Goal: Task Accomplishment & Management: Complete application form

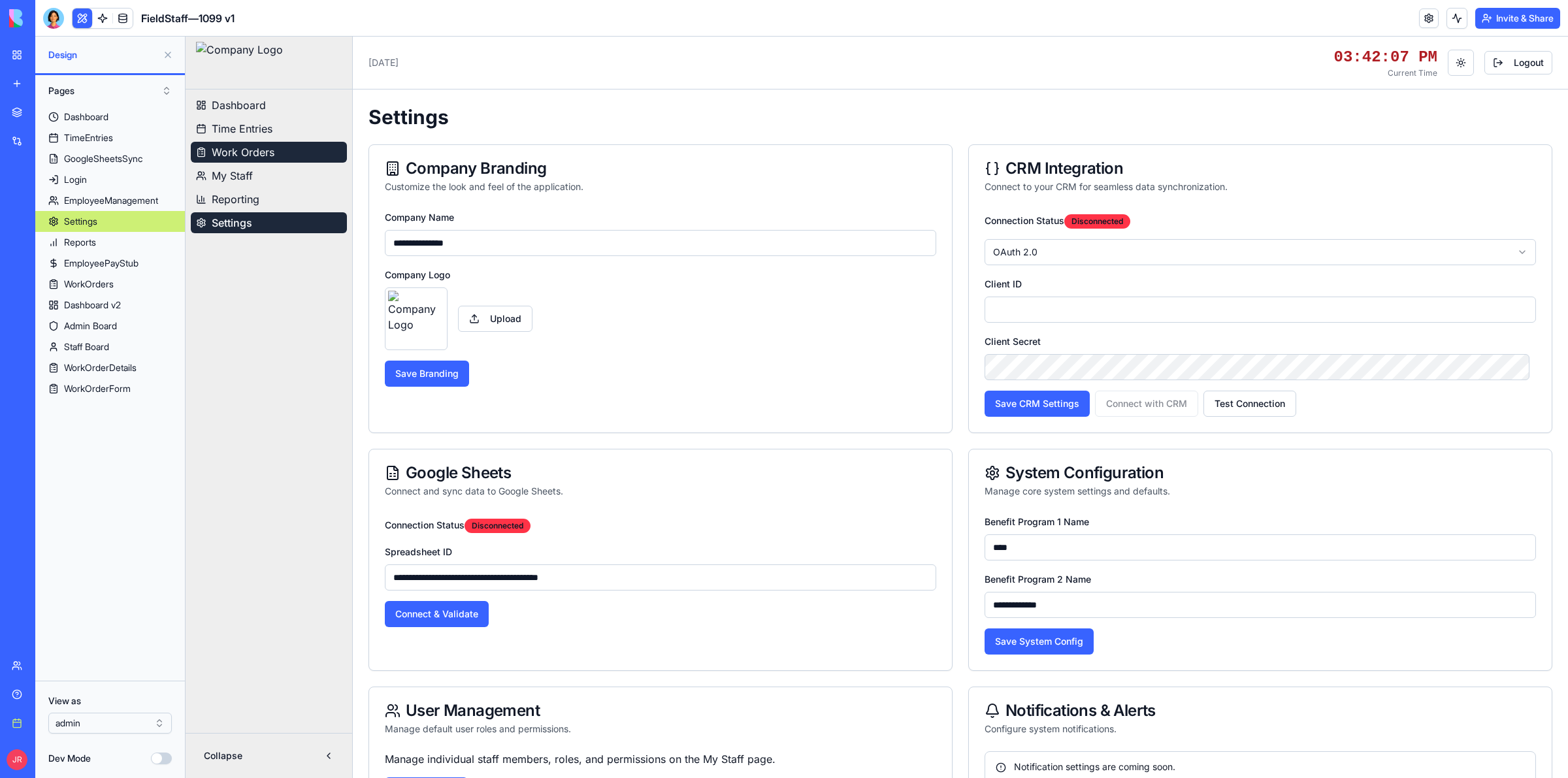
click at [276, 152] on button "Work Orders" at bounding box center [268, 152] width 156 height 21
click at [244, 154] on iframe at bounding box center [877, 407] width 1382 height 742
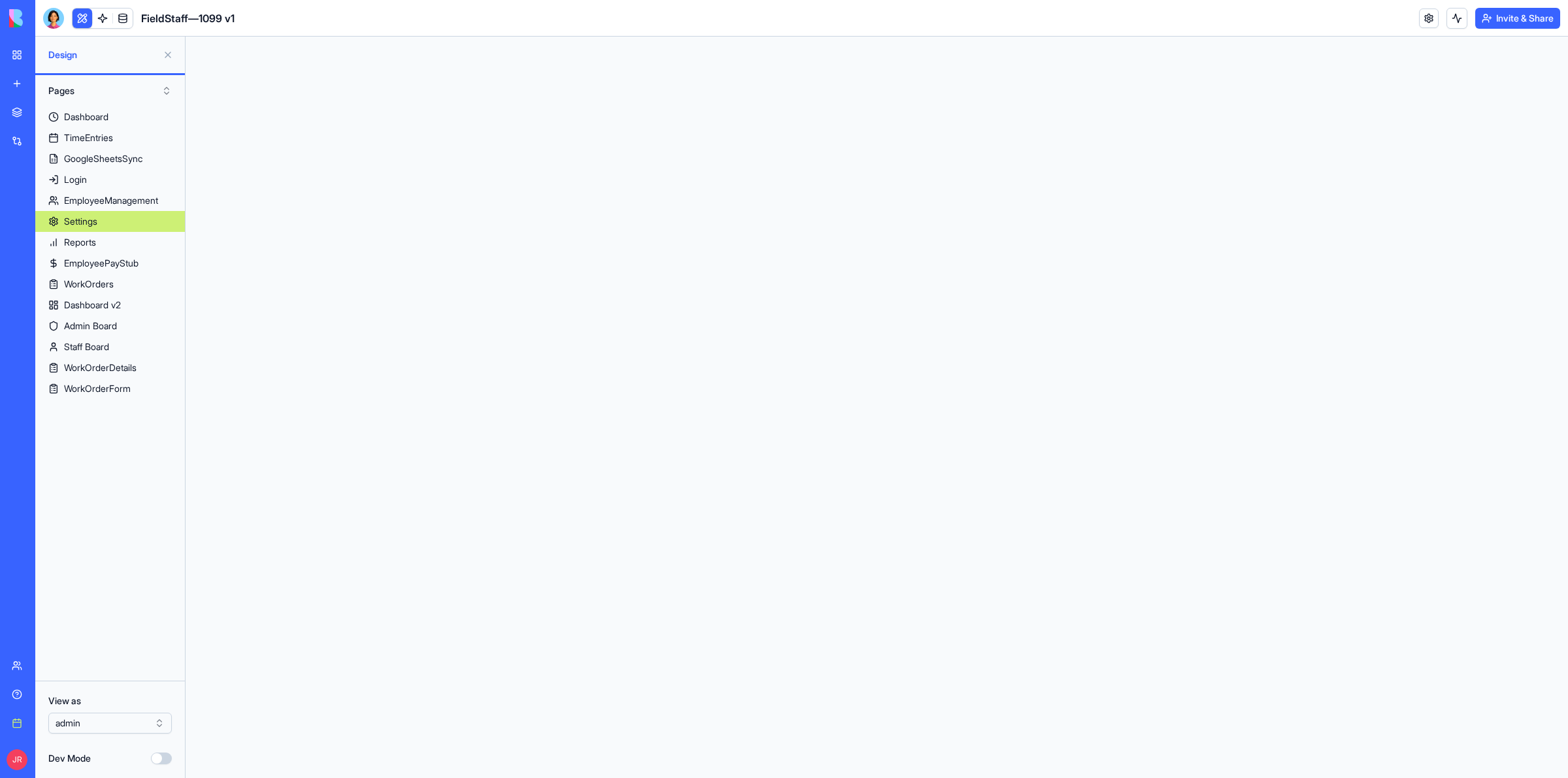
click at [243, 36] on html at bounding box center [877, 36] width 1382 height 0
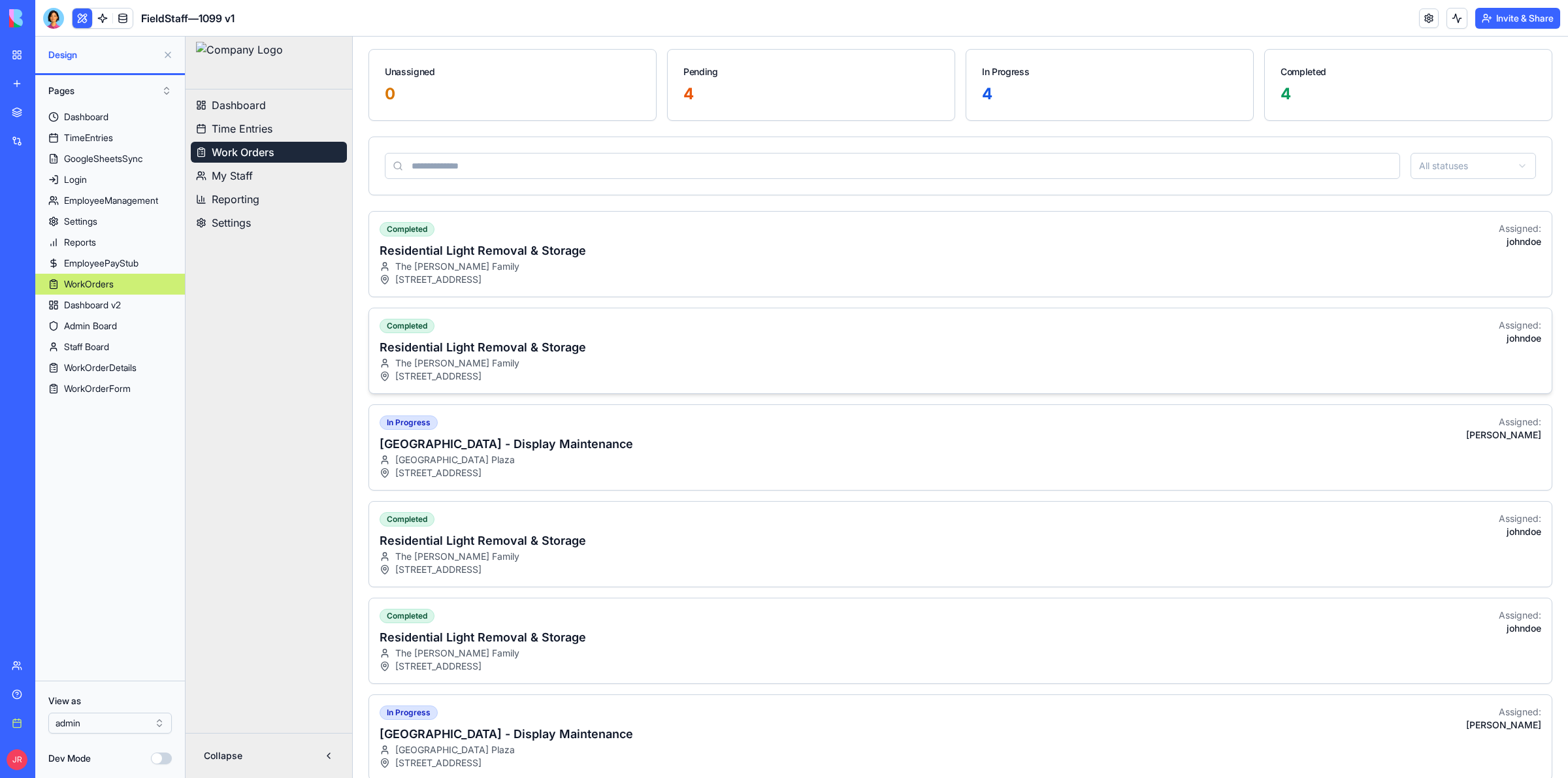
scroll to position [245, 0]
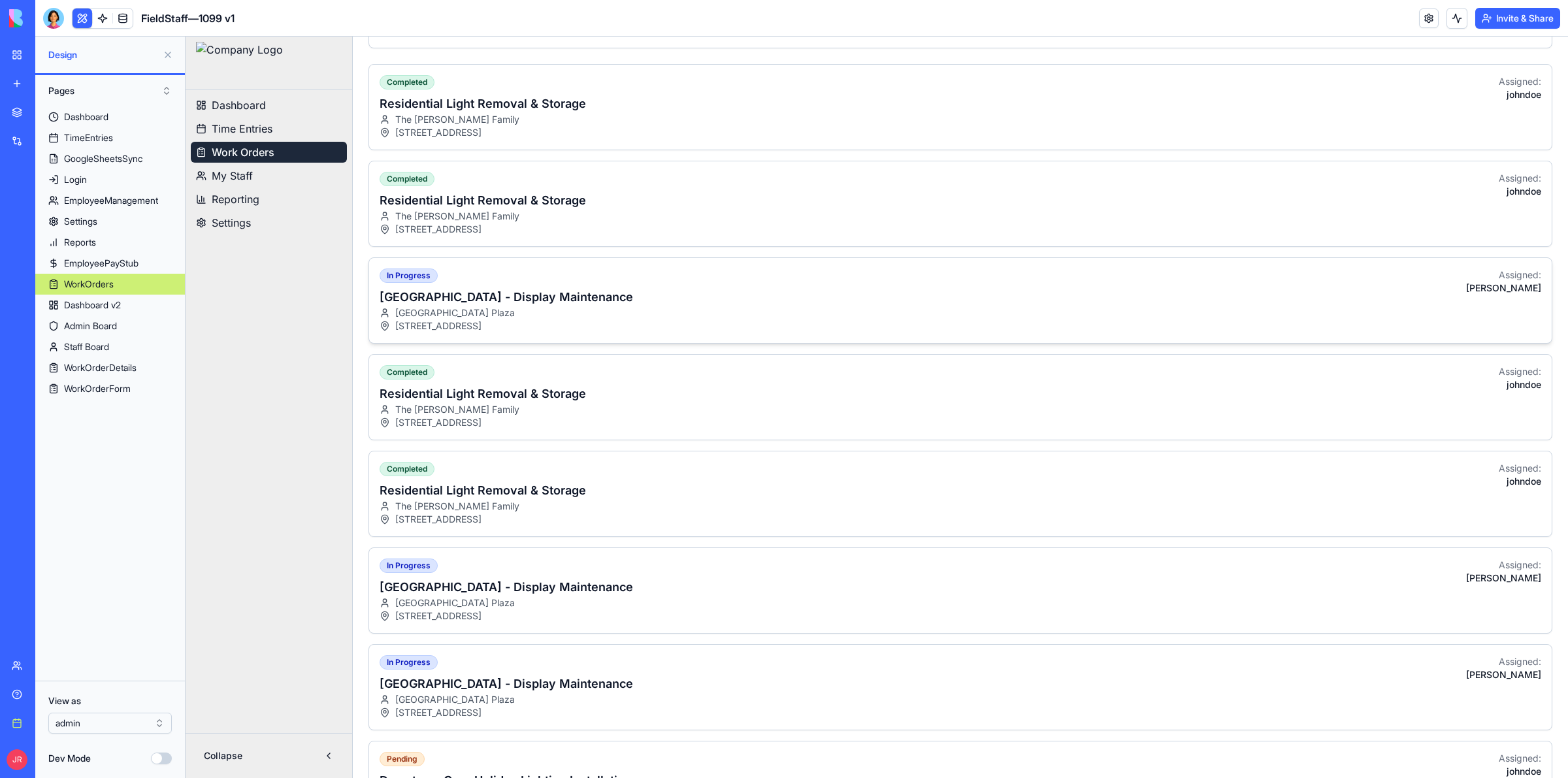
click at [630, 311] on div "[GEOGRAPHIC_DATA]" at bounding box center [506, 313] width 253 height 13
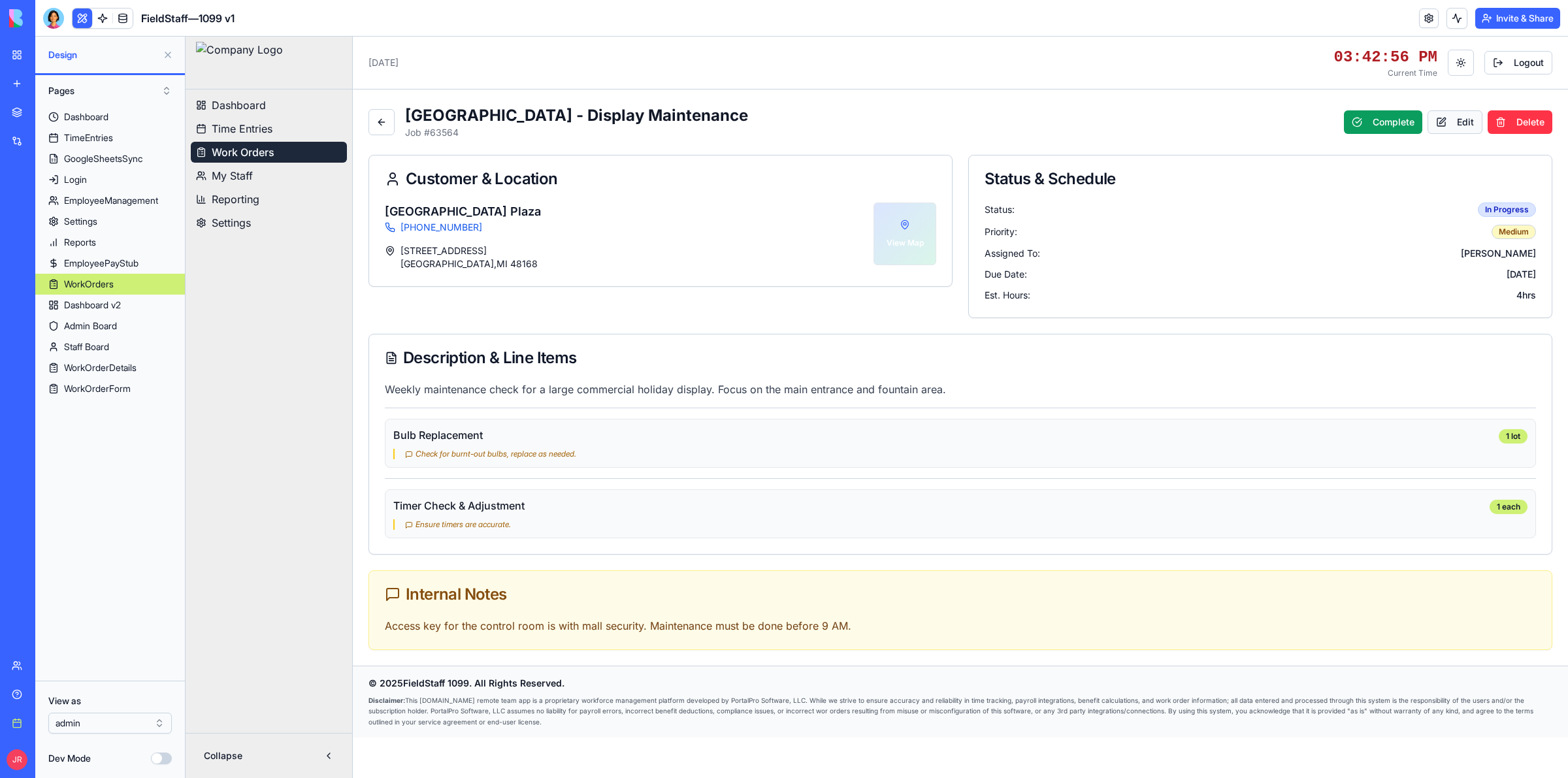
click at [1466, 122] on button "Edit" at bounding box center [1455, 122] width 54 height 23
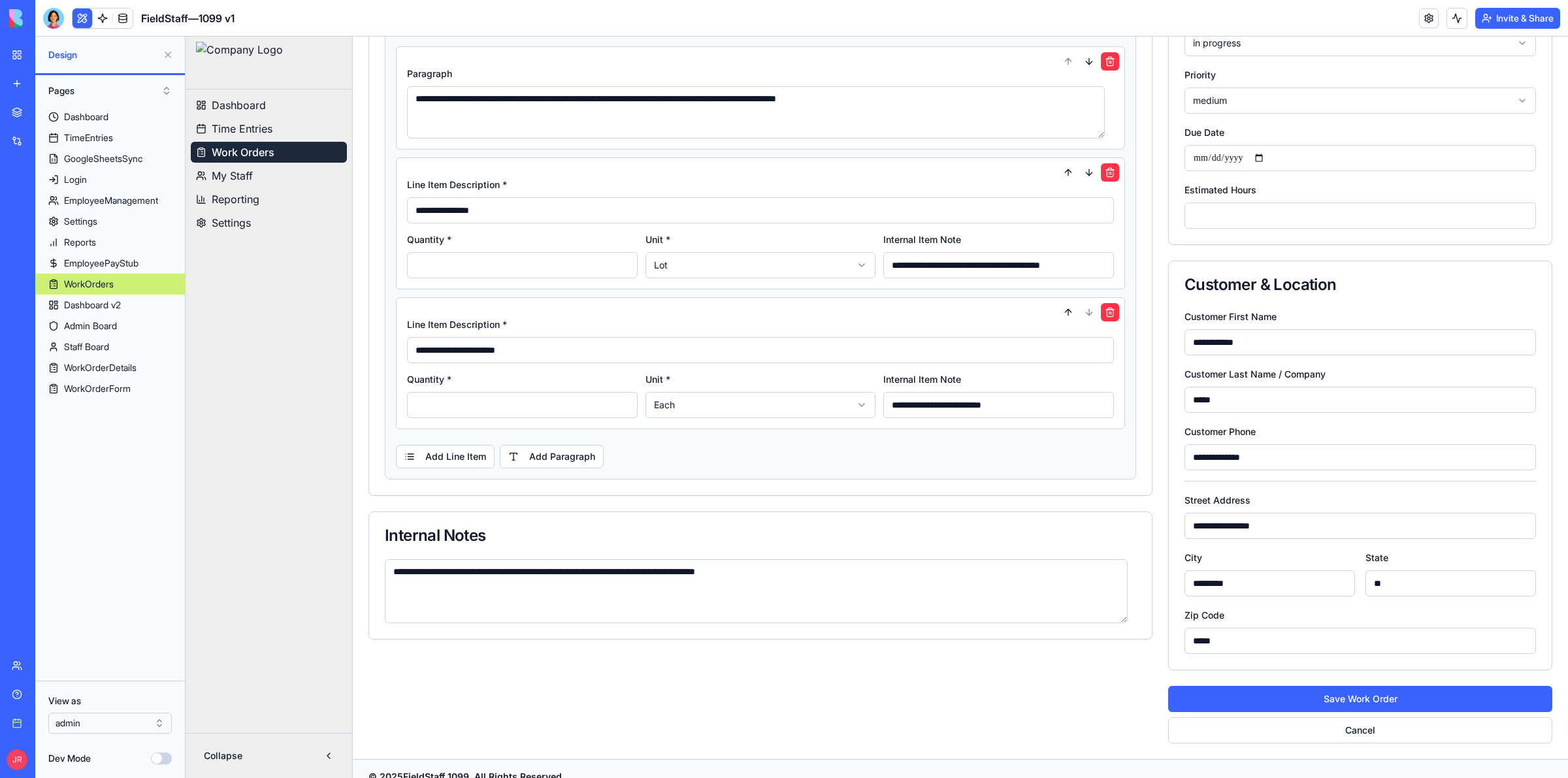
scroll to position [245, 0]
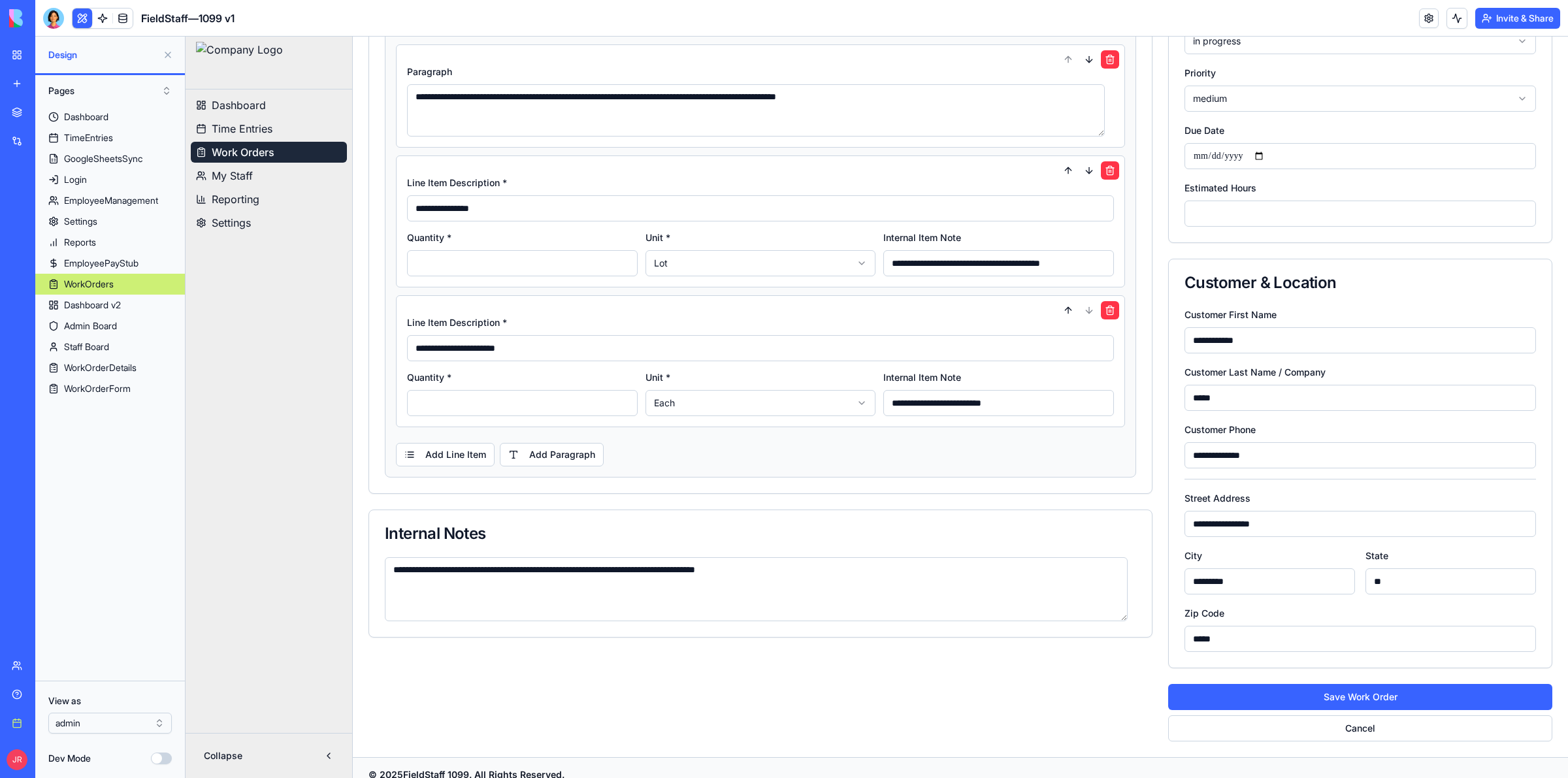
click at [950, 268] on input "**********" at bounding box center [998, 263] width 230 height 26
click at [954, 397] on input "**********" at bounding box center [998, 403] width 230 height 26
click at [937, 349] on input "**********" at bounding box center [760, 349] width 707 height 26
click at [1059, 315] on button at bounding box center [1068, 311] width 18 height 18
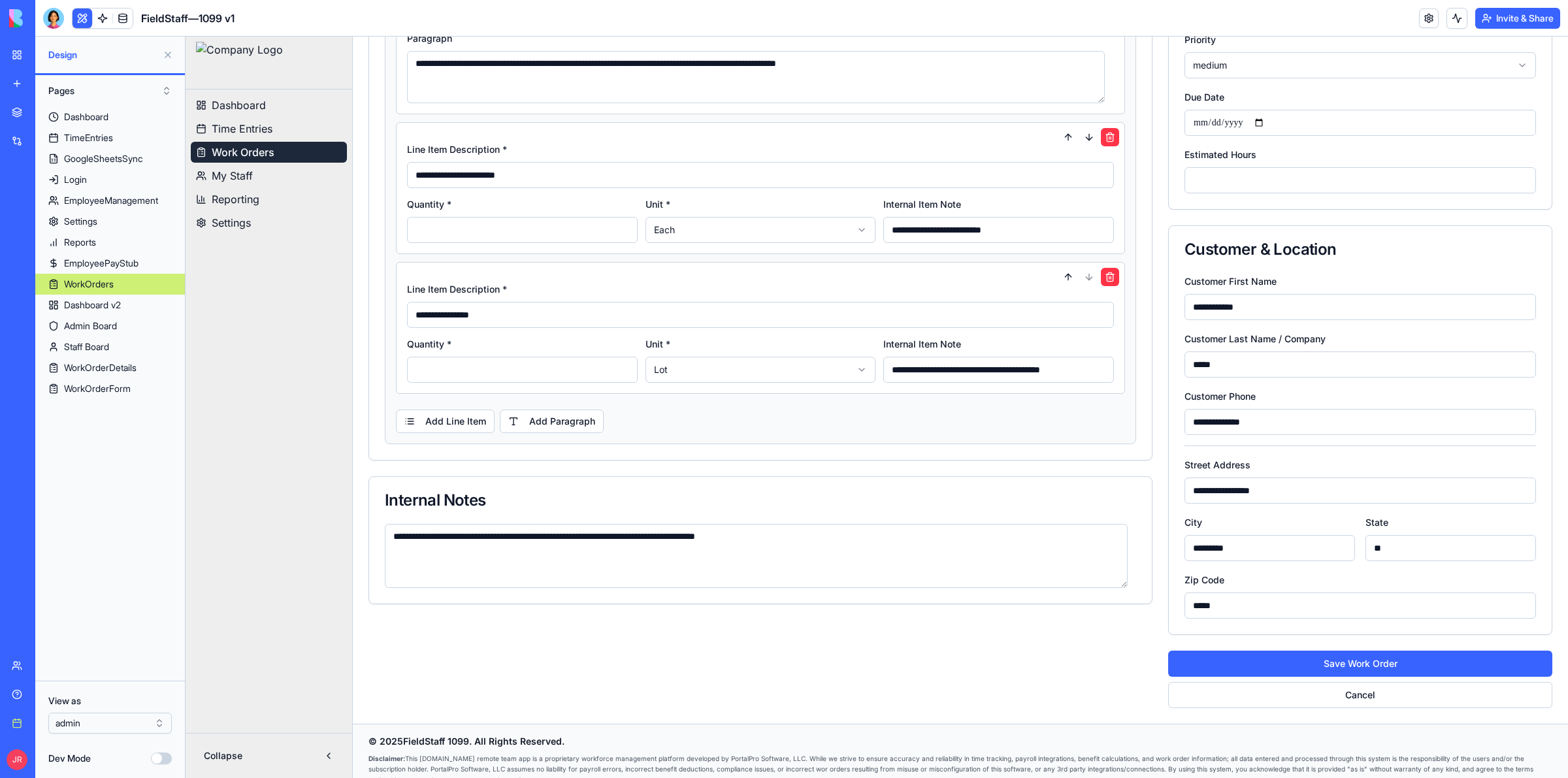
scroll to position [296, 0]
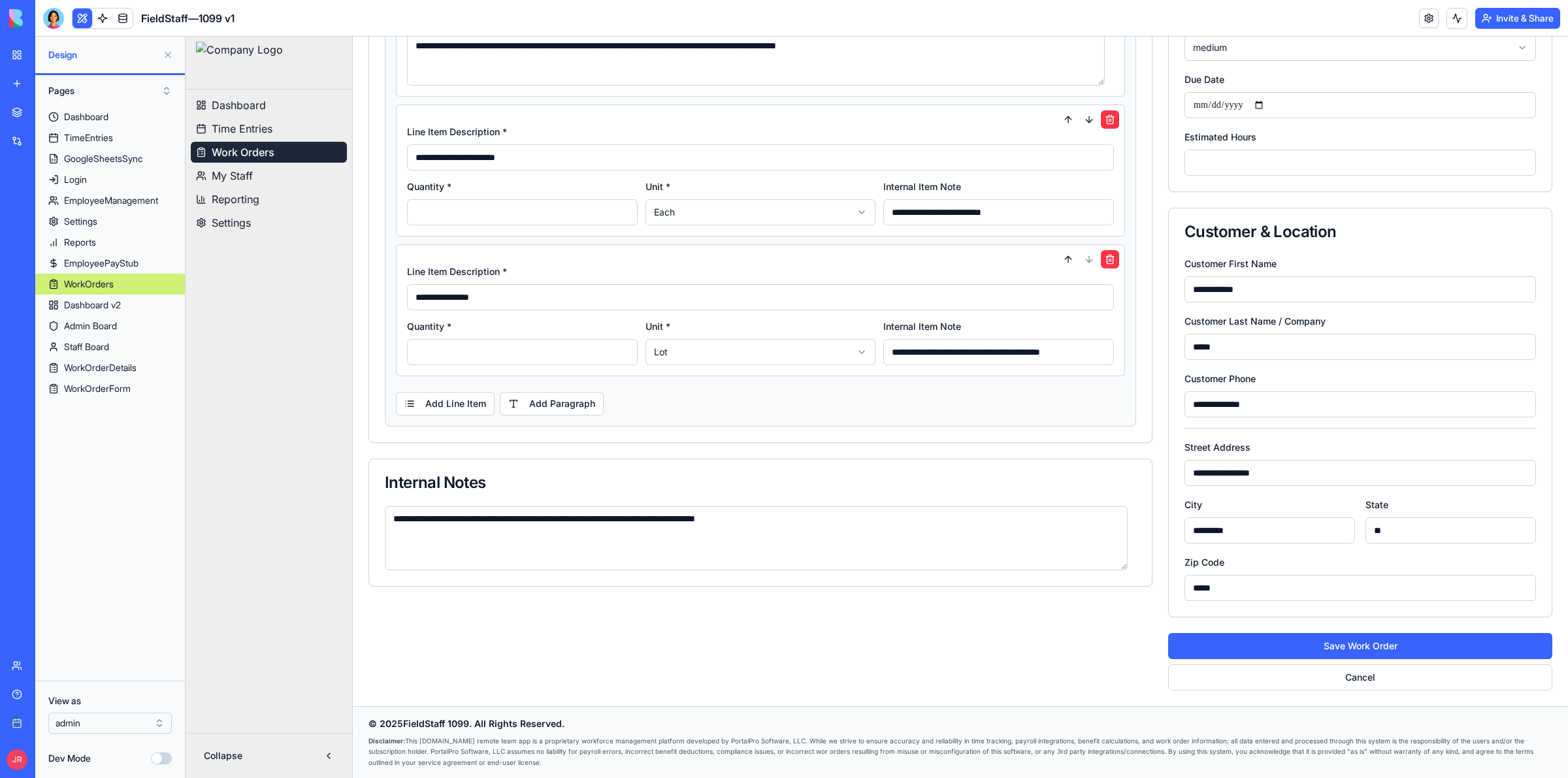
click at [605, 543] on textarea "**********" at bounding box center [756, 538] width 743 height 64
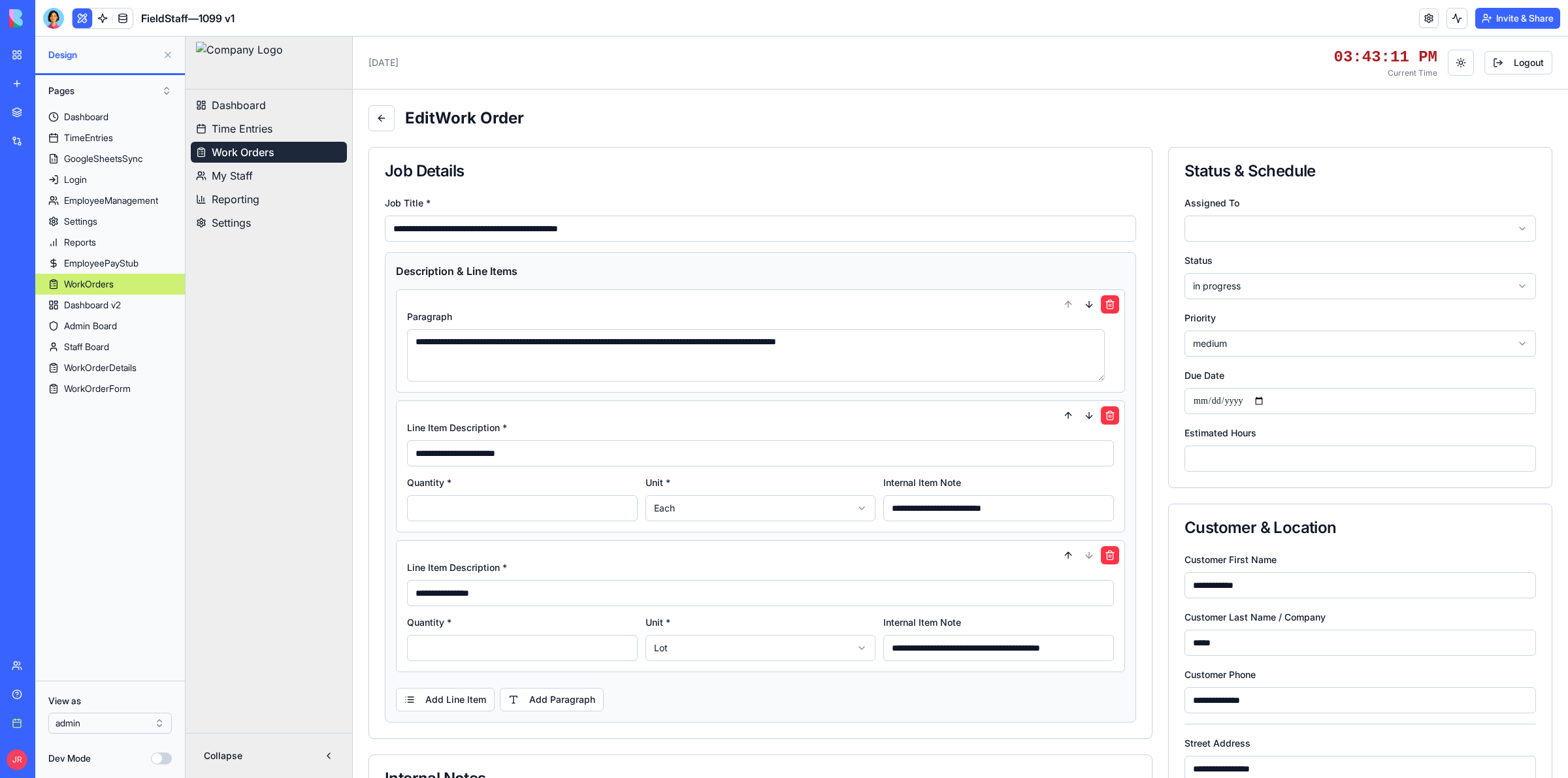
click at [1277, 224] on html "**********" at bounding box center [877, 555] width 1382 height 1038
click at [1277, 225] on html "**********" at bounding box center [877, 555] width 1382 height 1038
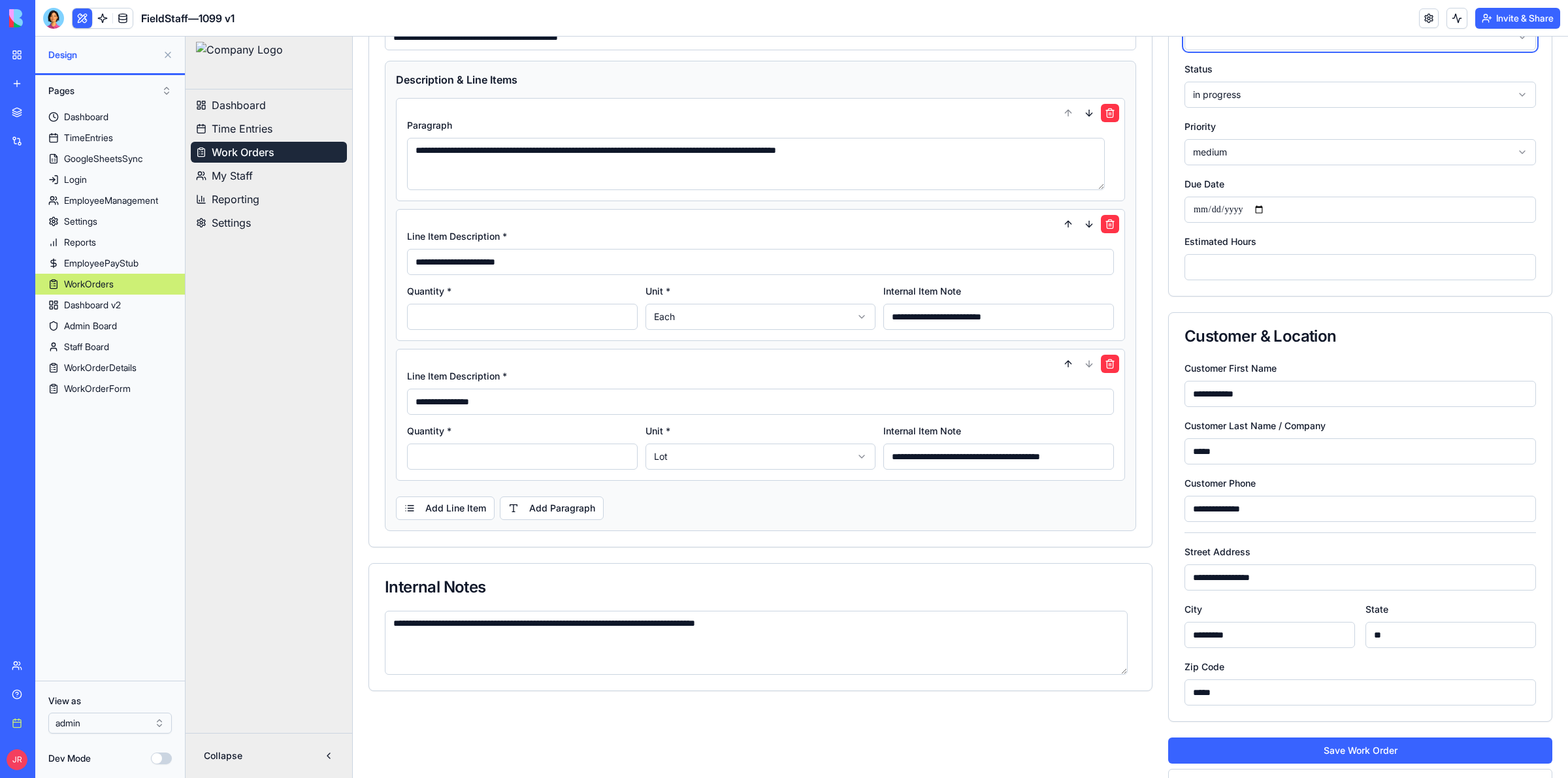
scroll to position [296, 0]
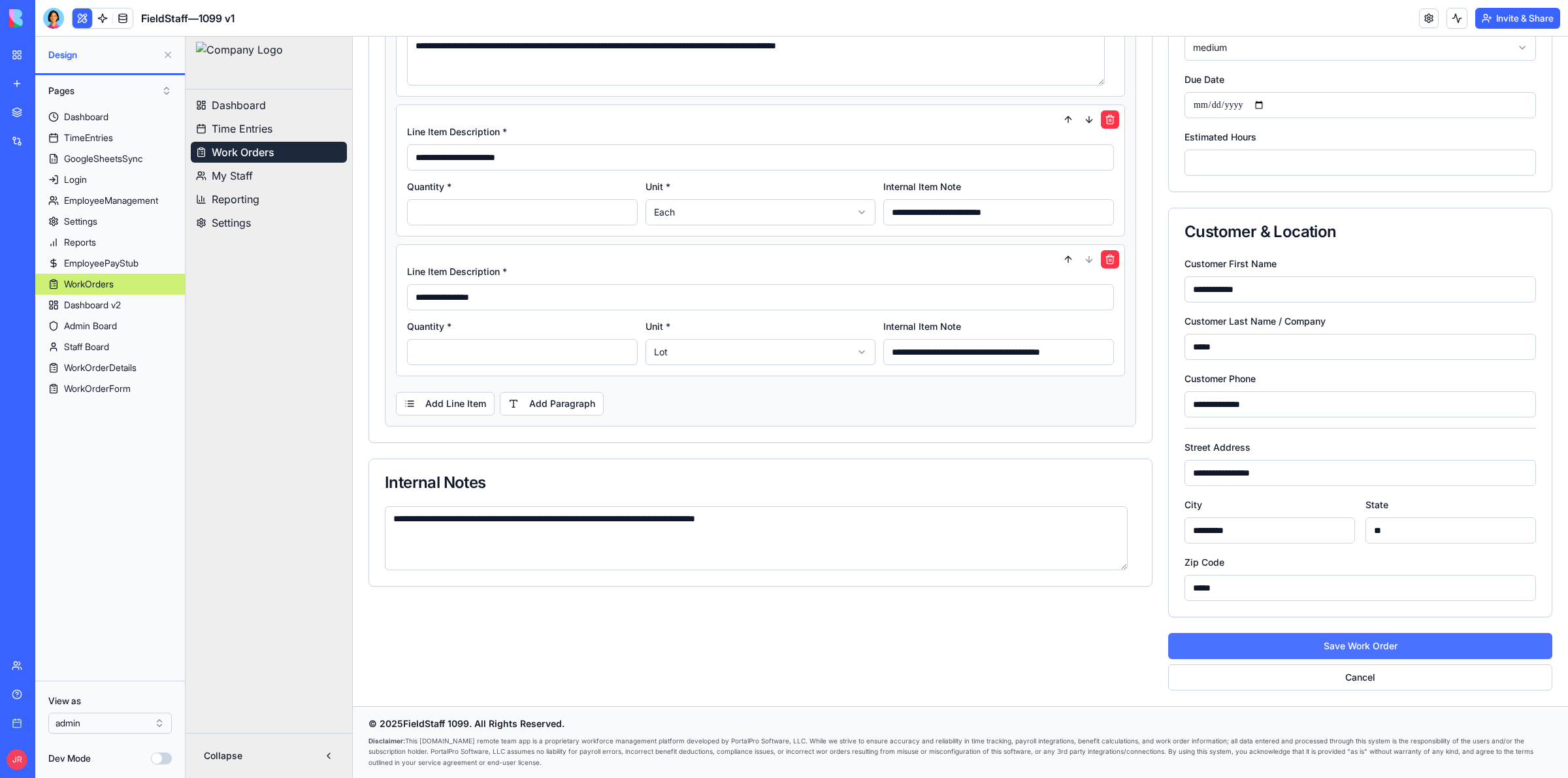
click at [1395, 644] on button "Save Work Order" at bounding box center [1360, 647] width 384 height 26
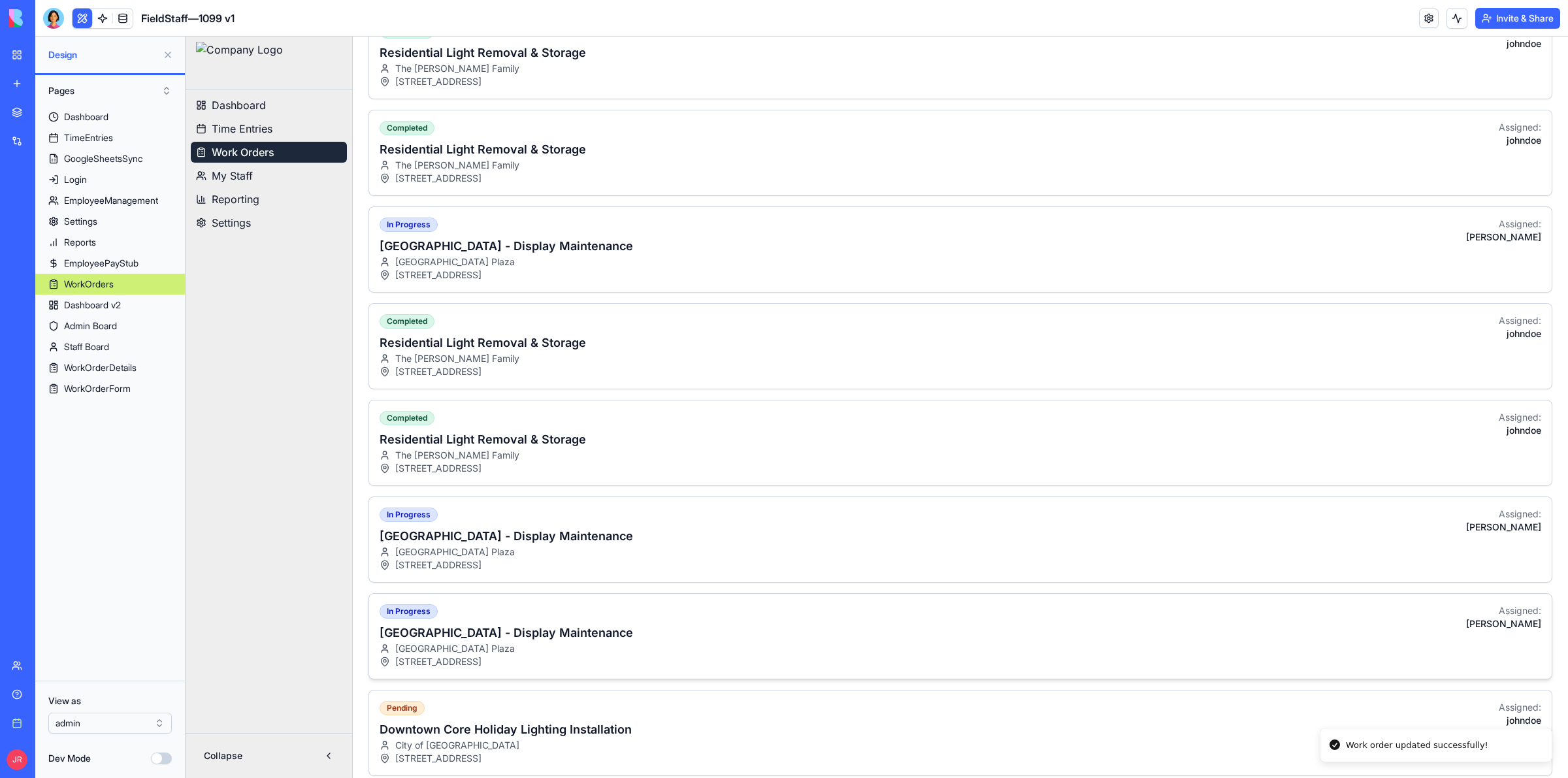
click at [631, 643] on h3 "[GEOGRAPHIC_DATA] - Display Maintenance" at bounding box center [506, 633] width 253 height 18
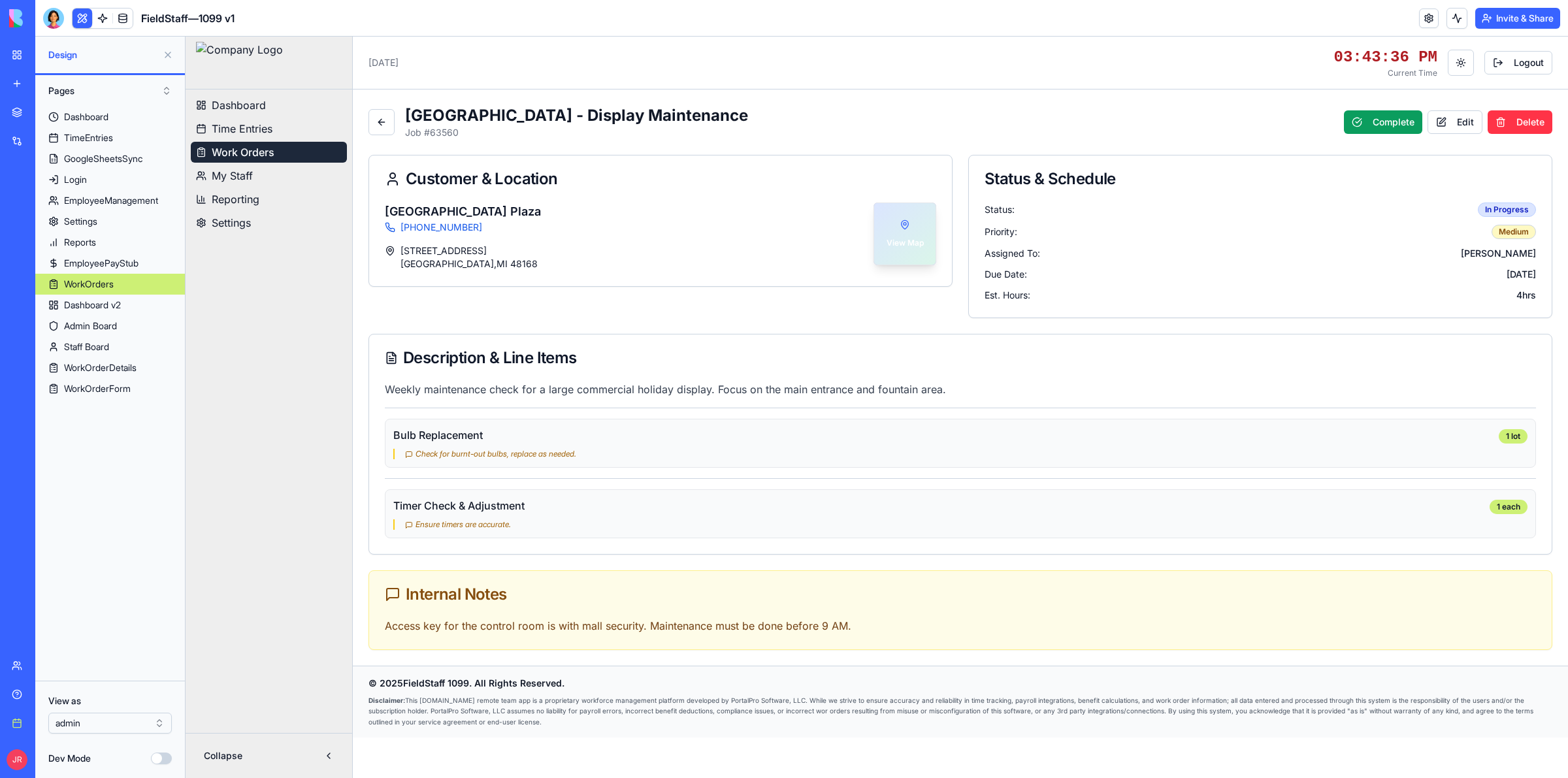
click at [899, 230] on link "View Map" at bounding box center [905, 234] width 63 height 63
click at [1471, 121] on button "Edit" at bounding box center [1455, 122] width 54 height 23
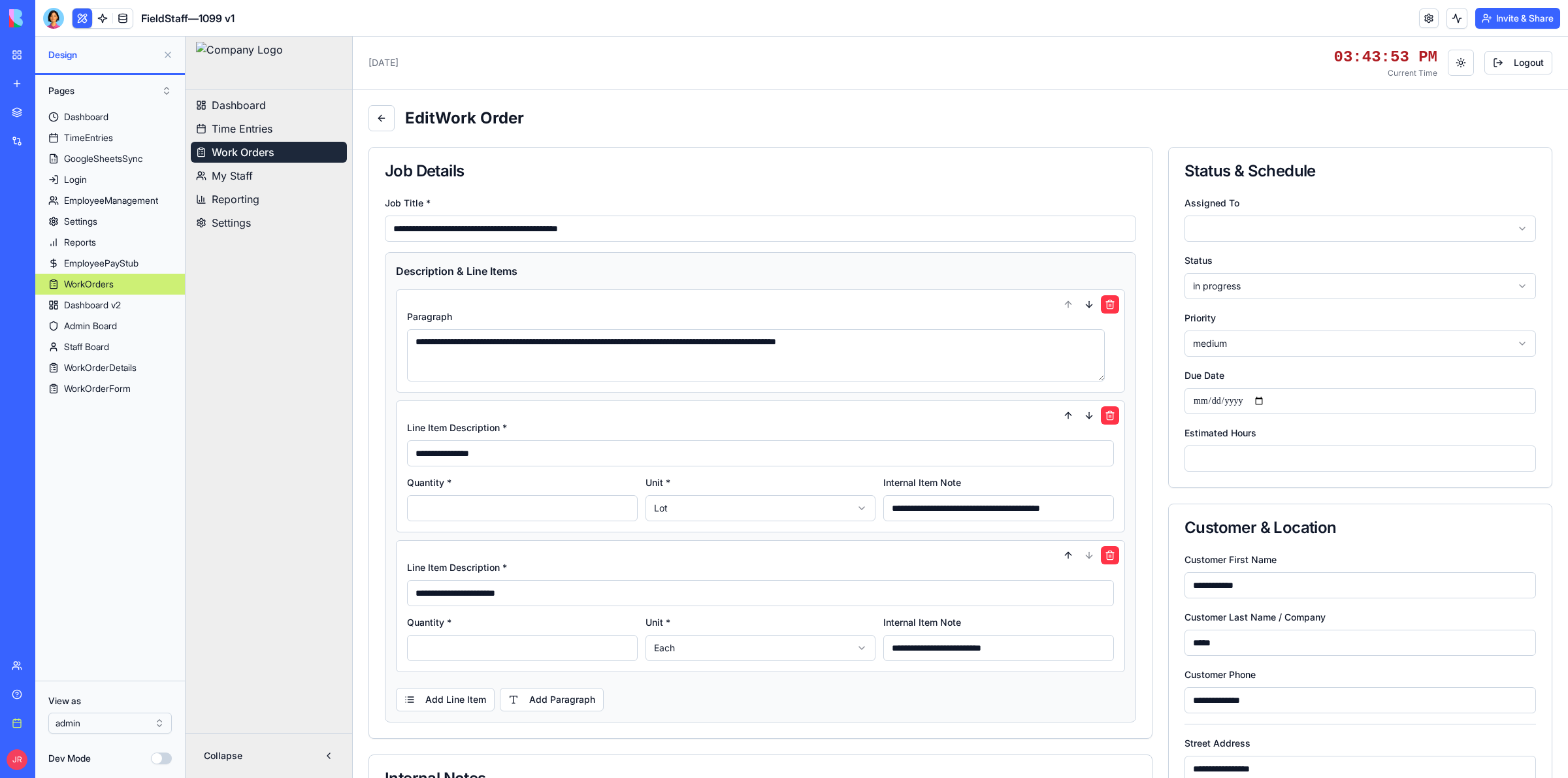
click at [1268, 230] on html "**********" at bounding box center [877, 555] width 1382 height 1038
click at [915, 509] on input "**********" at bounding box center [998, 509] width 230 height 26
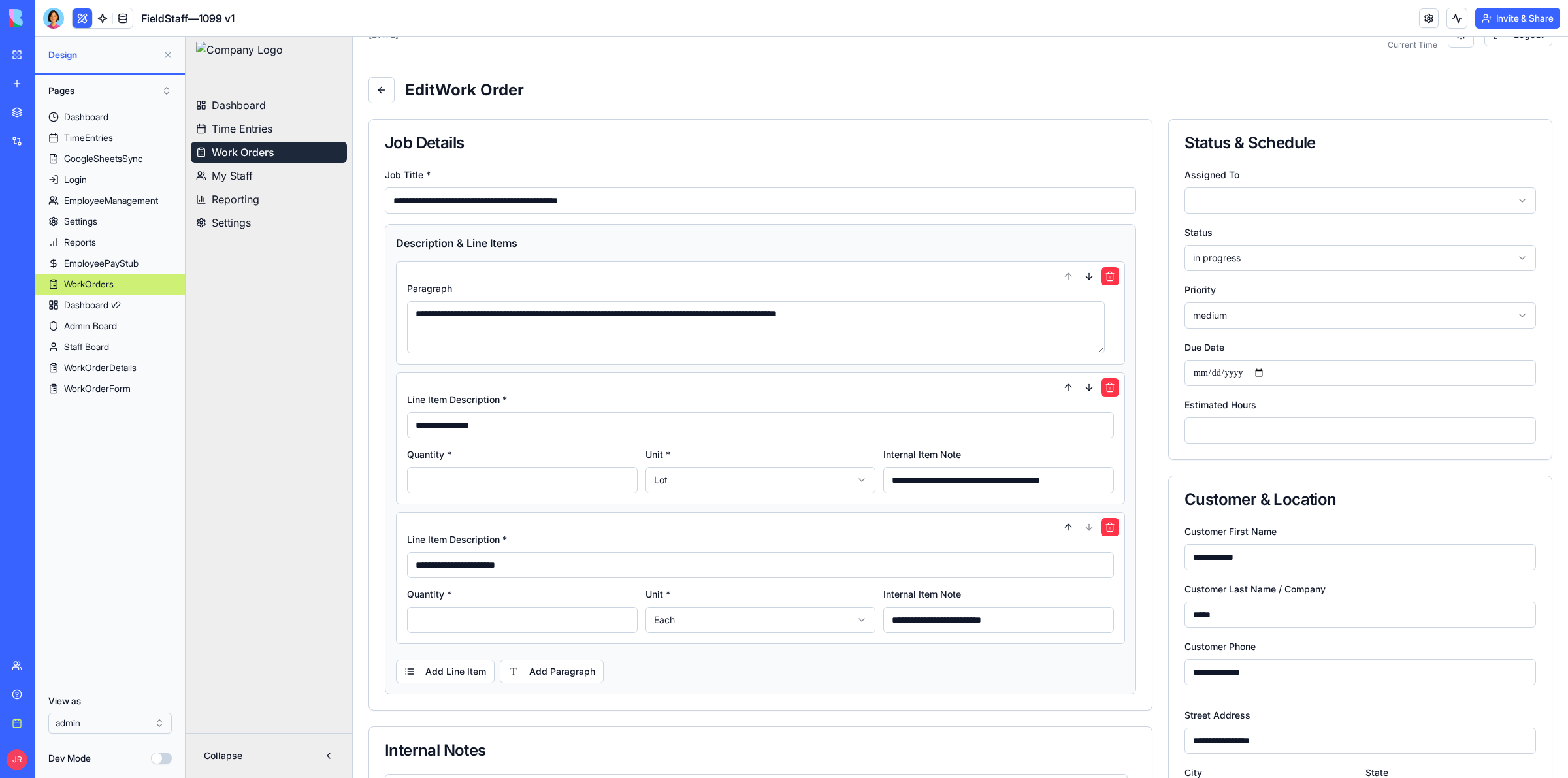
scroll to position [296, 0]
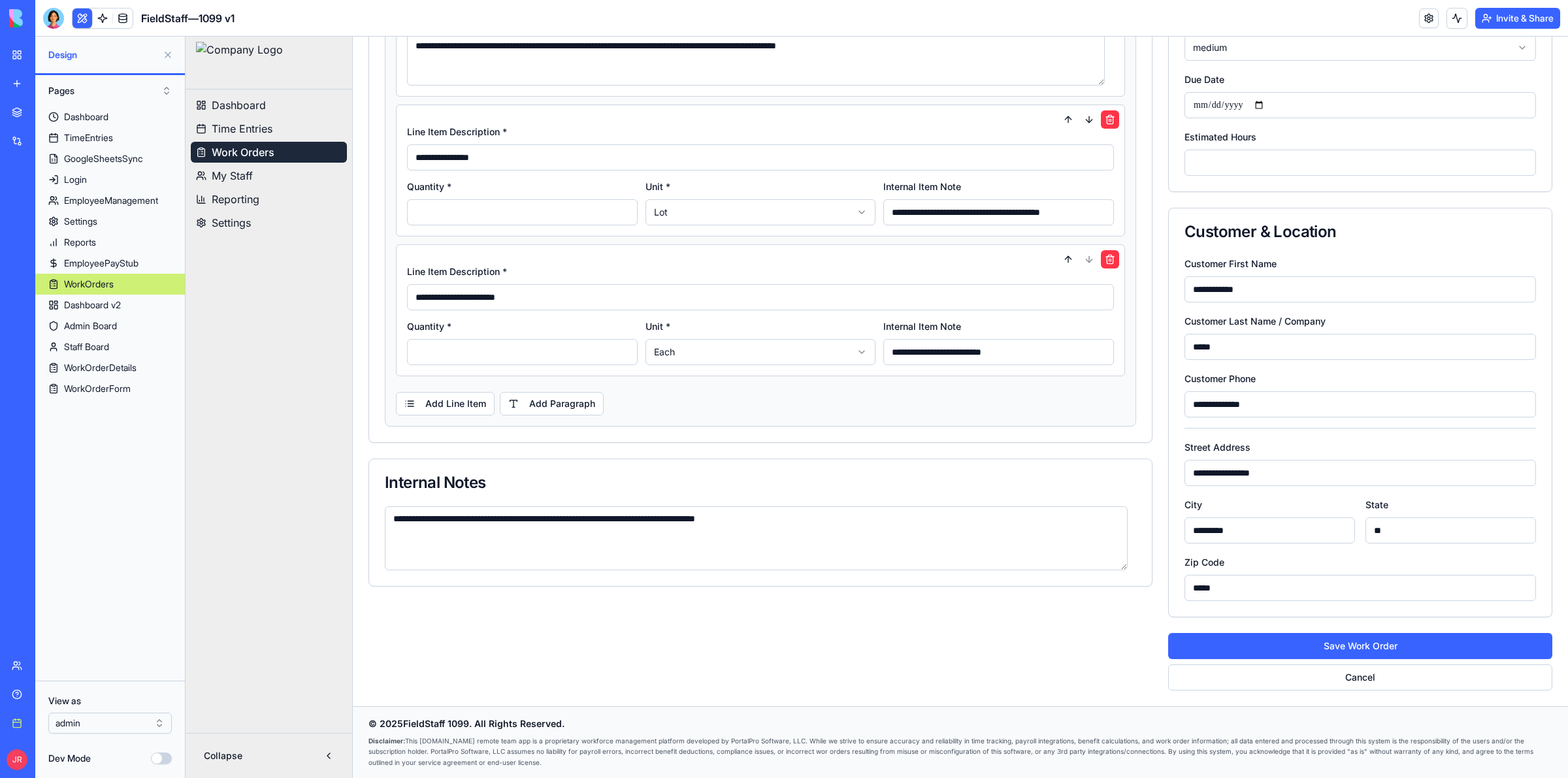
click at [643, 543] on textarea "**********" at bounding box center [756, 538] width 743 height 64
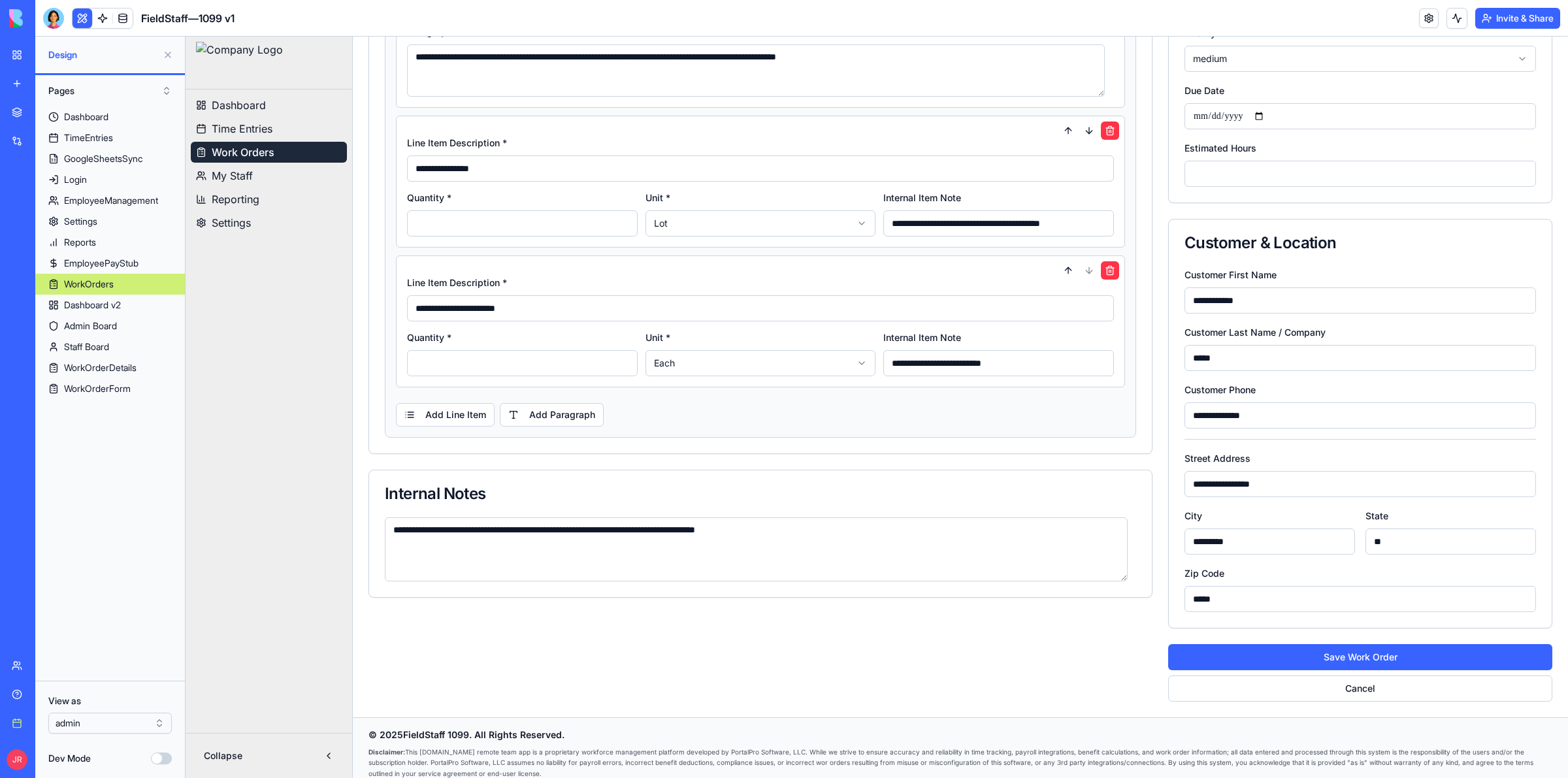
scroll to position [0, 0]
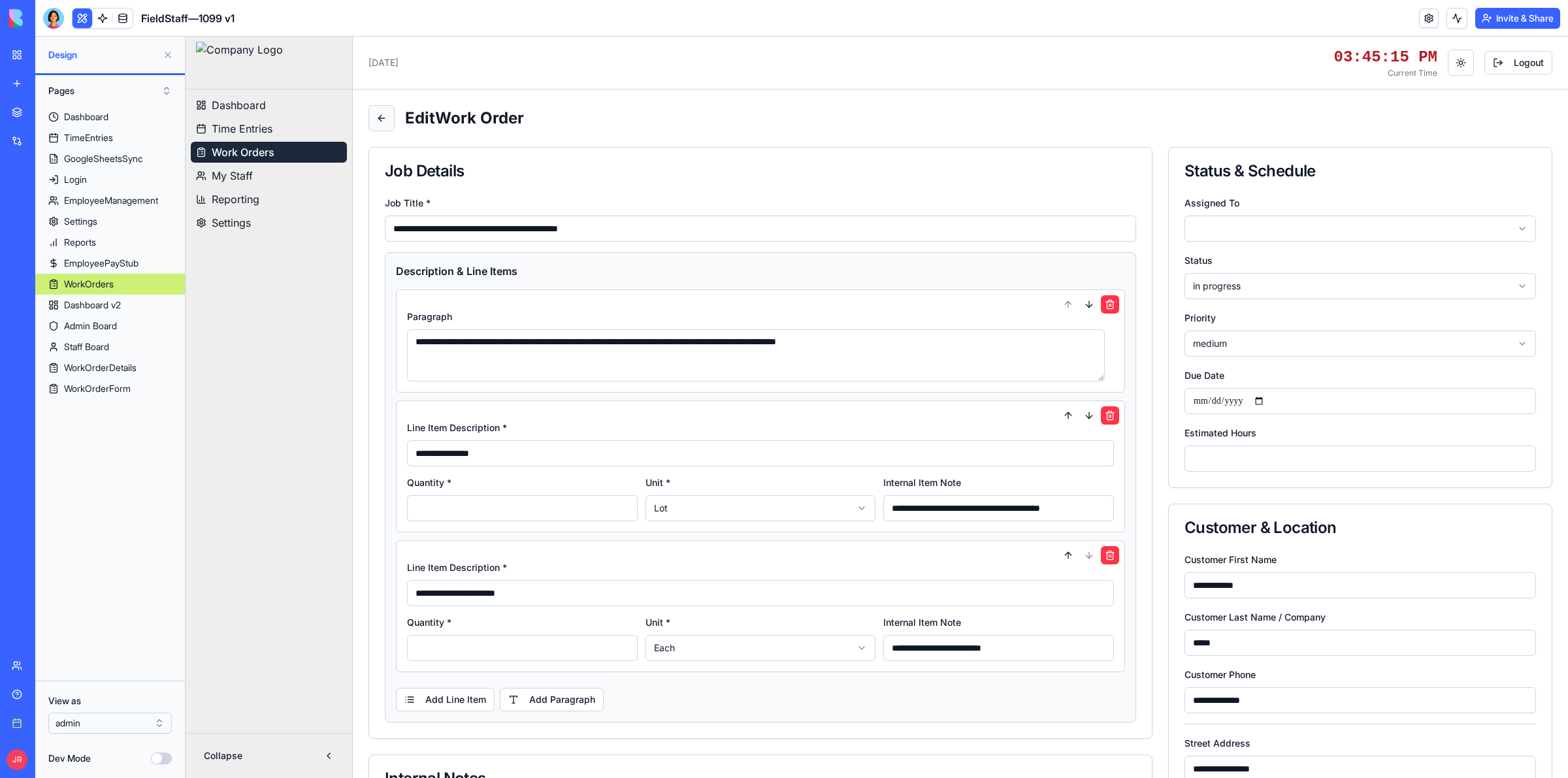
click at [385, 123] on button at bounding box center [381, 118] width 26 height 26
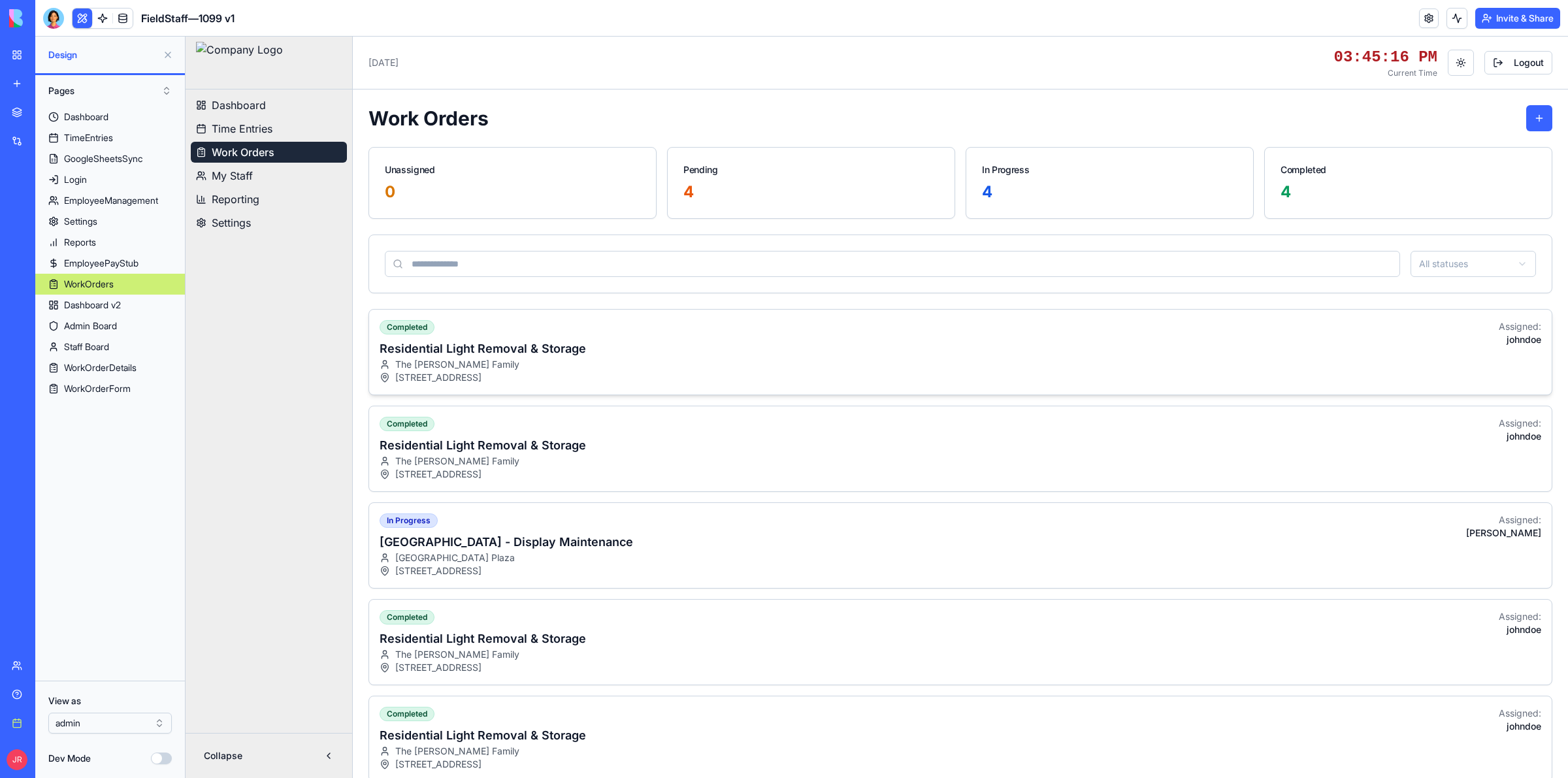
click at [696, 342] on div "completed Residential Light Removal & Storage The [PERSON_NAME] Family [STREET_…" at bounding box center [960, 352] width 1182 height 85
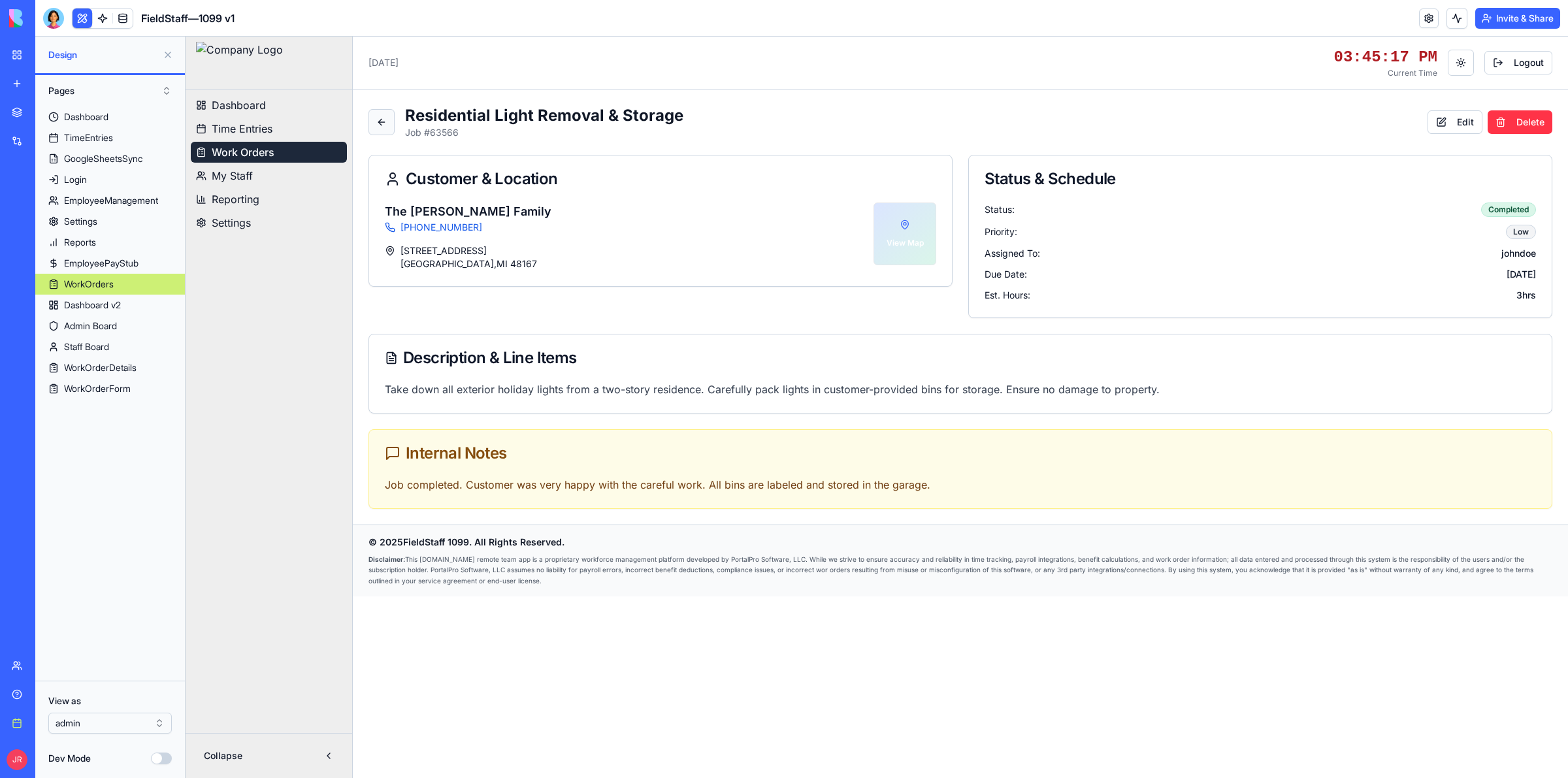
click at [380, 130] on button at bounding box center [381, 122] width 26 height 26
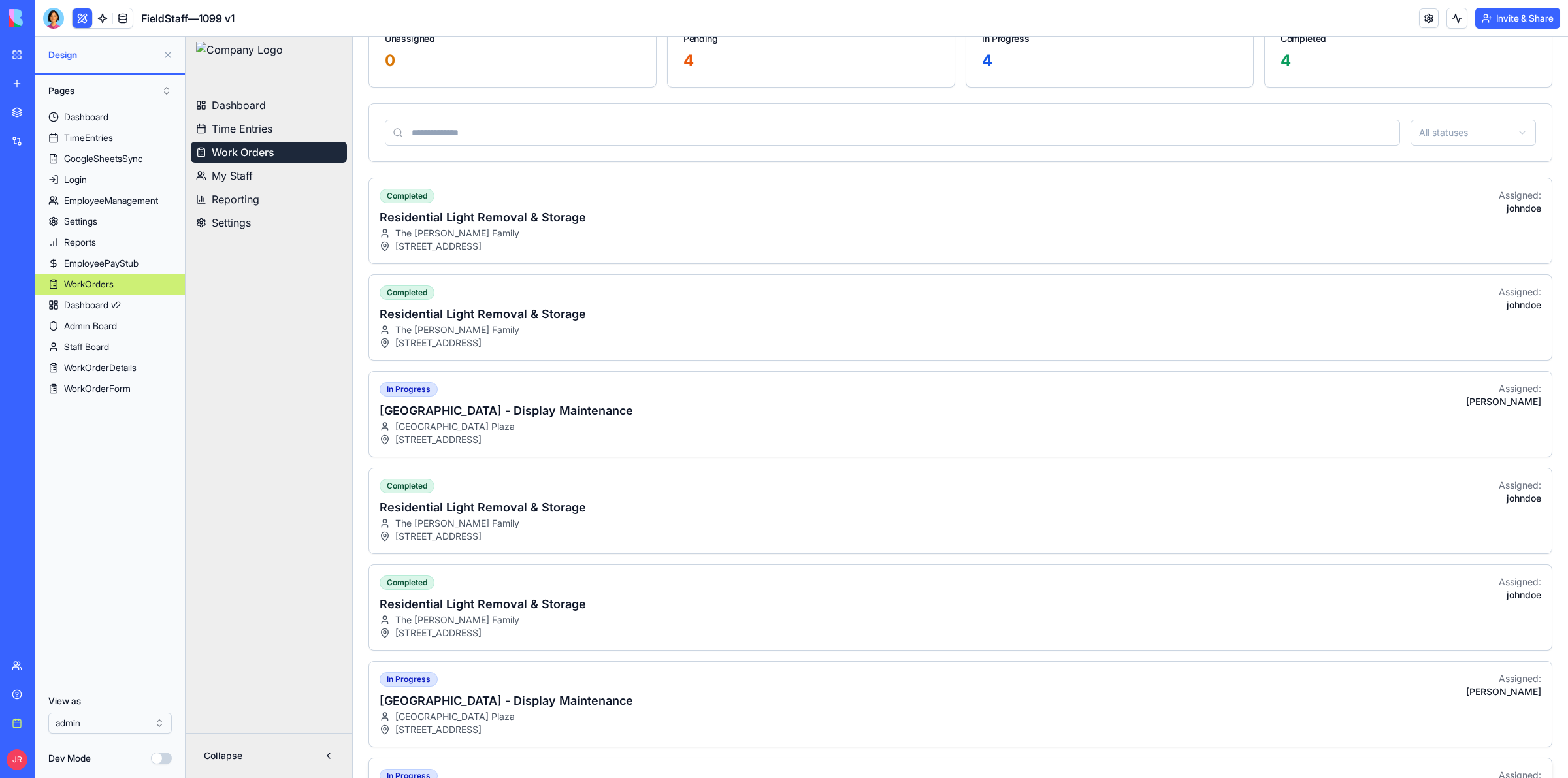
scroll to position [327, 0]
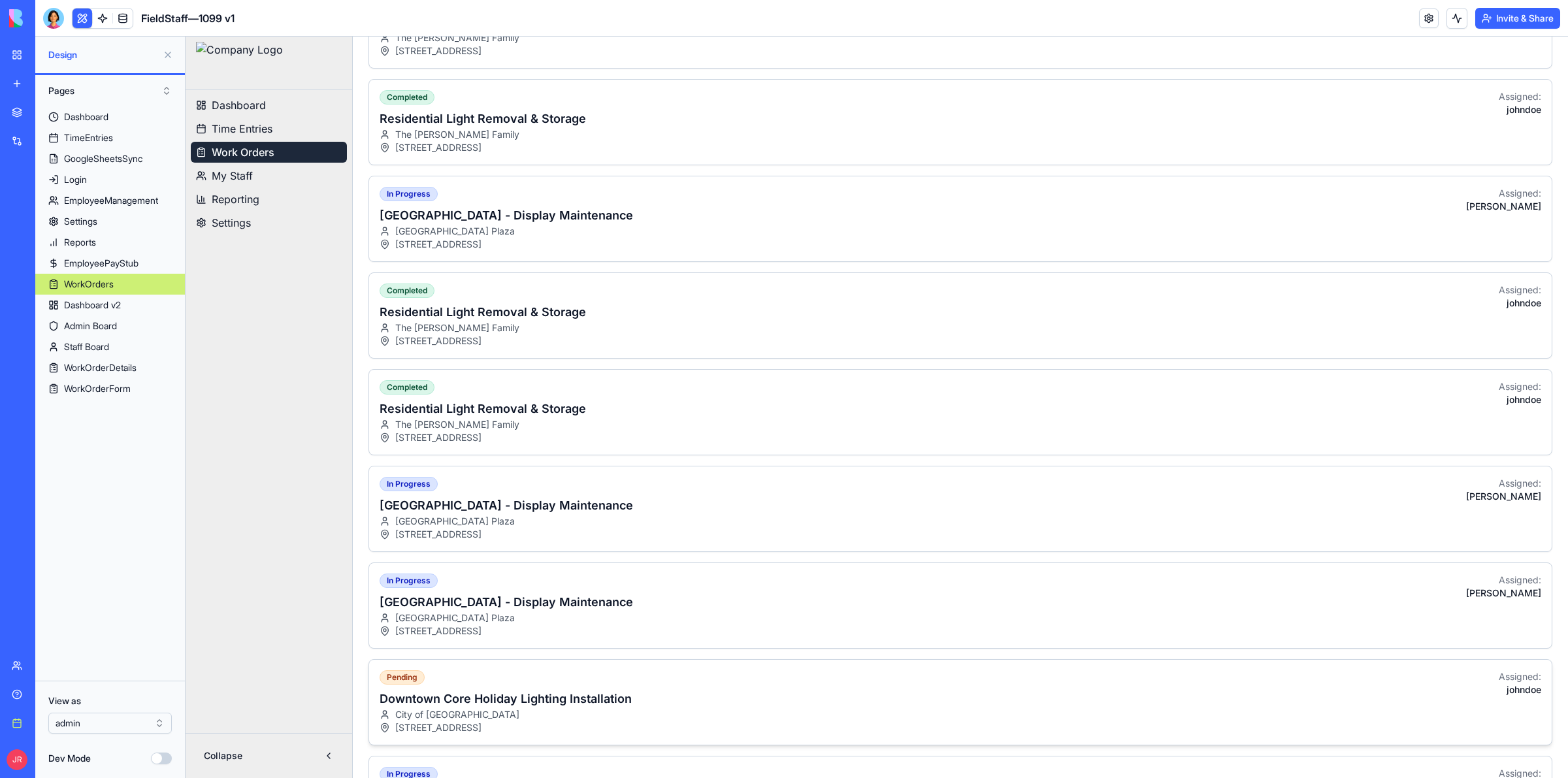
click at [647, 702] on div "pending Downtown Core Holiday Lighting Installation City of [GEOGRAPHIC_DATA] A…" at bounding box center [960, 702] width 1182 height 85
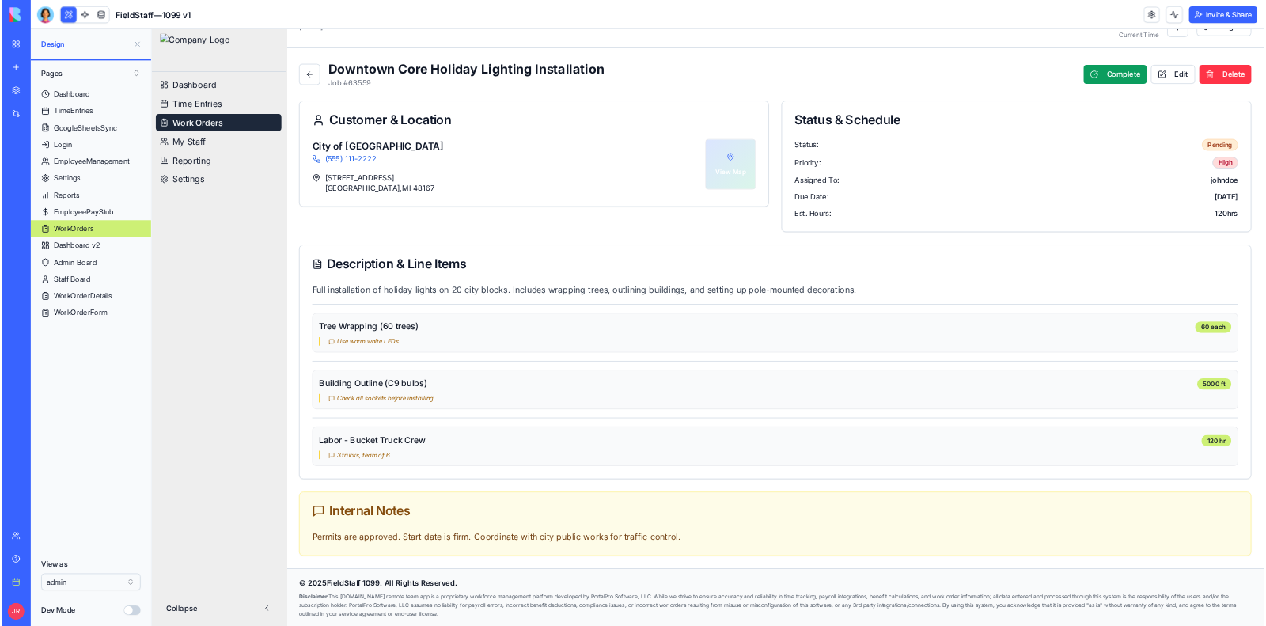
scroll to position [19, 0]
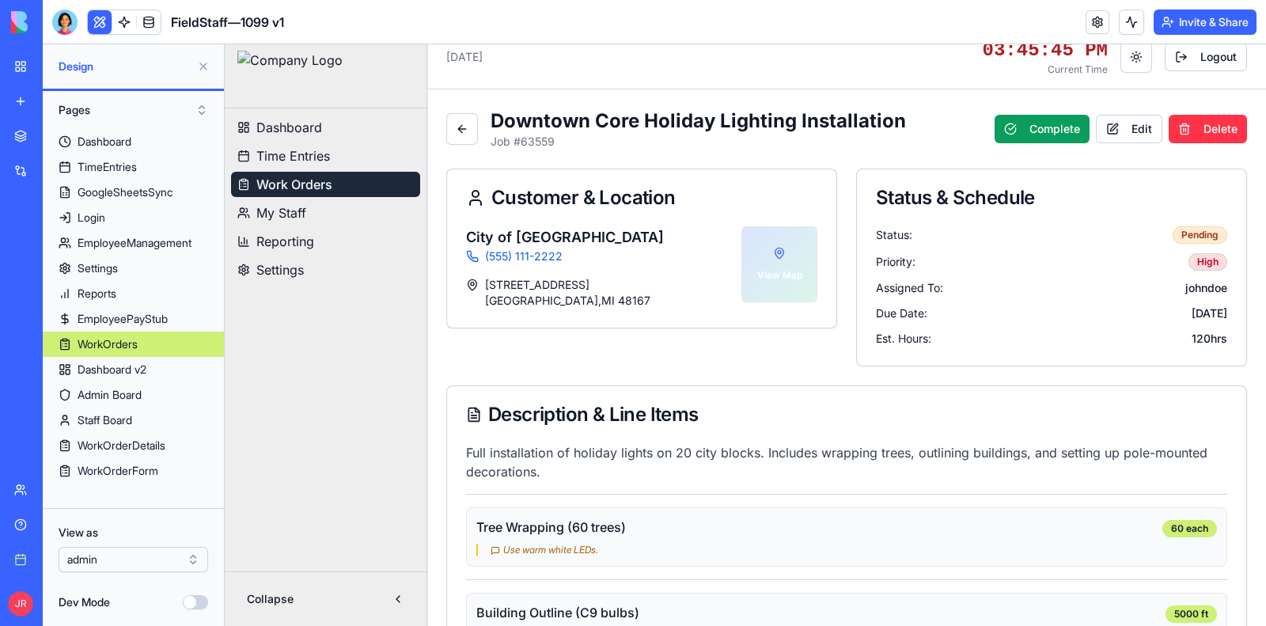
click at [202, 64] on button at bounding box center [203, 66] width 25 height 25
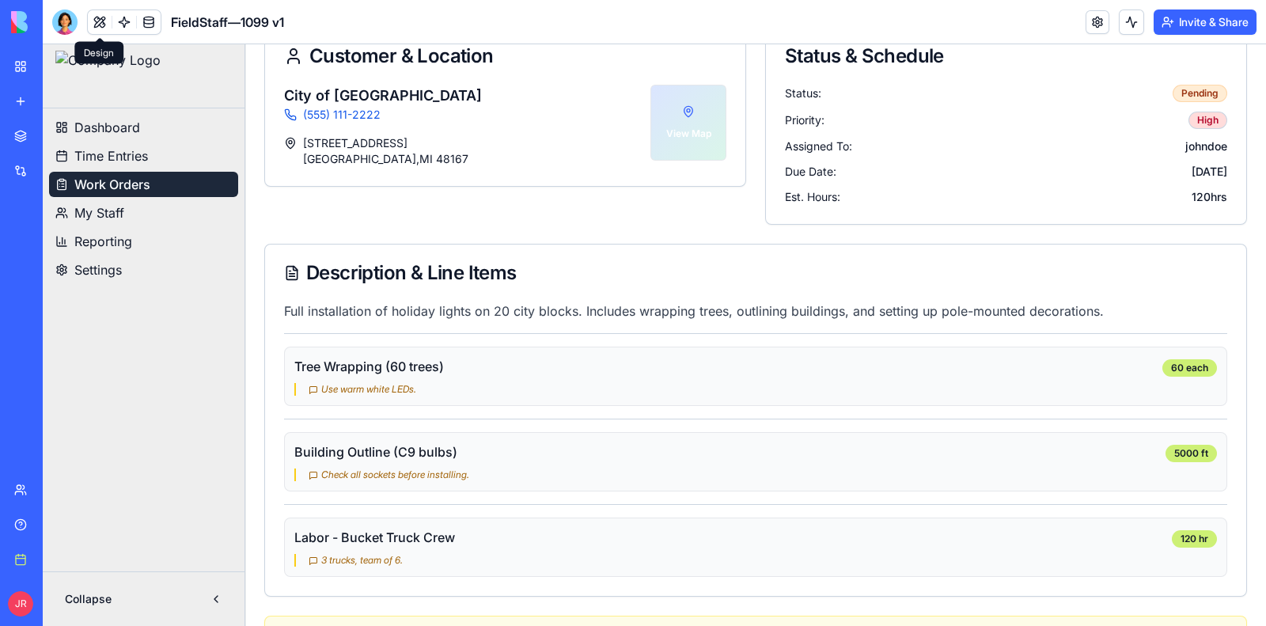
scroll to position [64, 0]
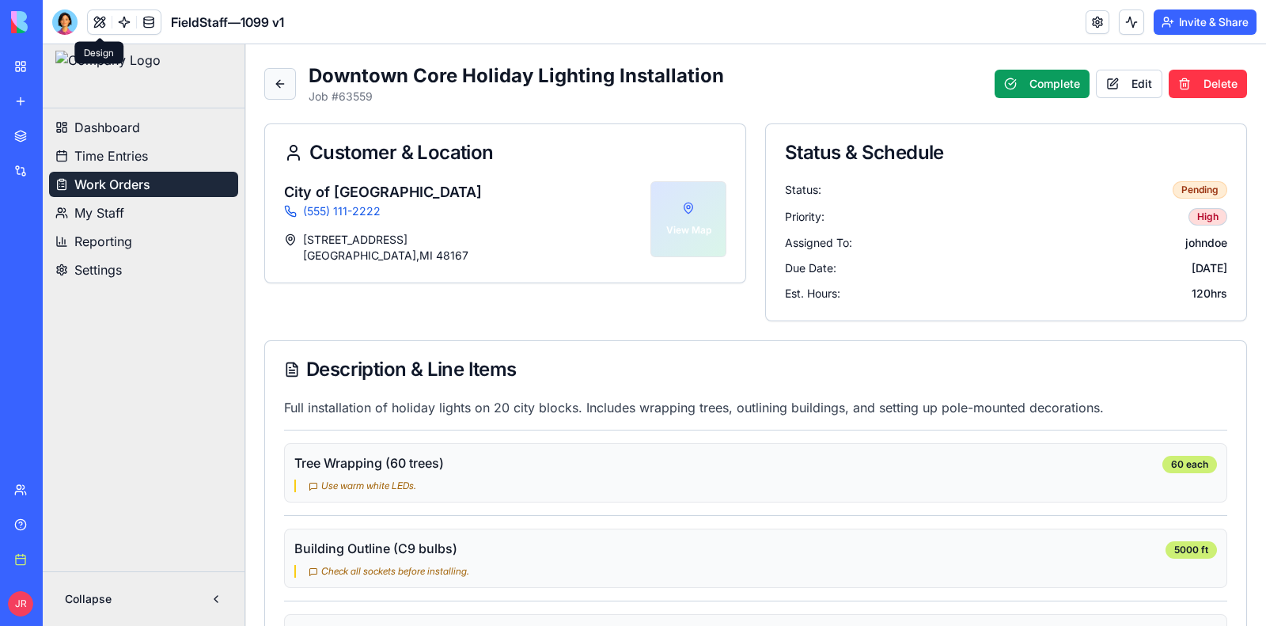
click at [282, 86] on button at bounding box center [280, 84] width 32 height 32
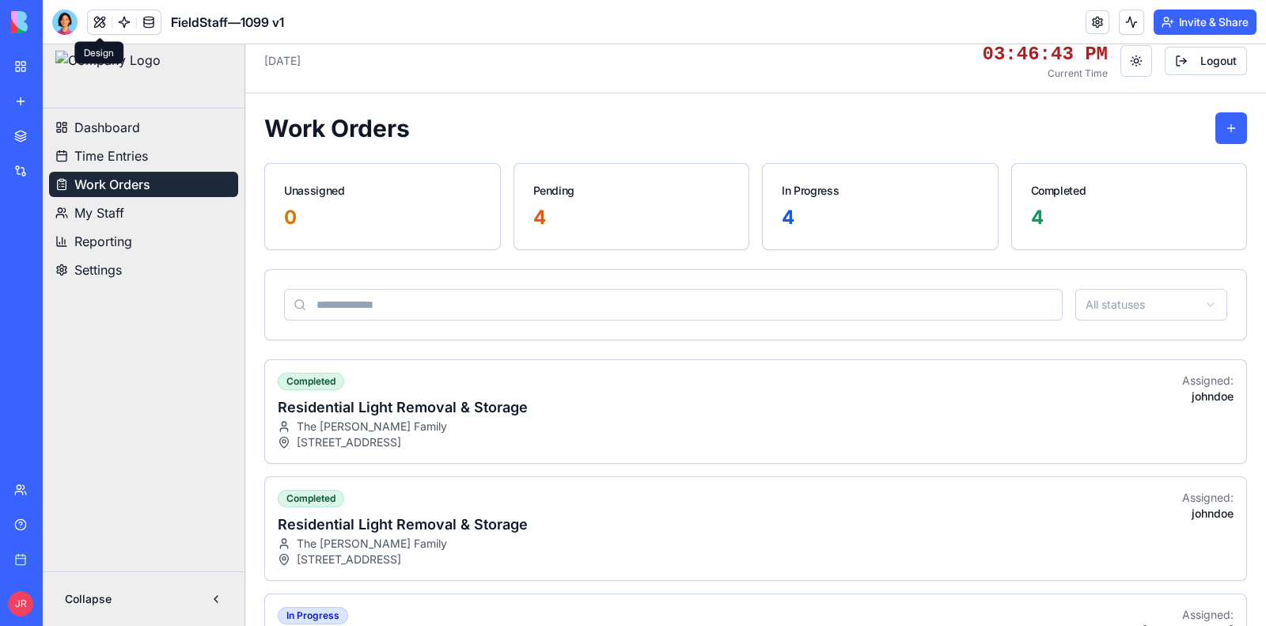
scroll to position [0, 0]
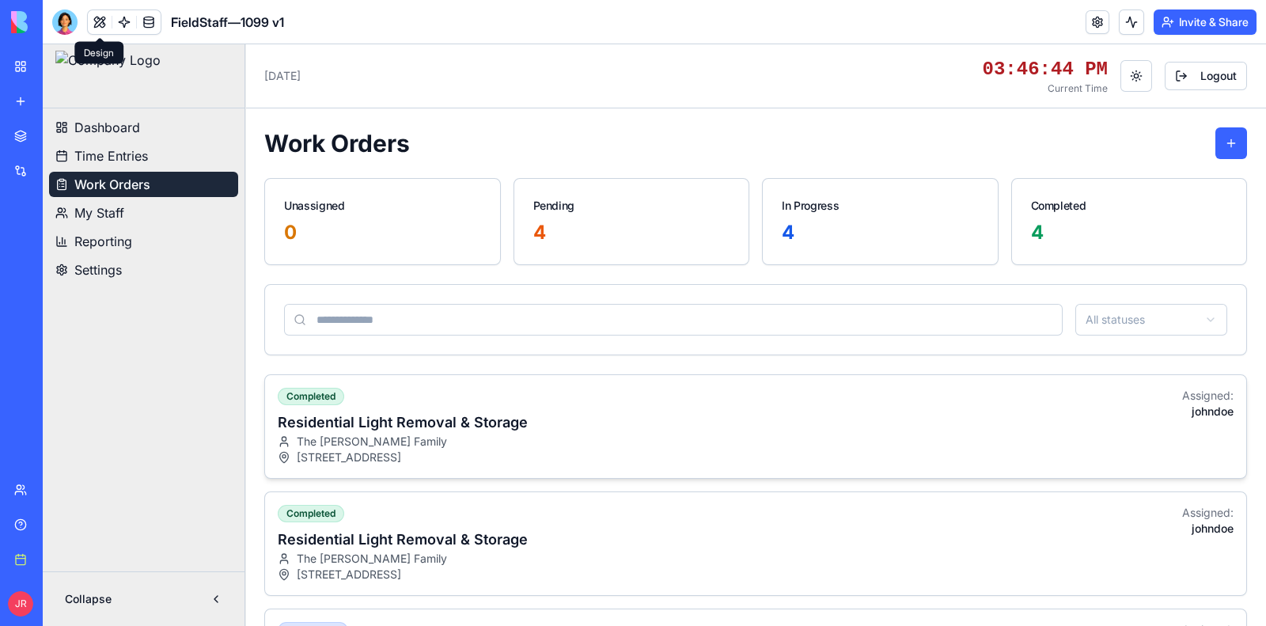
click at [409, 403] on div "completed" at bounding box center [403, 396] width 250 height 17
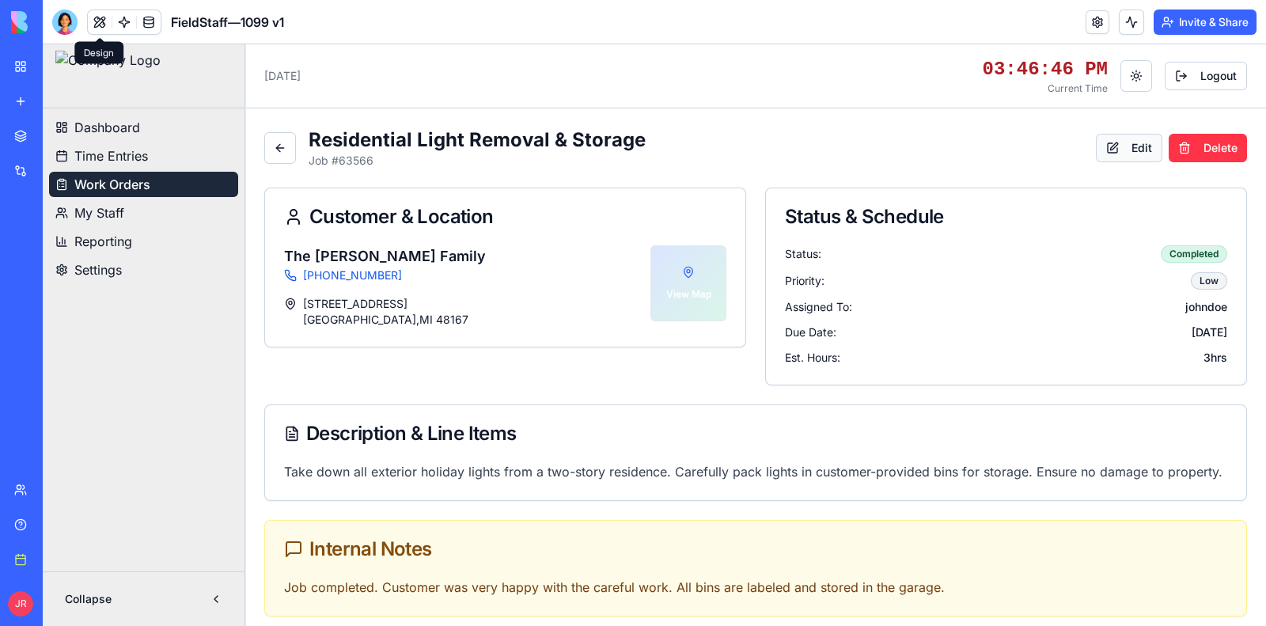
click at [1124, 147] on button "Edit" at bounding box center [1129, 148] width 66 height 28
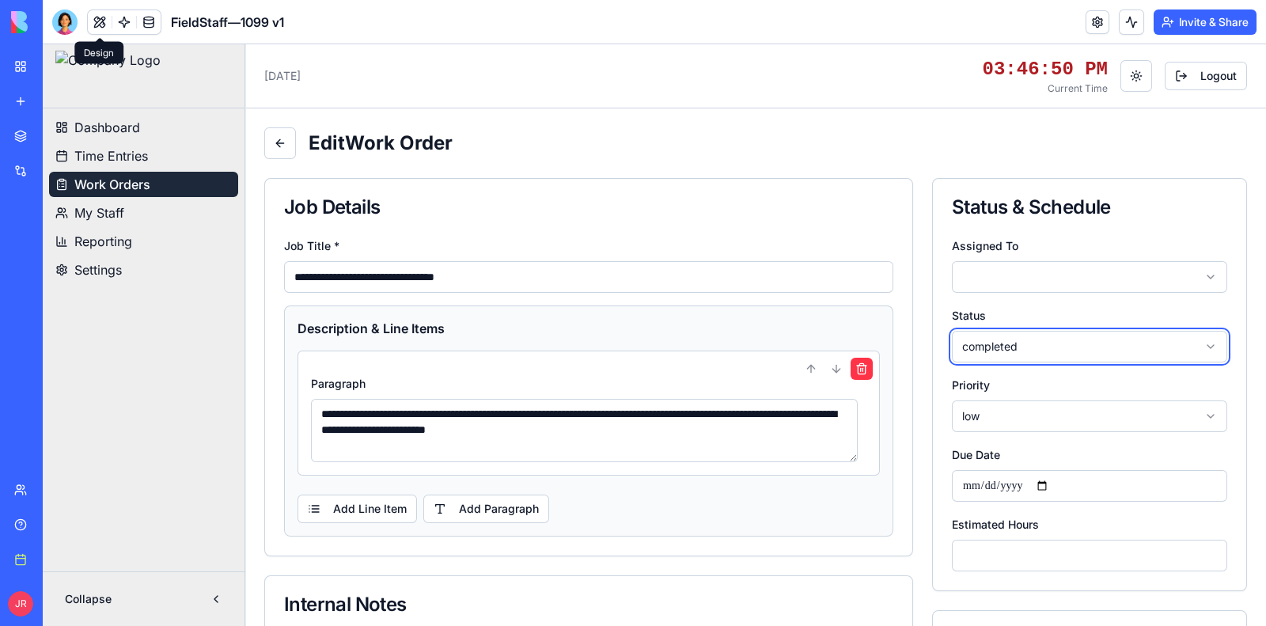
click at [274, 136] on button at bounding box center [280, 143] width 32 height 32
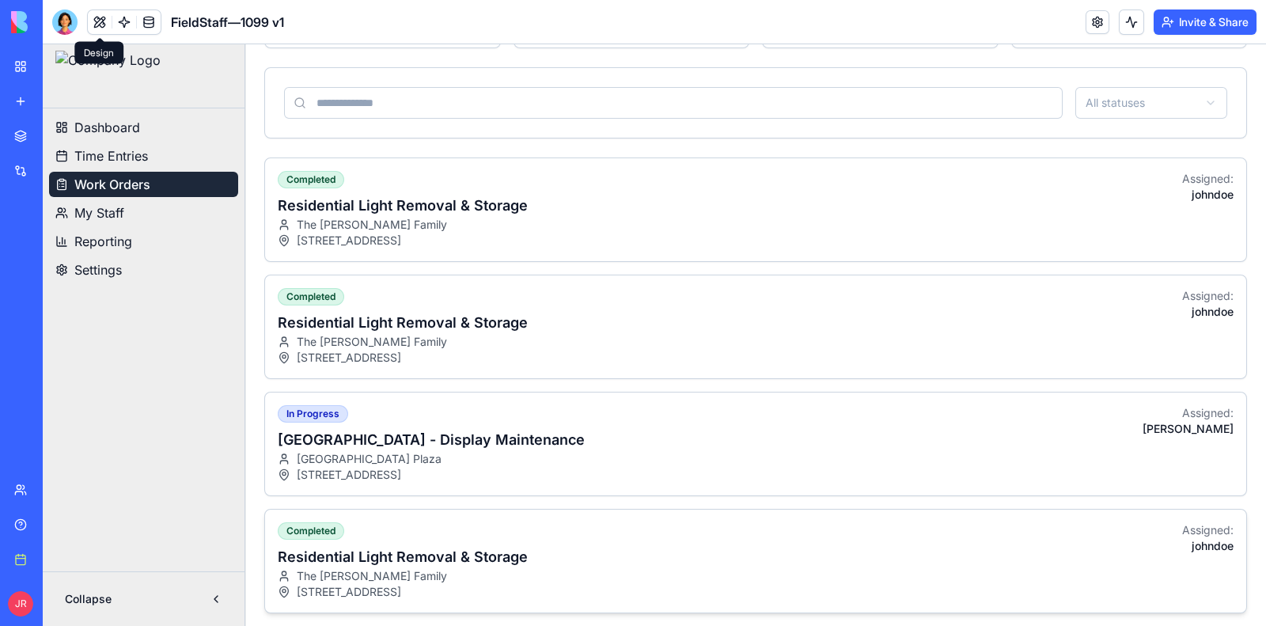
scroll to position [297, 0]
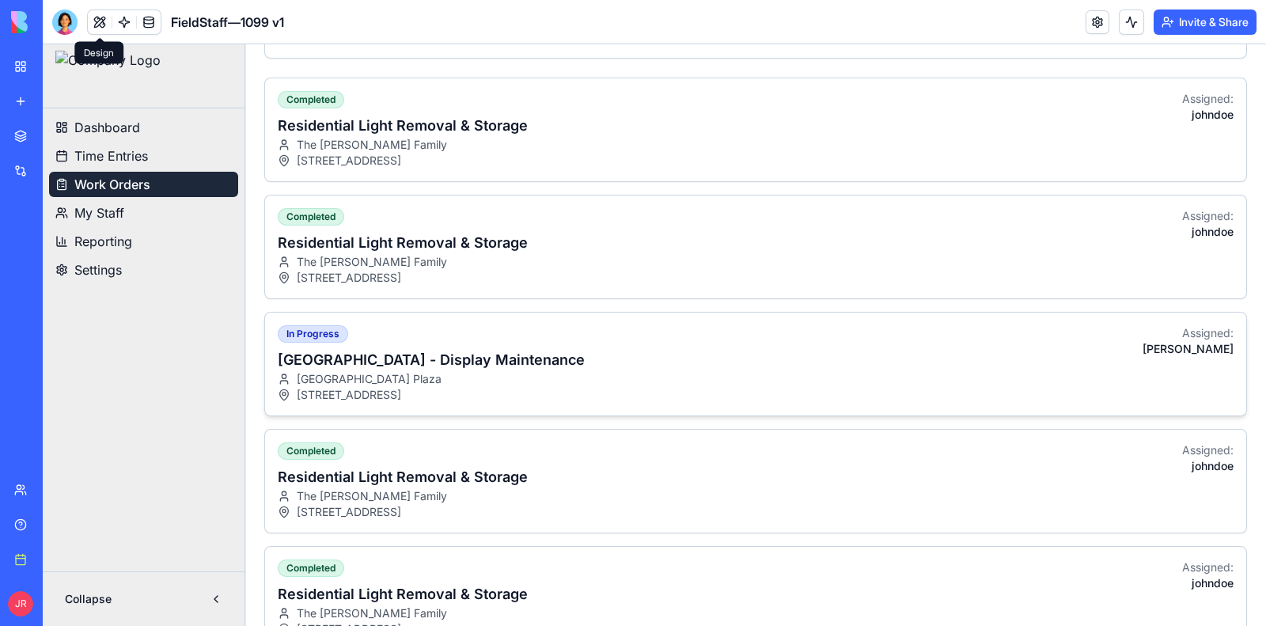
click at [752, 372] on div "in progress [GEOGRAPHIC_DATA] - Display Maintenance [GEOGRAPHIC_DATA] [STREET_A…" at bounding box center [755, 364] width 981 height 103
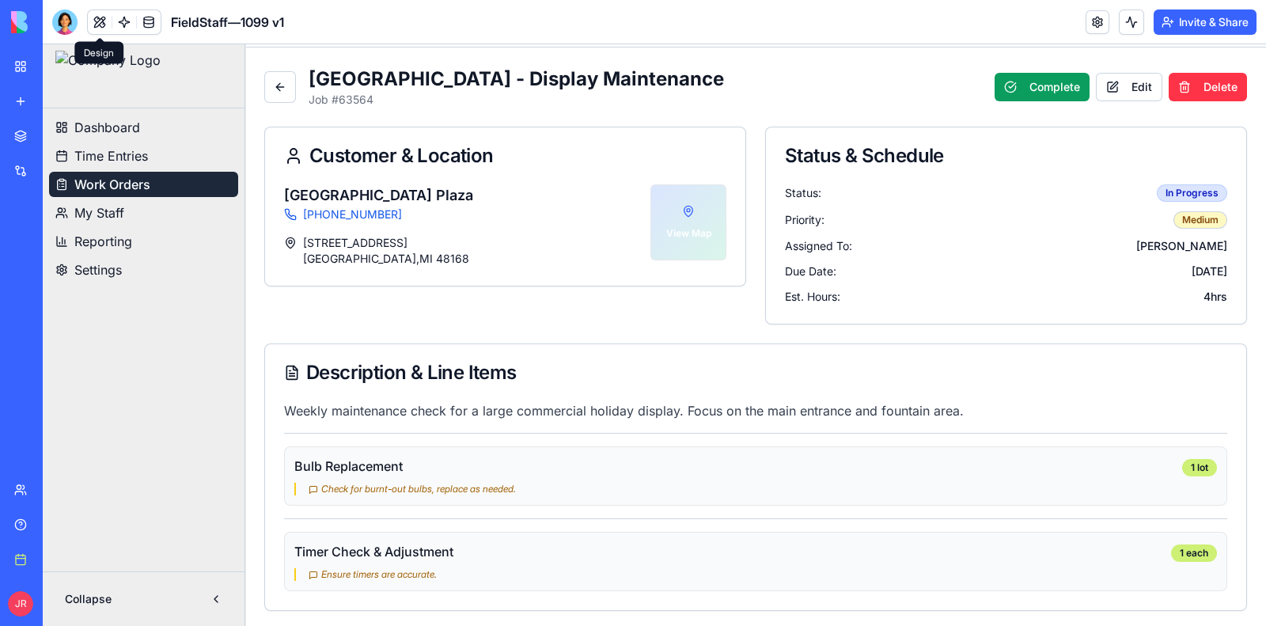
scroll to position [0, 0]
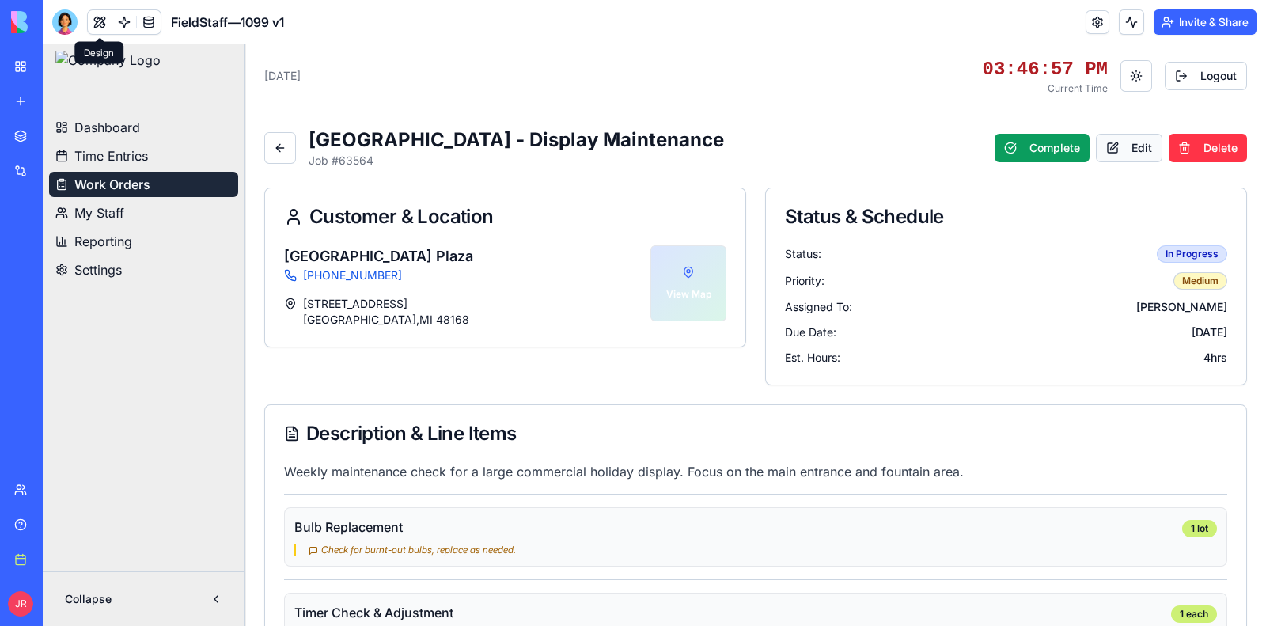
click at [1120, 157] on button "Edit" at bounding box center [1129, 148] width 66 height 28
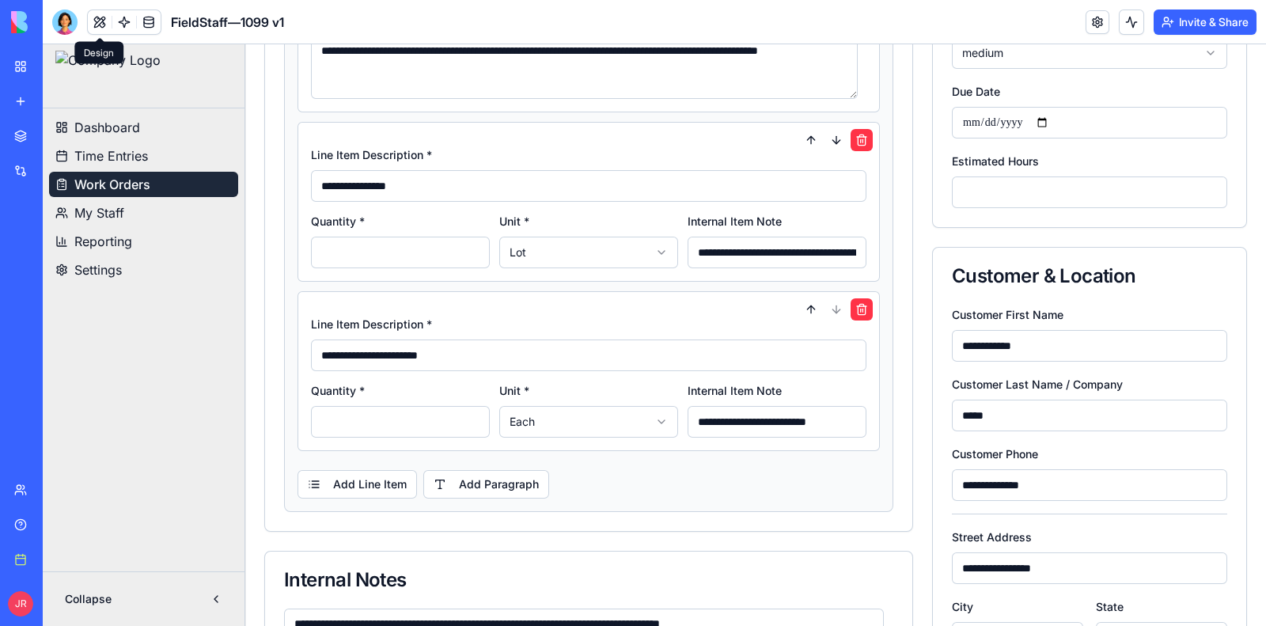
scroll to position [686, 0]
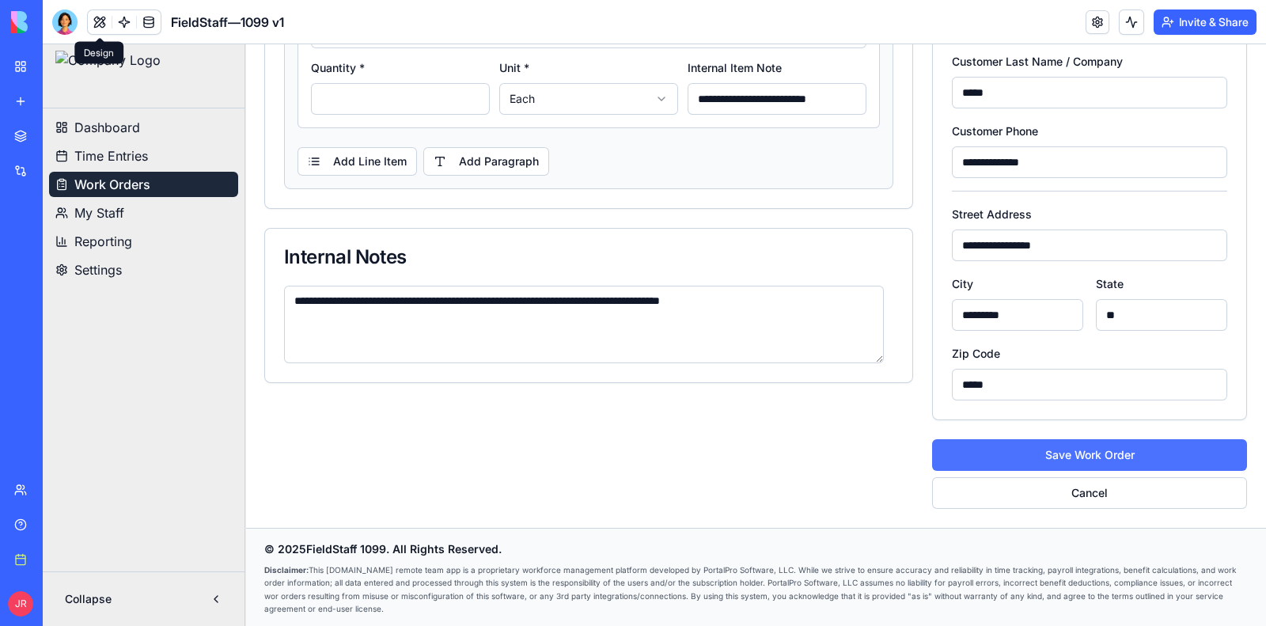
click at [1078, 447] on button "Save Work Order" at bounding box center [1089, 455] width 315 height 32
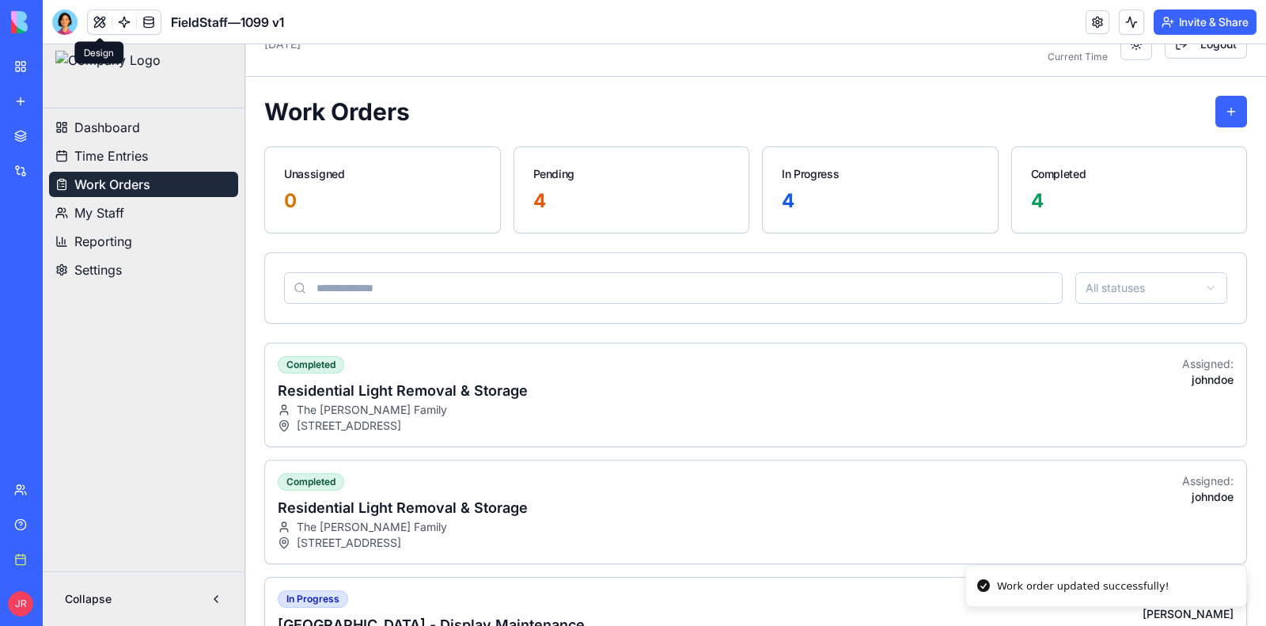
scroll to position [0, 0]
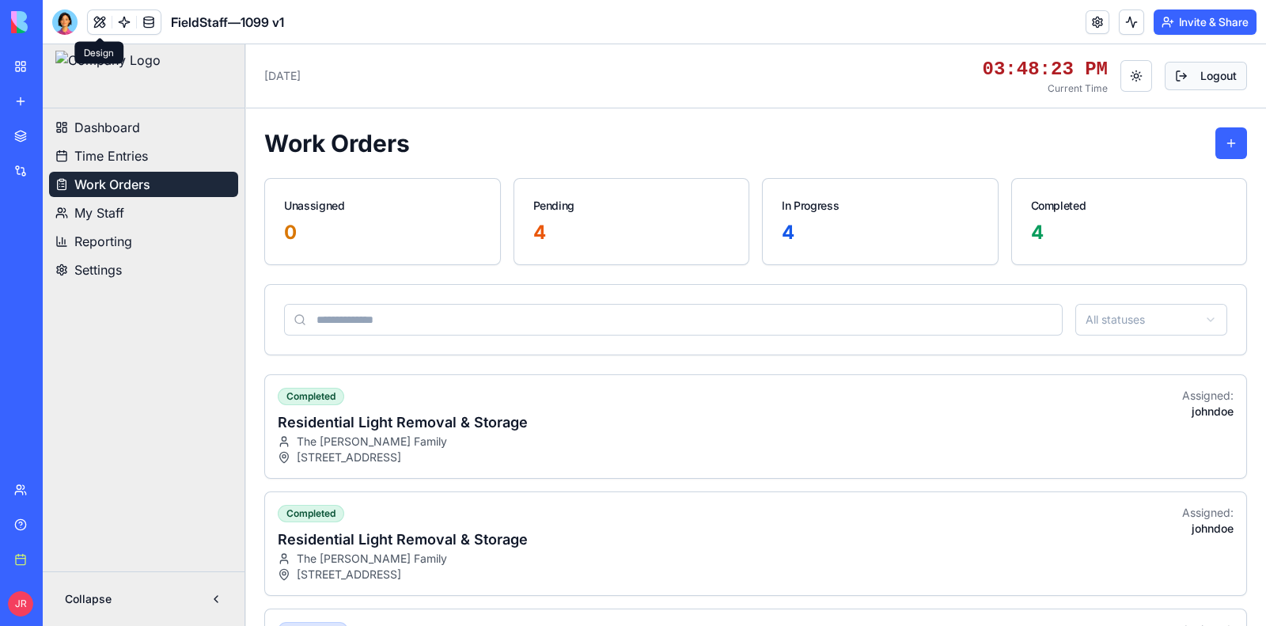
click at [1188, 81] on button "Logout" at bounding box center [1206, 76] width 82 height 28
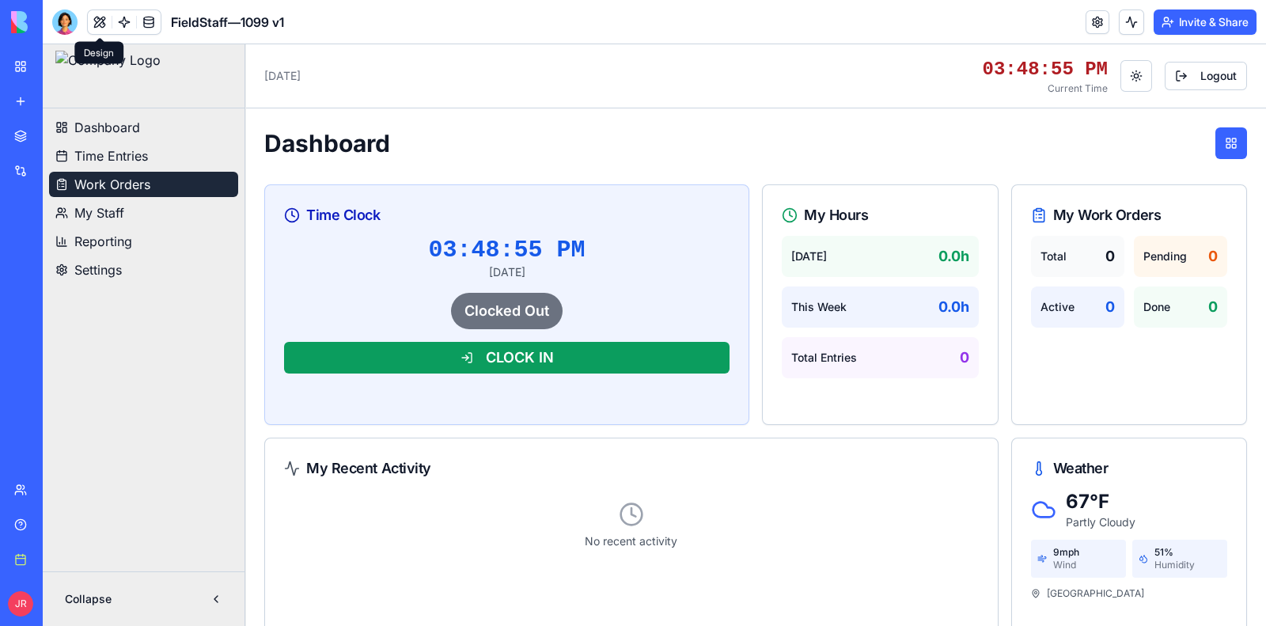
click at [138, 189] on span "Work Orders" at bounding box center [112, 184] width 76 height 19
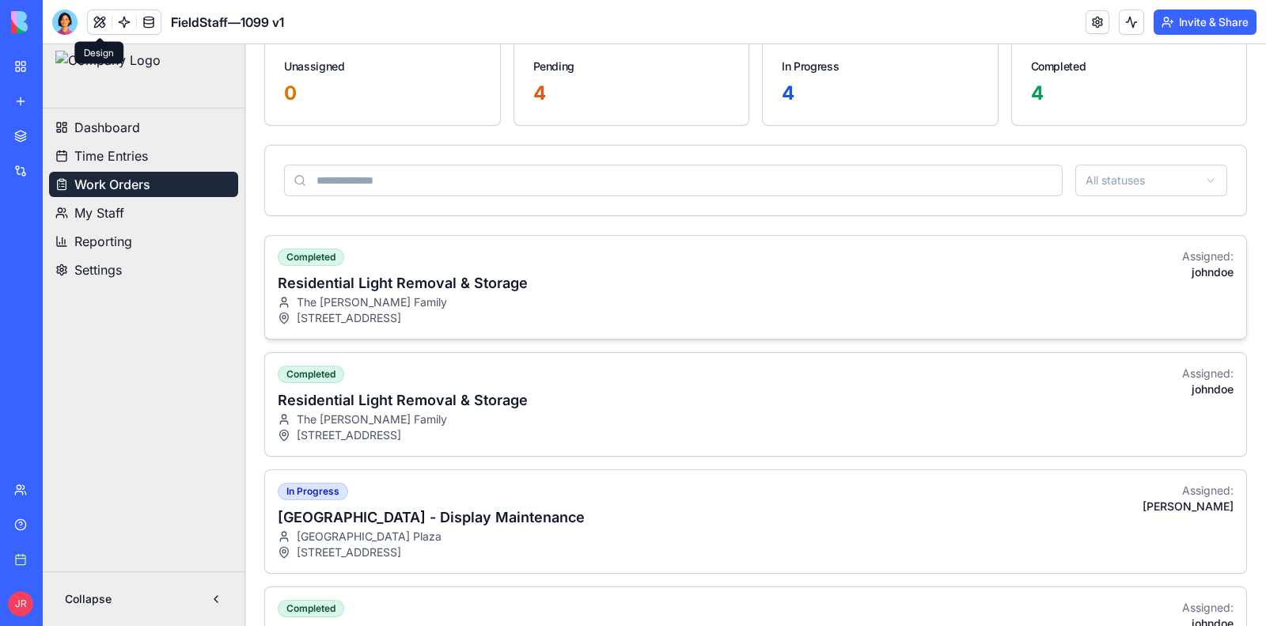
scroll to position [98, 0]
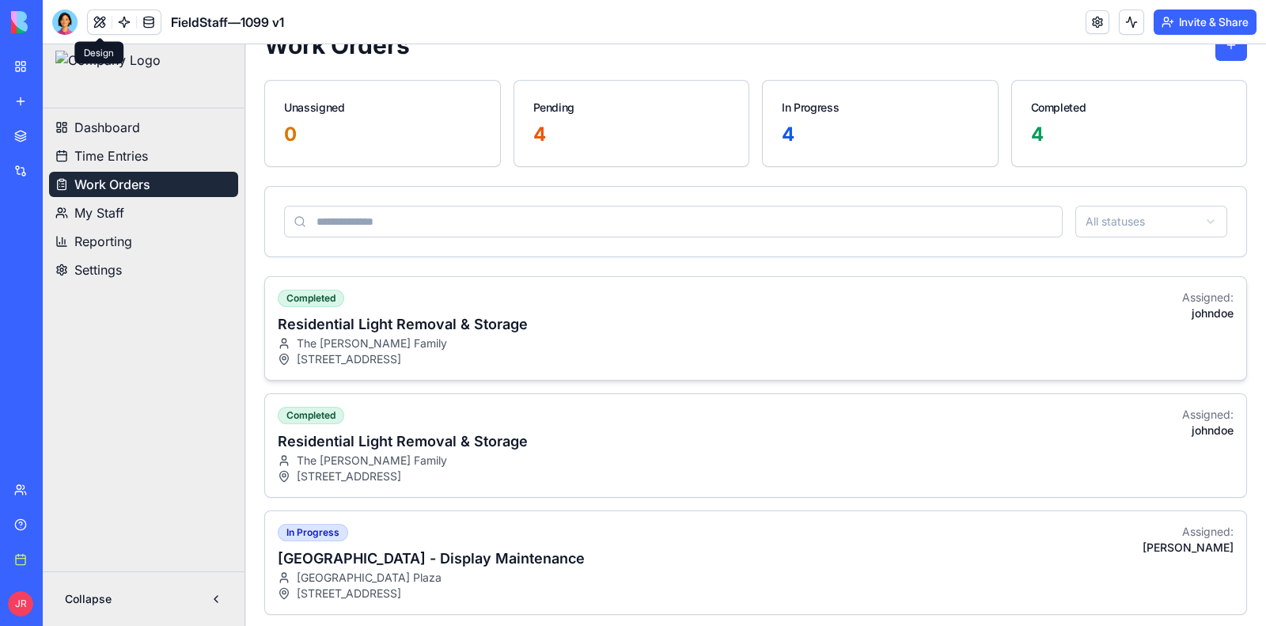
click at [779, 353] on div "completed Residential Light Removal & Storage The [PERSON_NAME] Family [STREET_…" at bounding box center [755, 328] width 981 height 103
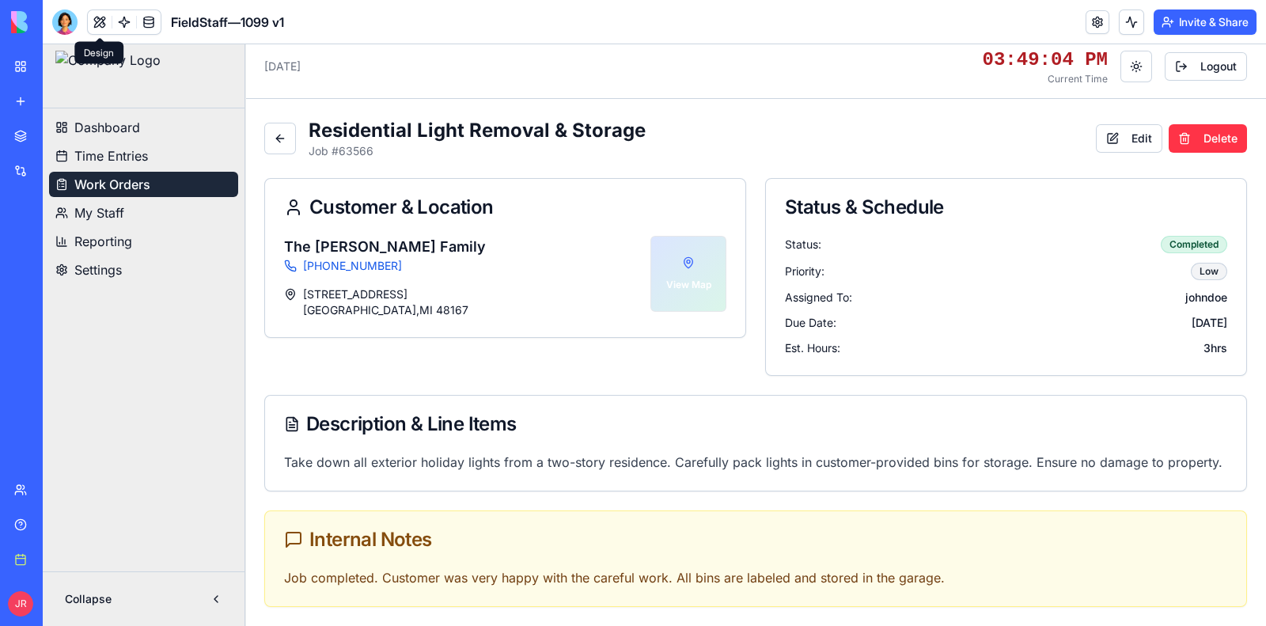
scroll to position [0, 0]
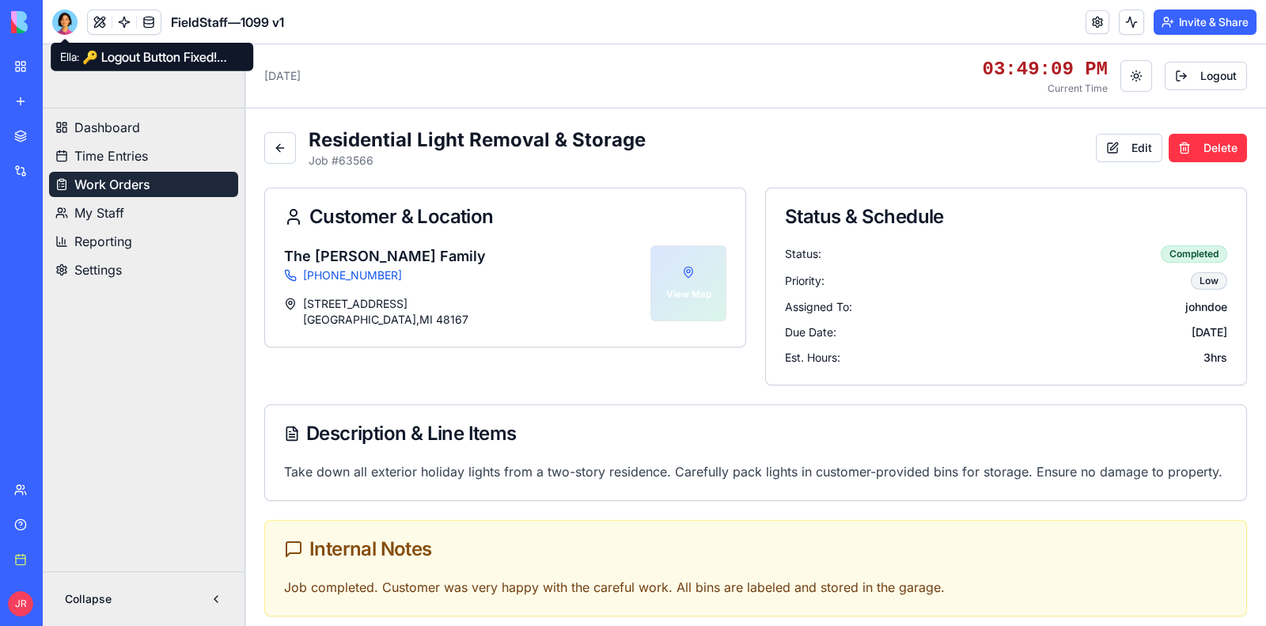
click at [73, 21] on div at bounding box center [64, 21] width 25 height 25
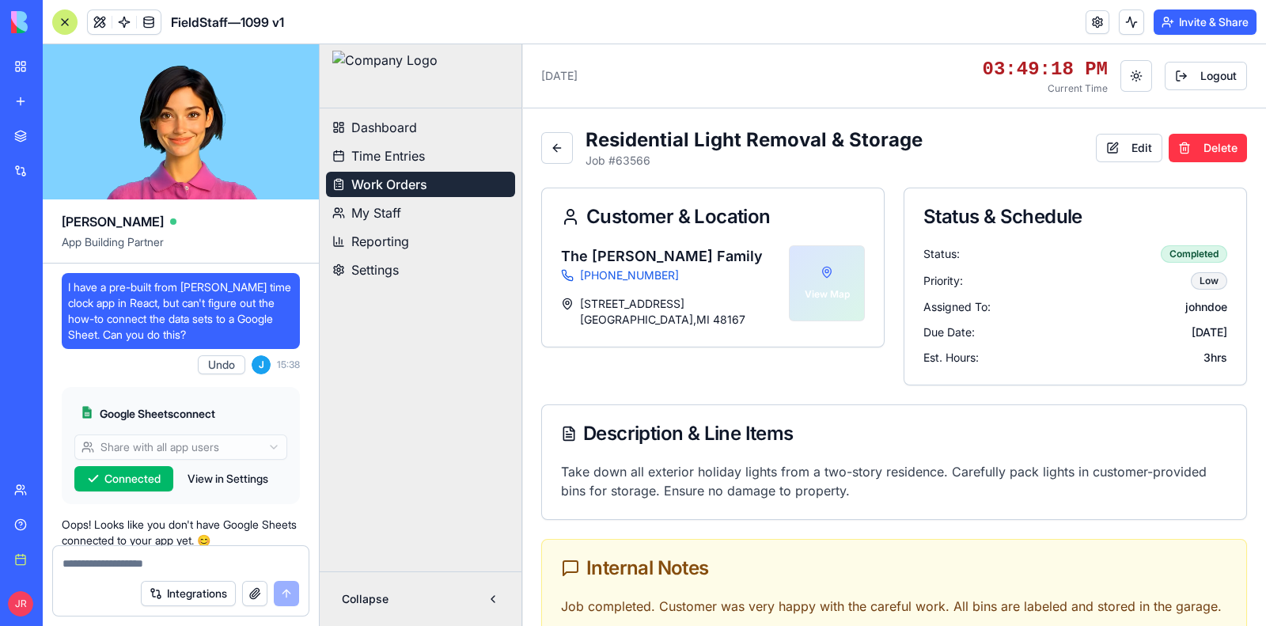
scroll to position [377346, 0]
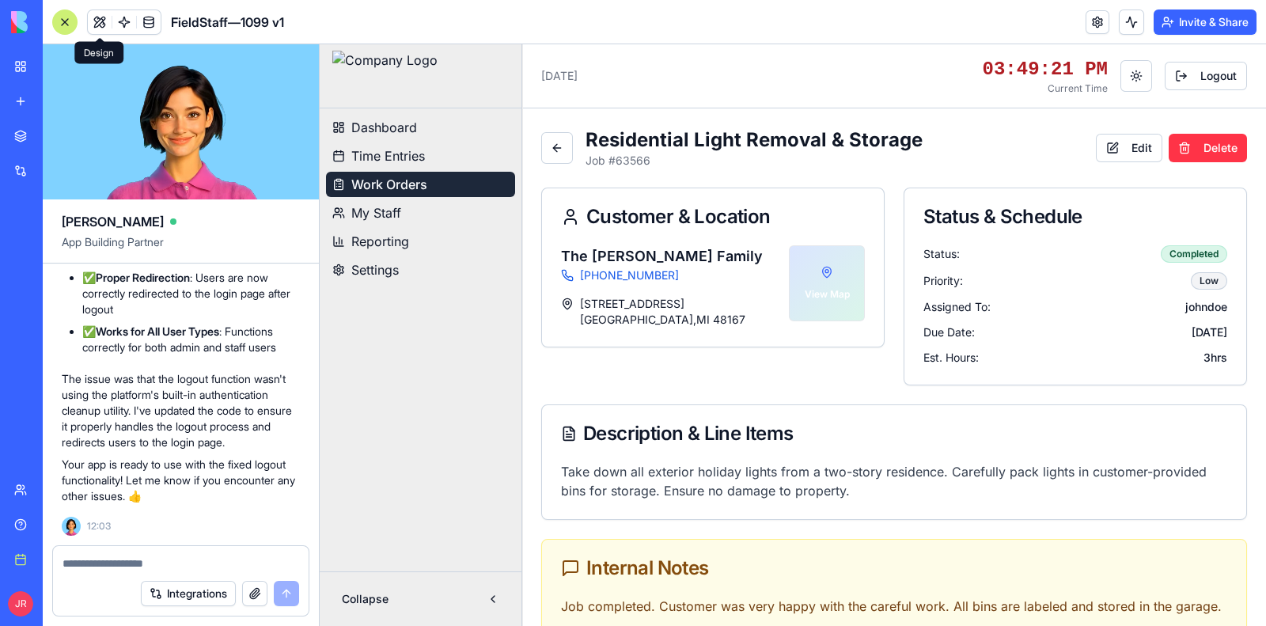
click at [98, 19] on button at bounding box center [100, 22] width 24 height 24
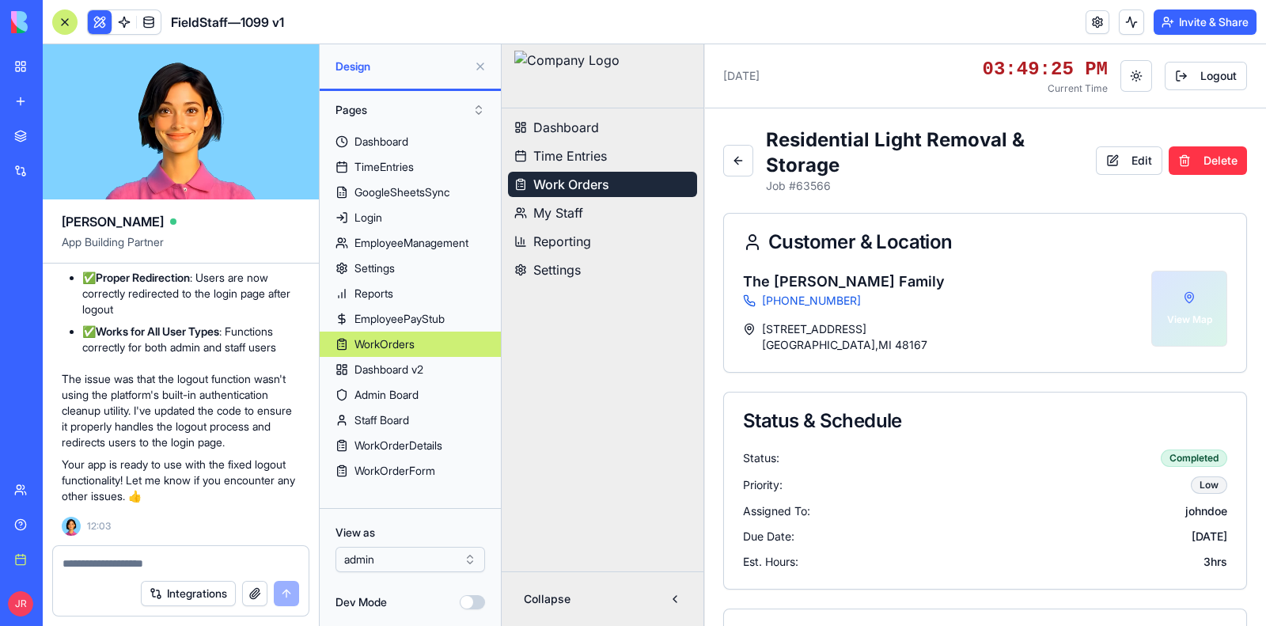
click at [461, 558] on html "BETA My Workspace New app Marketplace Integrations Recent AI Logo Generator Mod…" at bounding box center [633, 313] width 1266 height 626
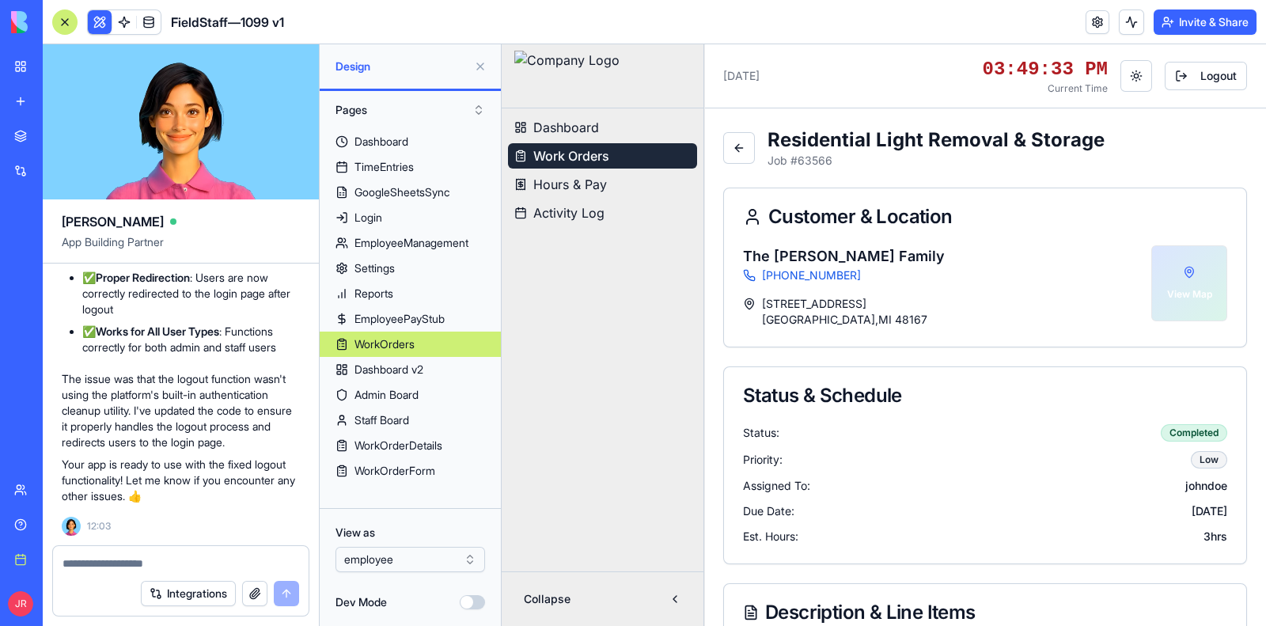
click at [479, 66] on button at bounding box center [480, 66] width 25 height 25
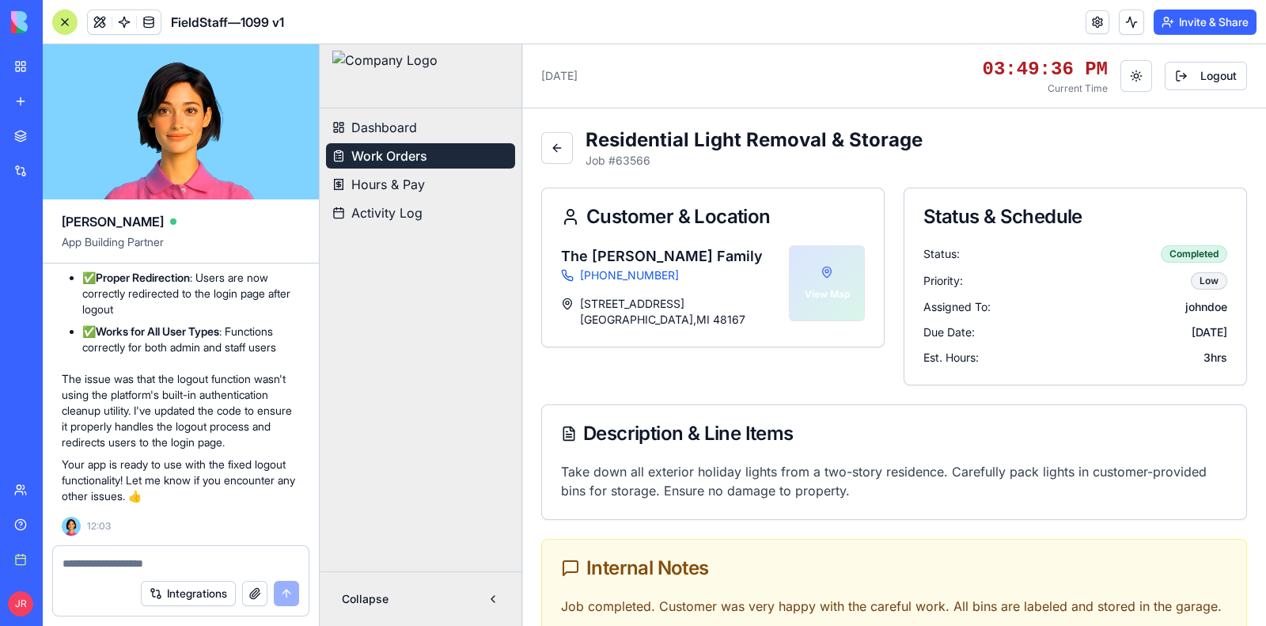
drag, startPoint x: 57, startPoint y: 24, endPoint x: 329, endPoint y: 56, distance: 274.1
click at [57, 24] on div at bounding box center [64, 21] width 25 height 25
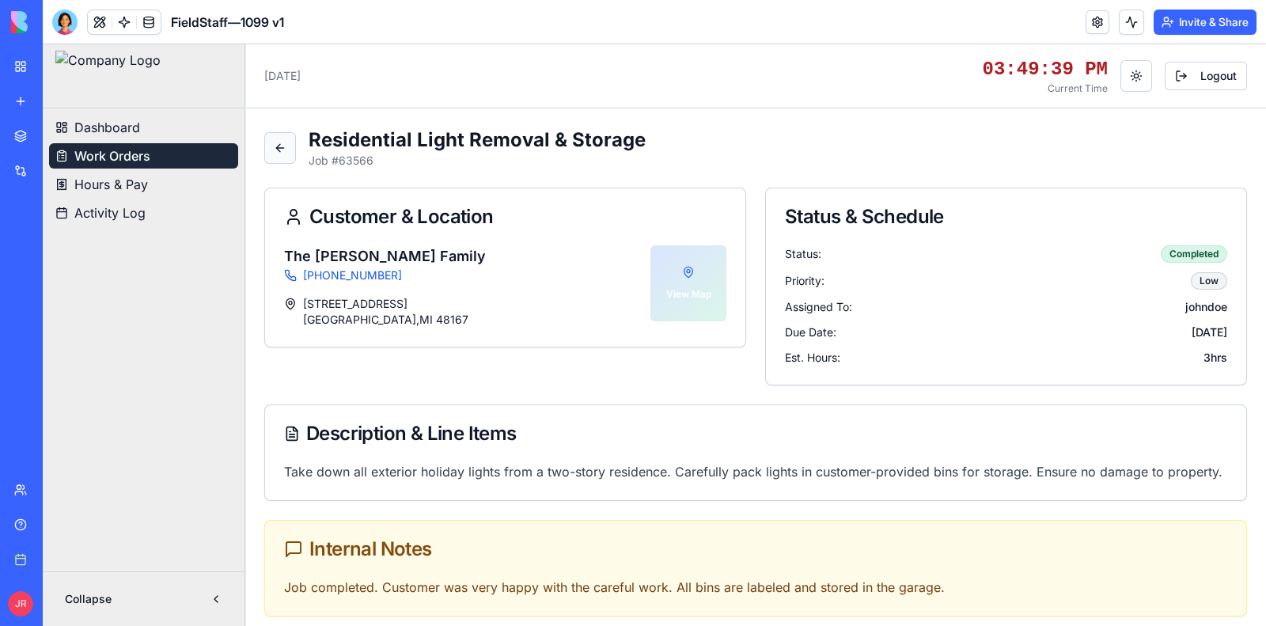
click at [275, 140] on button at bounding box center [280, 148] width 32 height 32
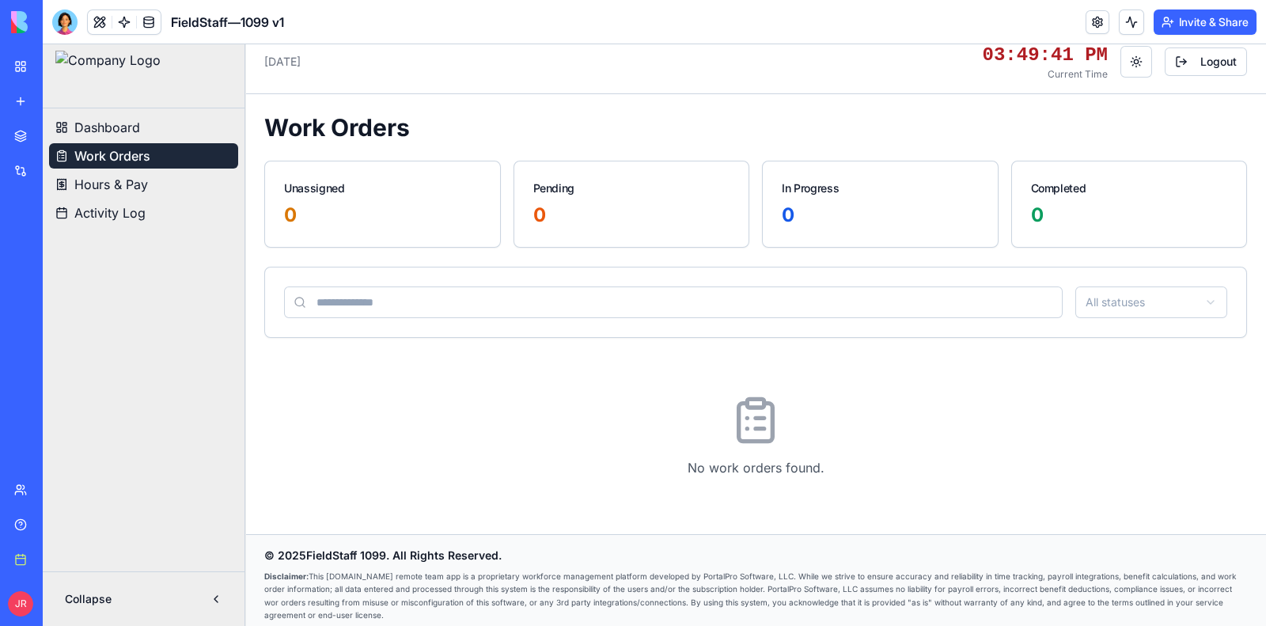
scroll to position [21, 0]
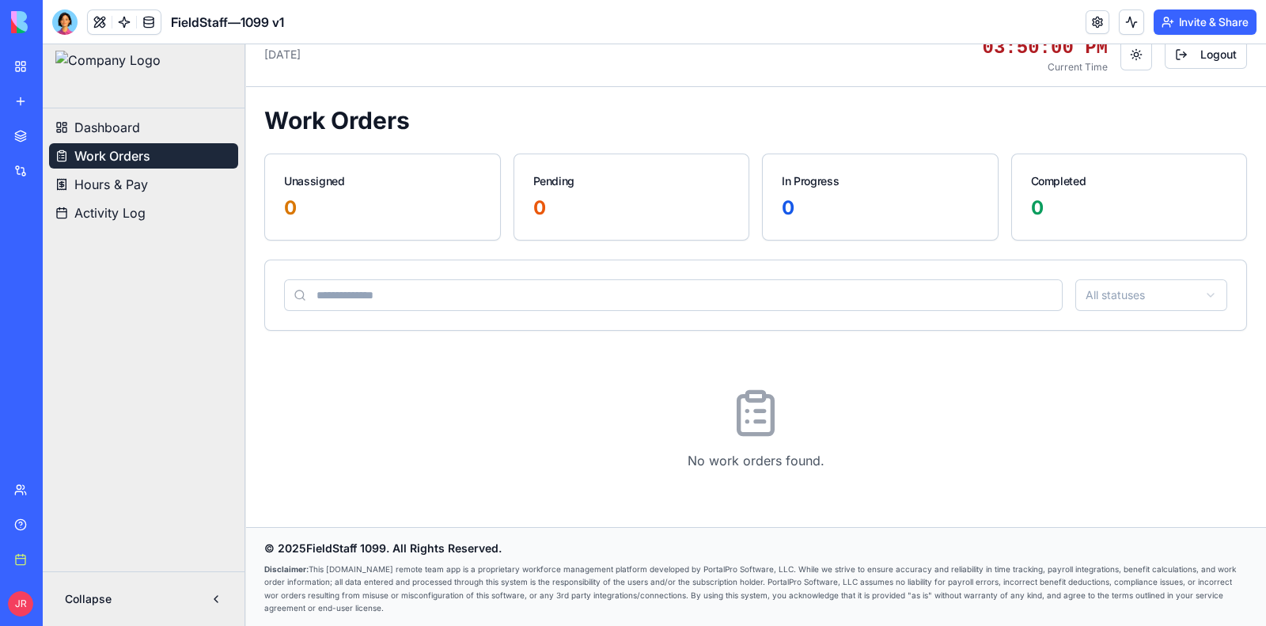
click at [59, 21] on div at bounding box center [64, 21] width 25 height 25
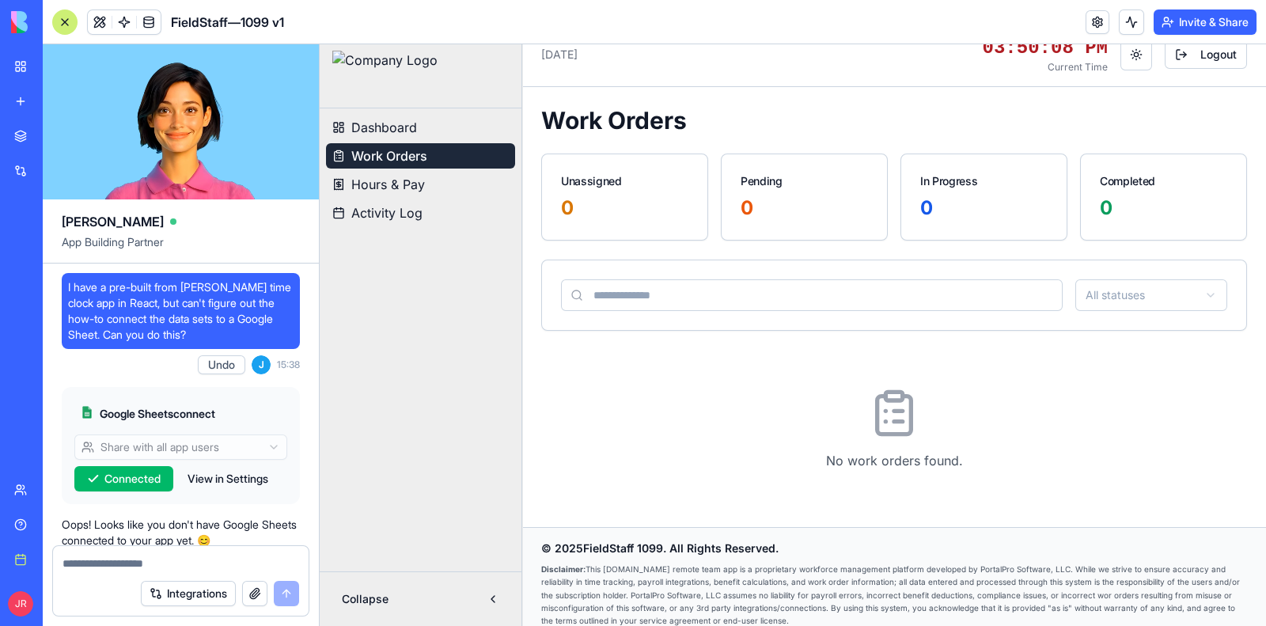
scroll to position [377346, 0]
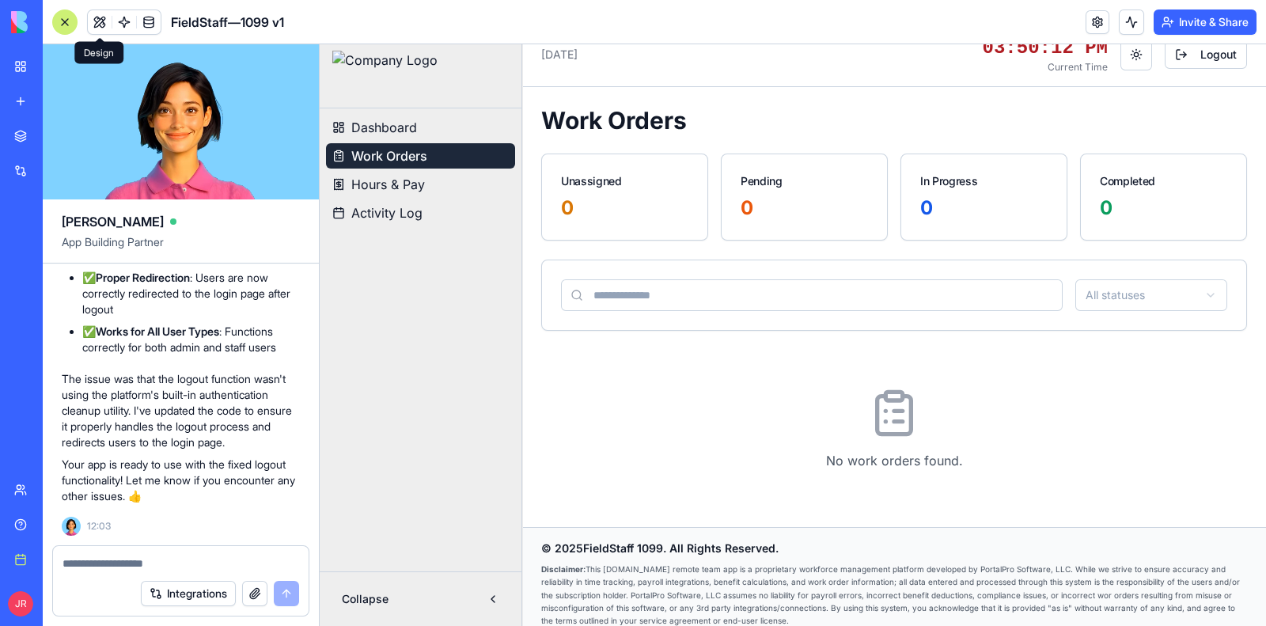
click at [101, 20] on button at bounding box center [100, 22] width 24 height 24
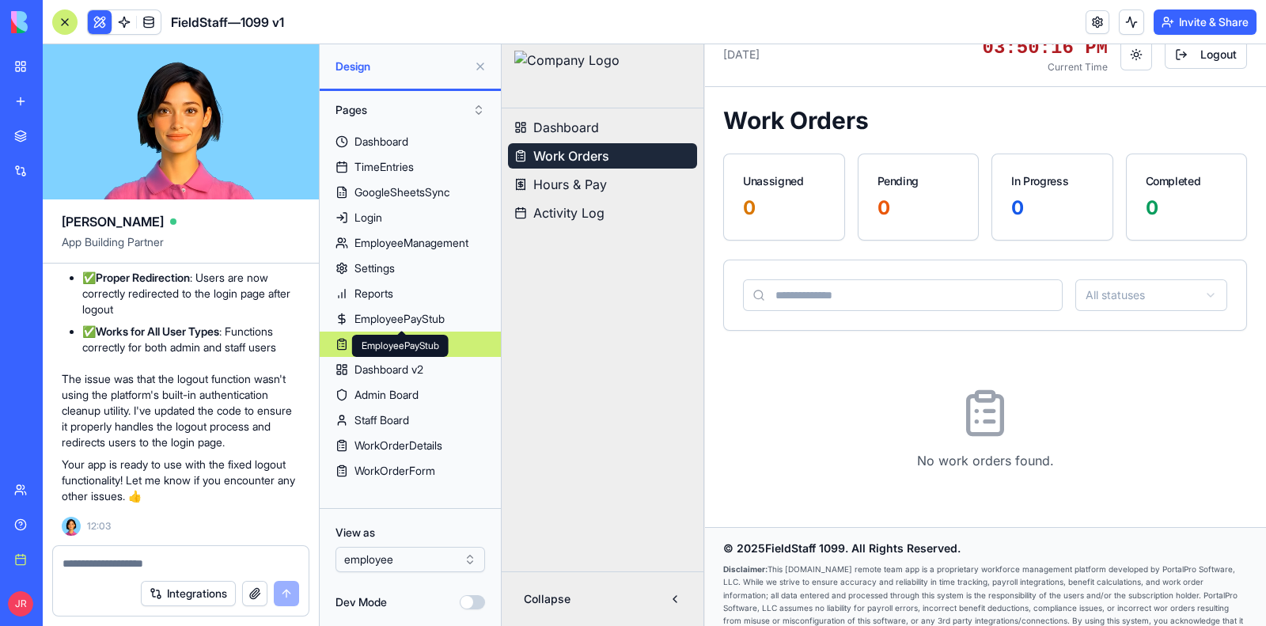
click at [420, 558] on html "BETA My Workspace New app Marketplace Integrations Recent AI Logo Generator Mod…" at bounding box center [633, 313] width 1266 height 626
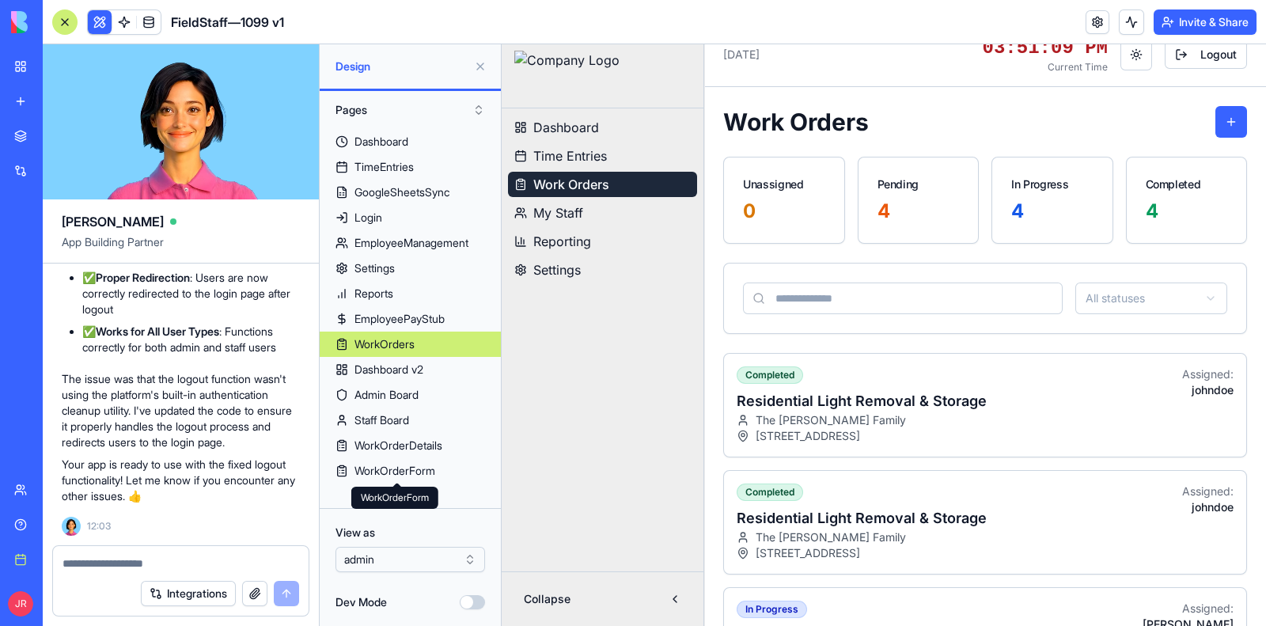
click at [74, 26] on div at bounding box center [64, 21] width 25 height 25
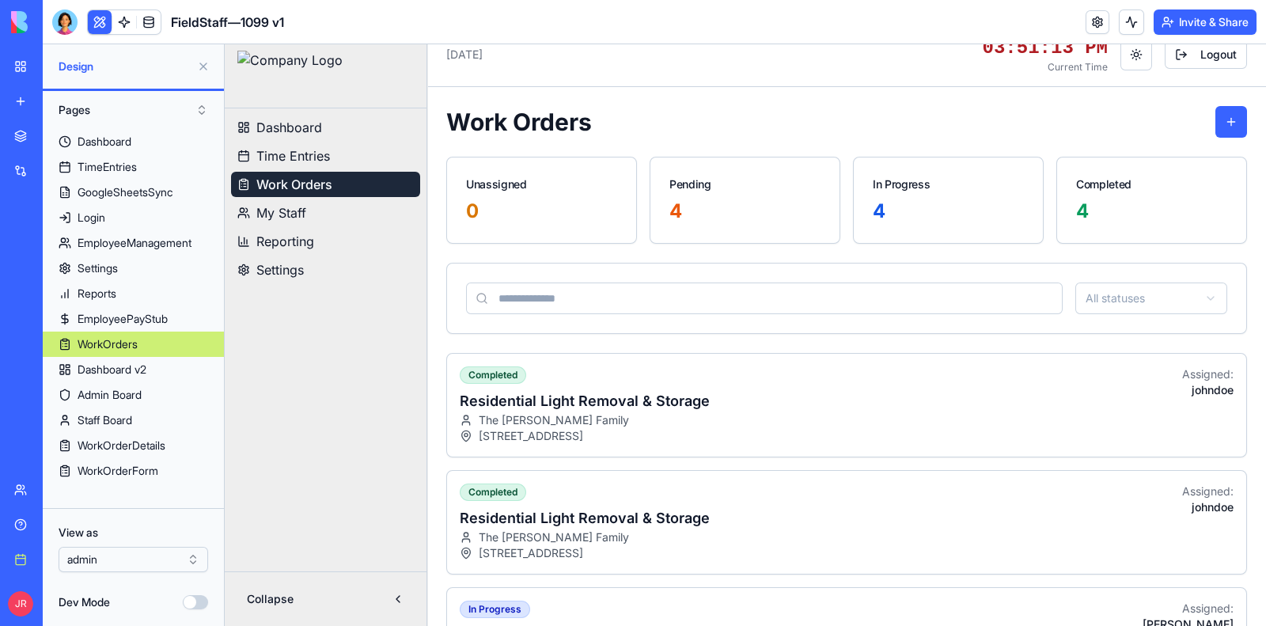
click at [203, 67] on button at bounding box center [203, 66] width 25 height 25
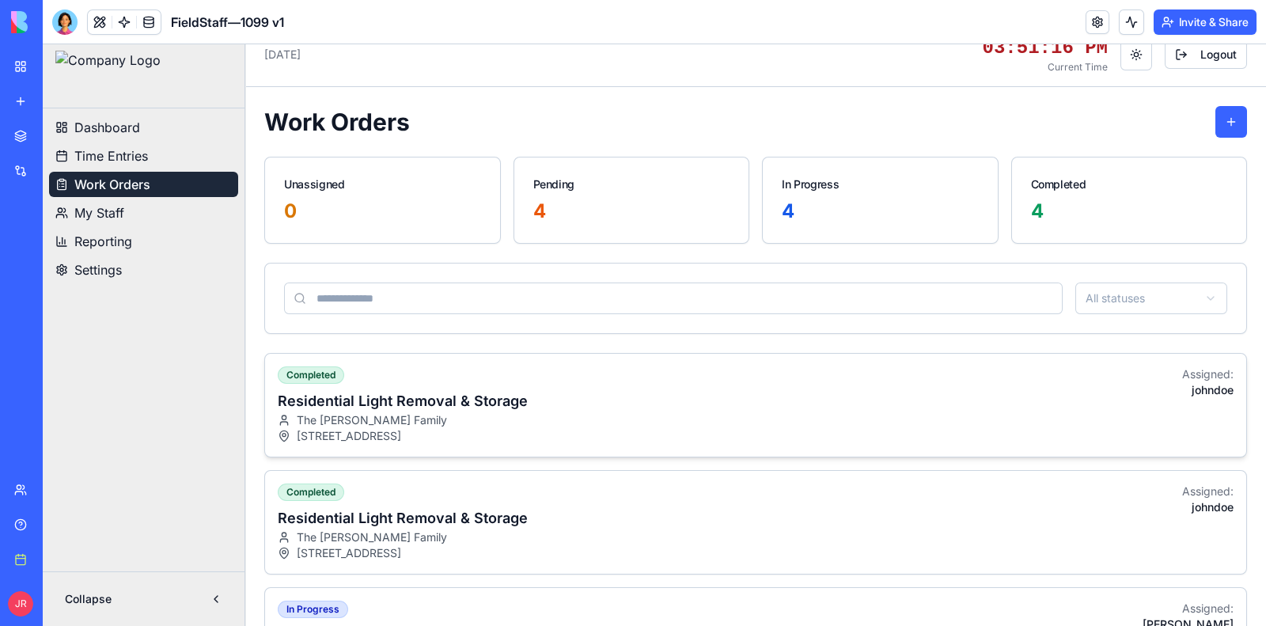
click at [884, 382] on div "completed Residential Light Removal & Storage The [PERSON_NAME] Family [STREET_…" at bounding box center [755, 405] width 981 height 103
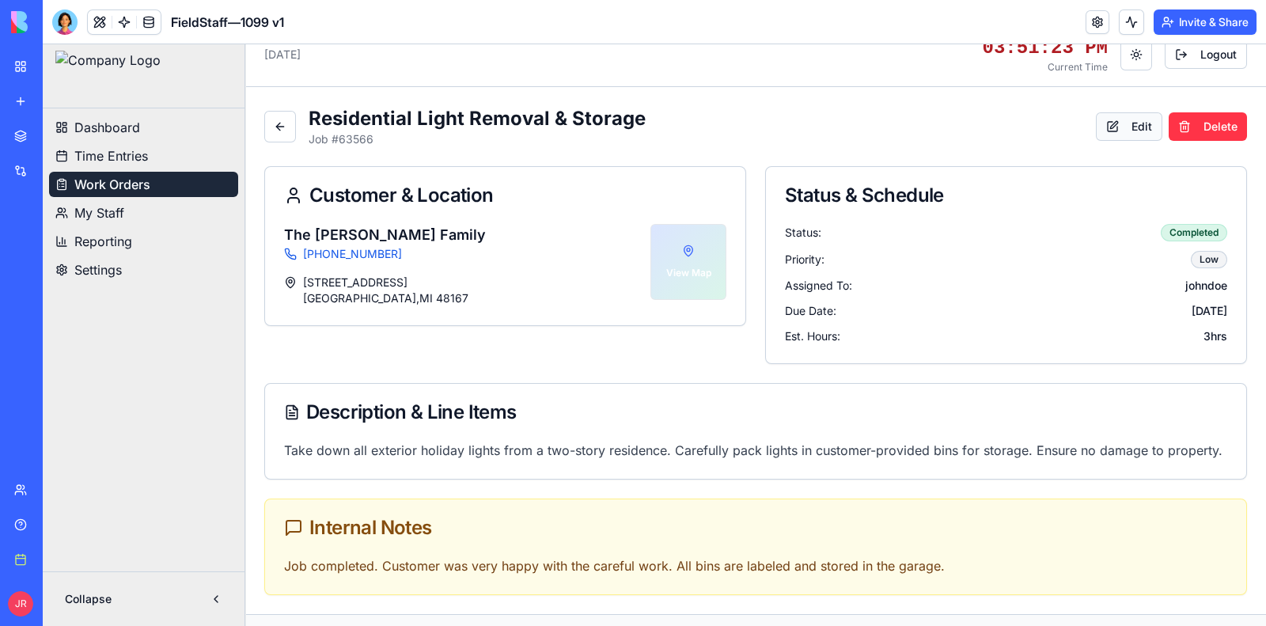
click at [1109, 115] on button "Edit" at bounding box center [1129, 126] width 66 height 28
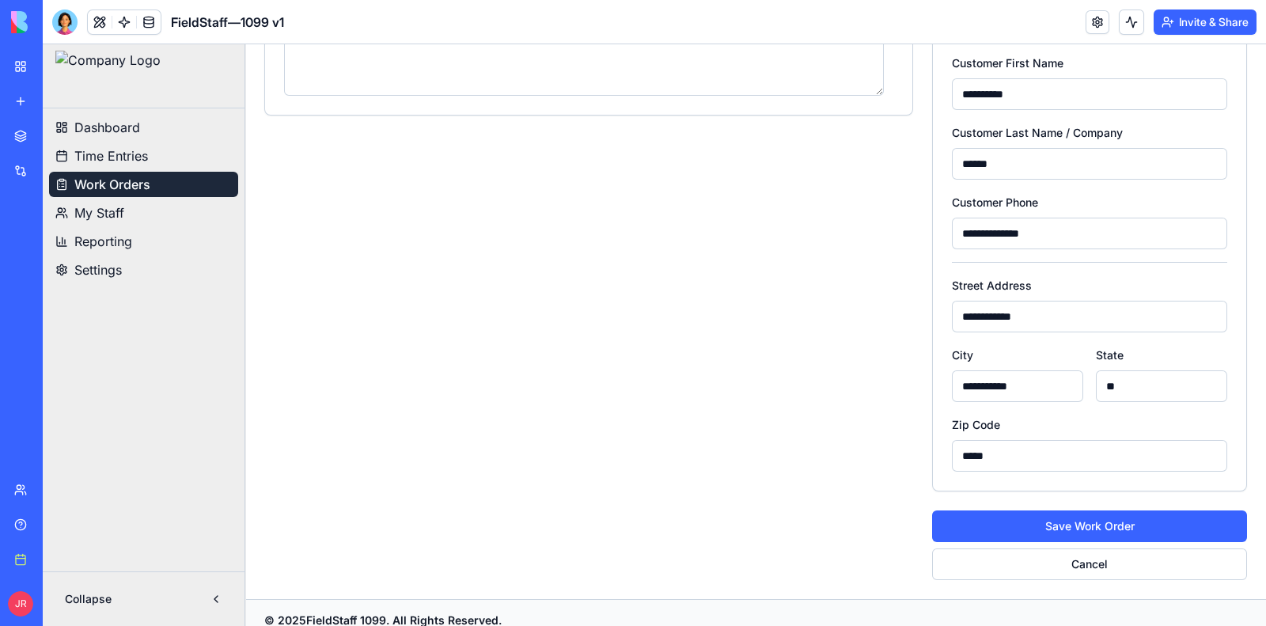
scroll to position [0, 0]
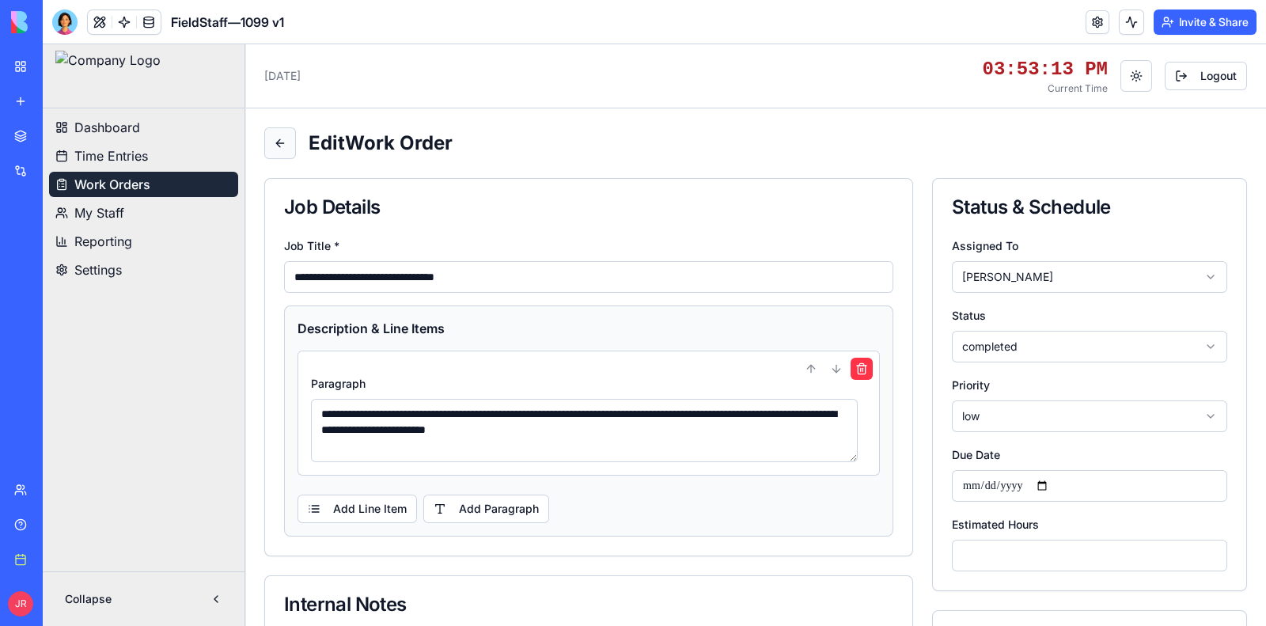
click at [290, 152] on button at bounding box center [280, 143] width 32 height 32
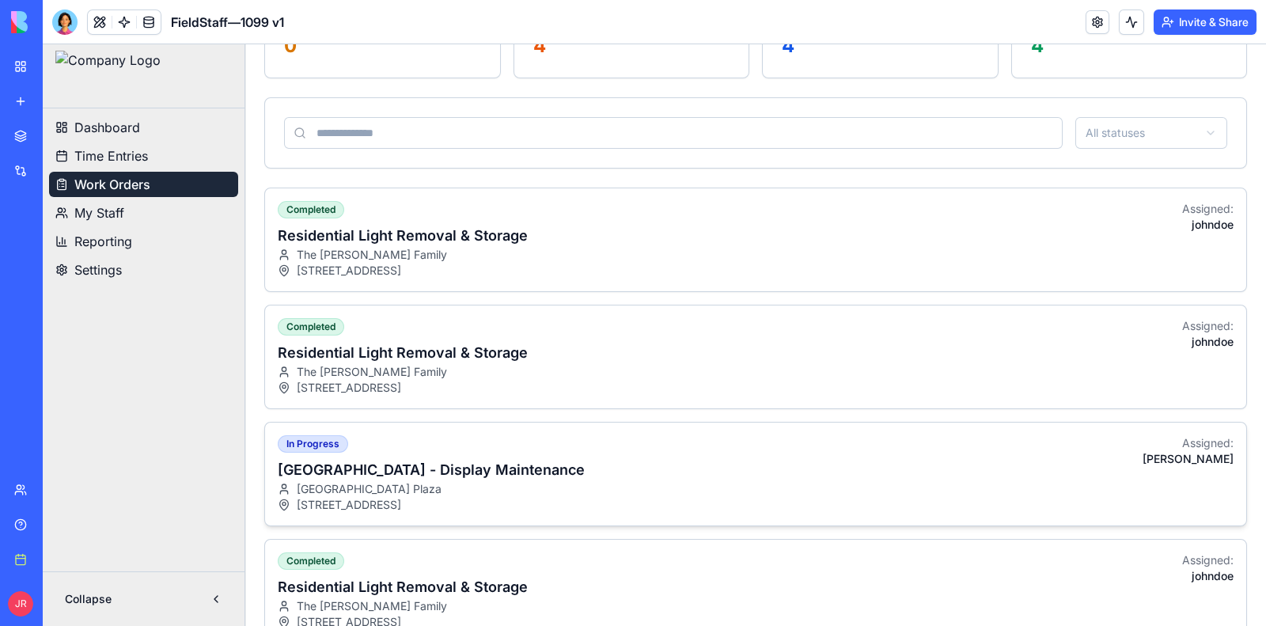
scroll to position [297, 0]
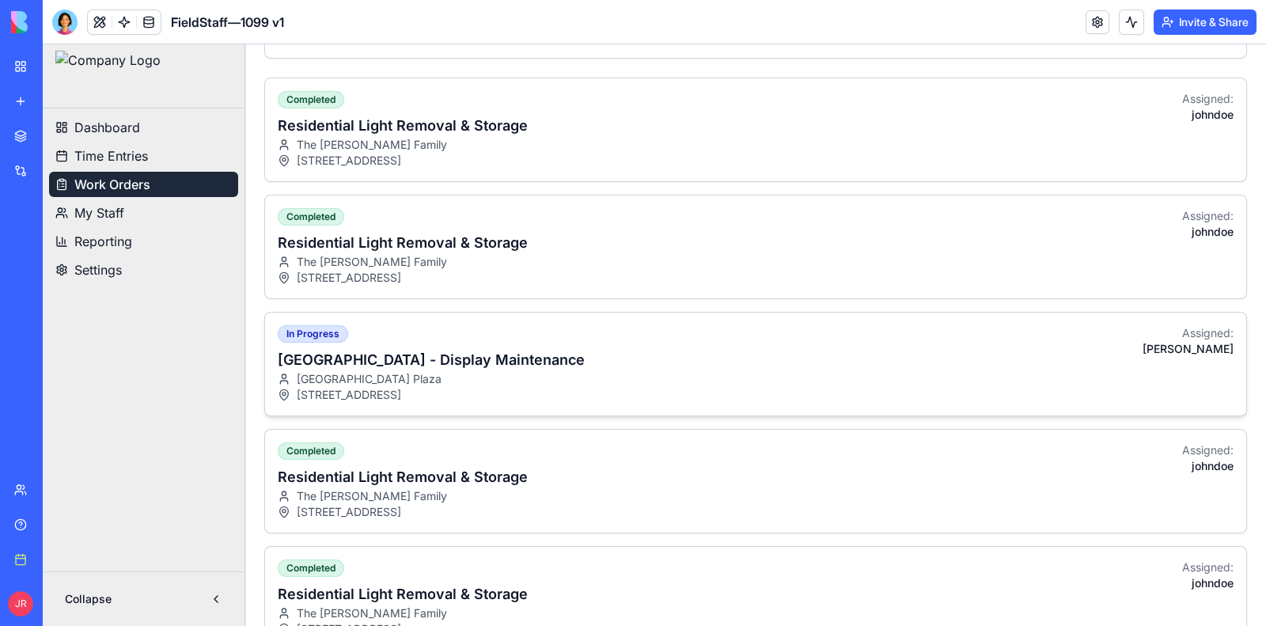
click at [585, 384] on div "[GEOGRAPHIC_DATA]" at bounding box center [431, 379] width 307 height 16
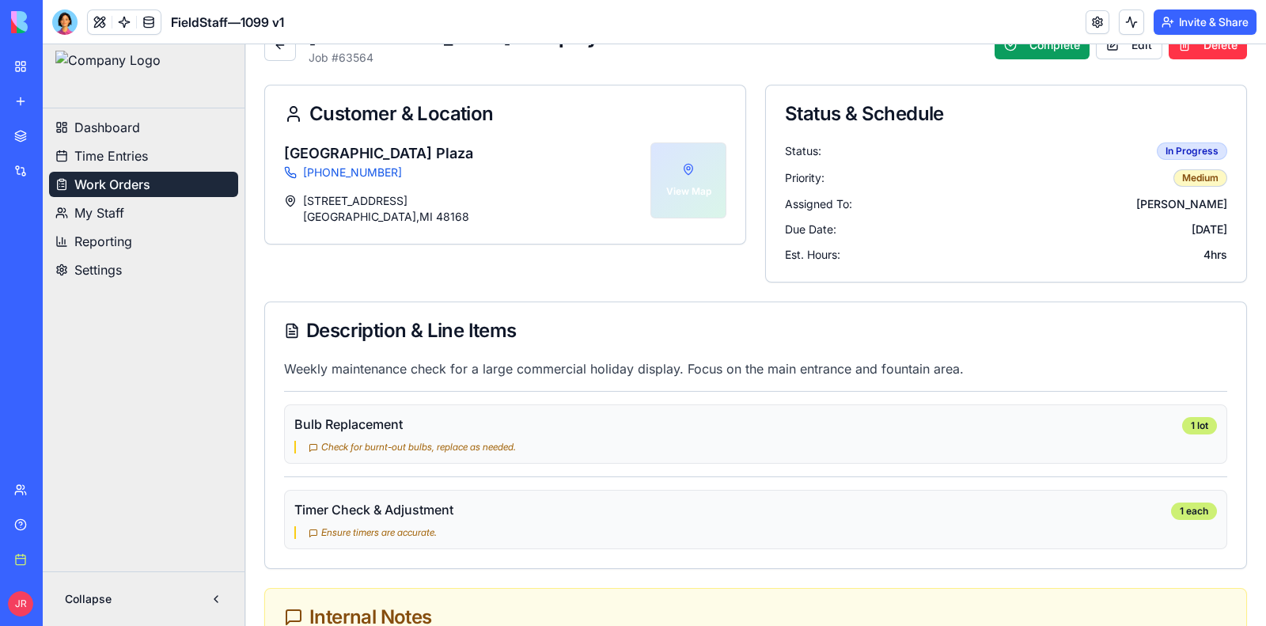
scroll to position [0, 0]
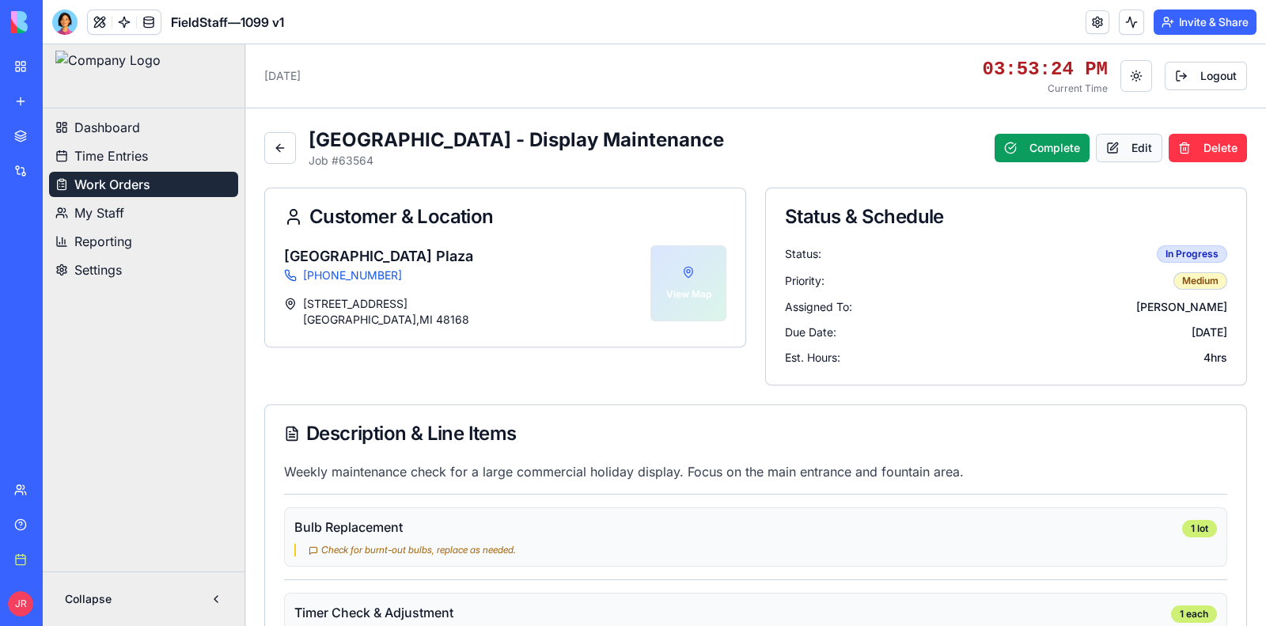
click at [1105, 154] on button "Edit" at bounding box center [1129, 148] width 66 height 28
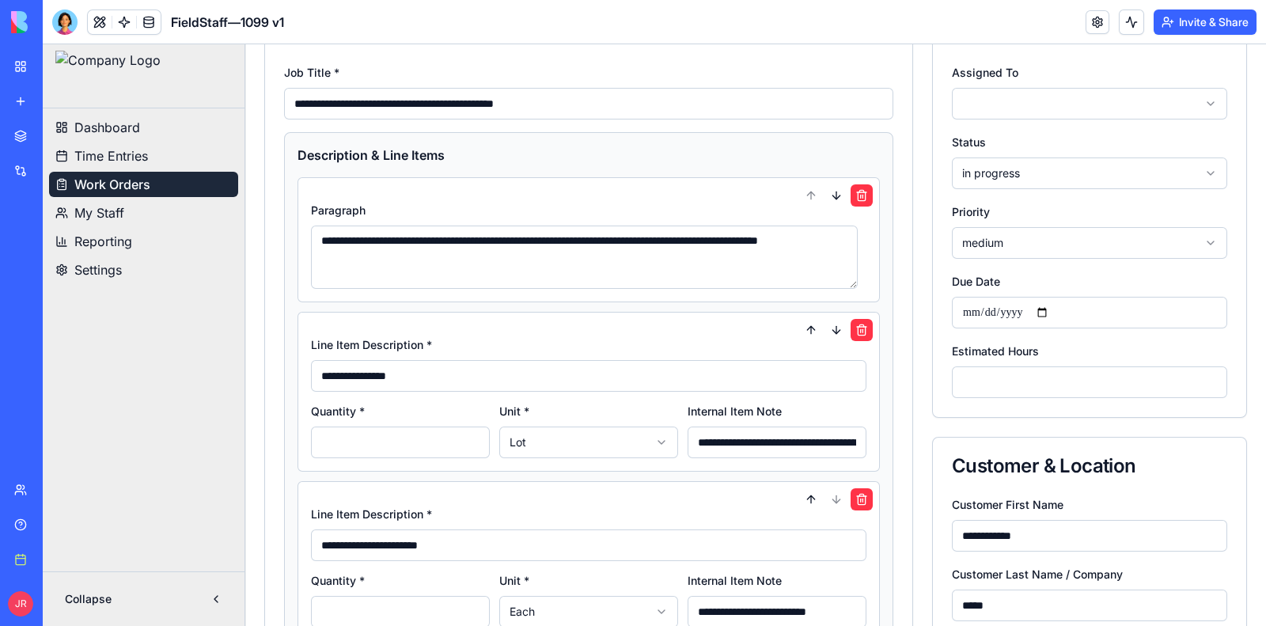
scroll to position [197, 0]
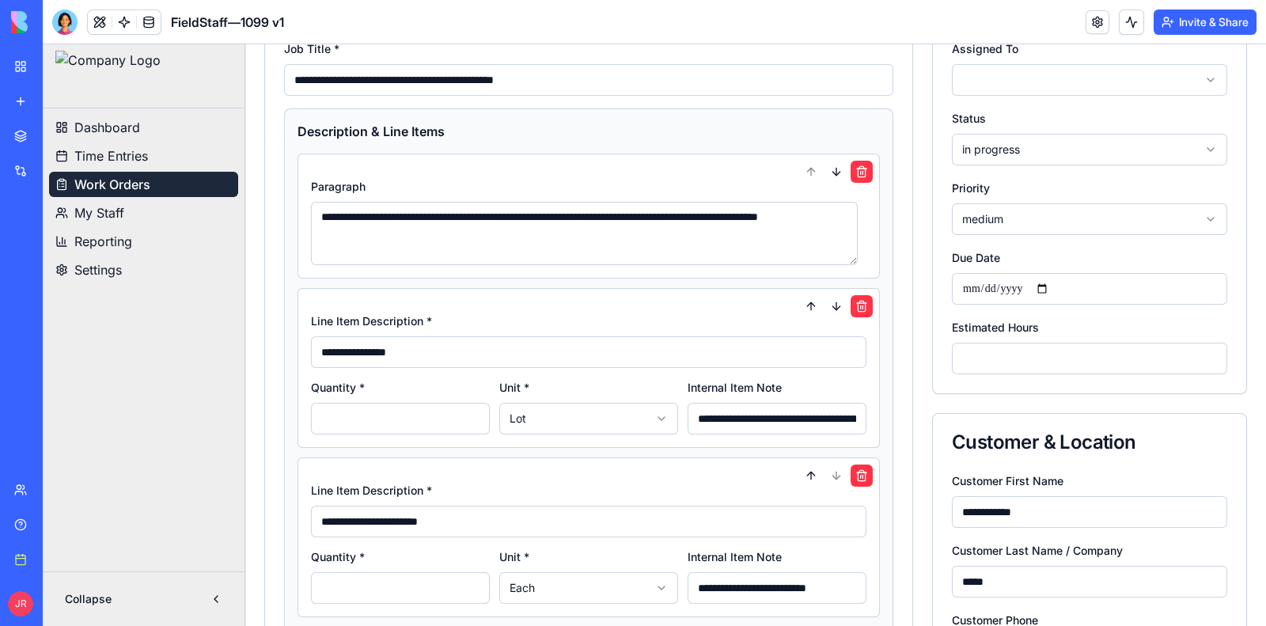
click at [712, 419] on input "**********" at bounding box center [777, 419] width 179 height 32
click at [556, 350] on input "**********" at bounding box center [588, 352] width 555 height 32
click at [388, 413] on input "*" at bounding box center [400, 419] width 179 height 32
click at [586, 421] on html "**********" at bounding box center [654, 481] width 1223 height 1269
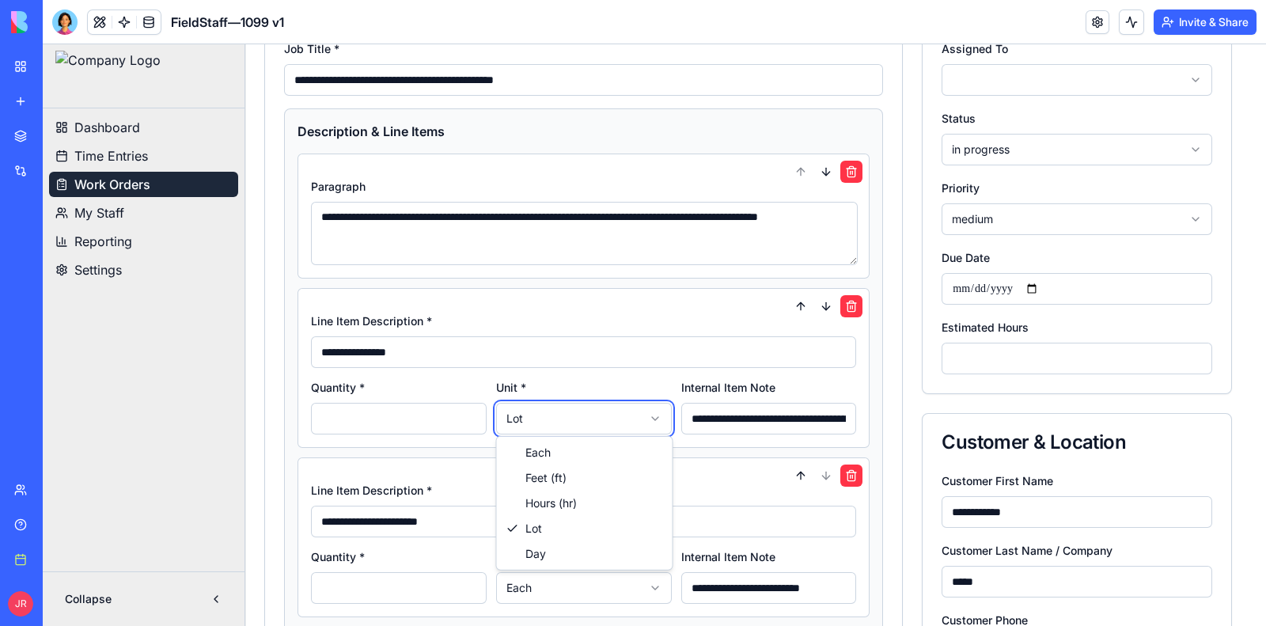
click at [630, 419] on html "**********" at bounding box center [654, 481] width 1223 height 1269
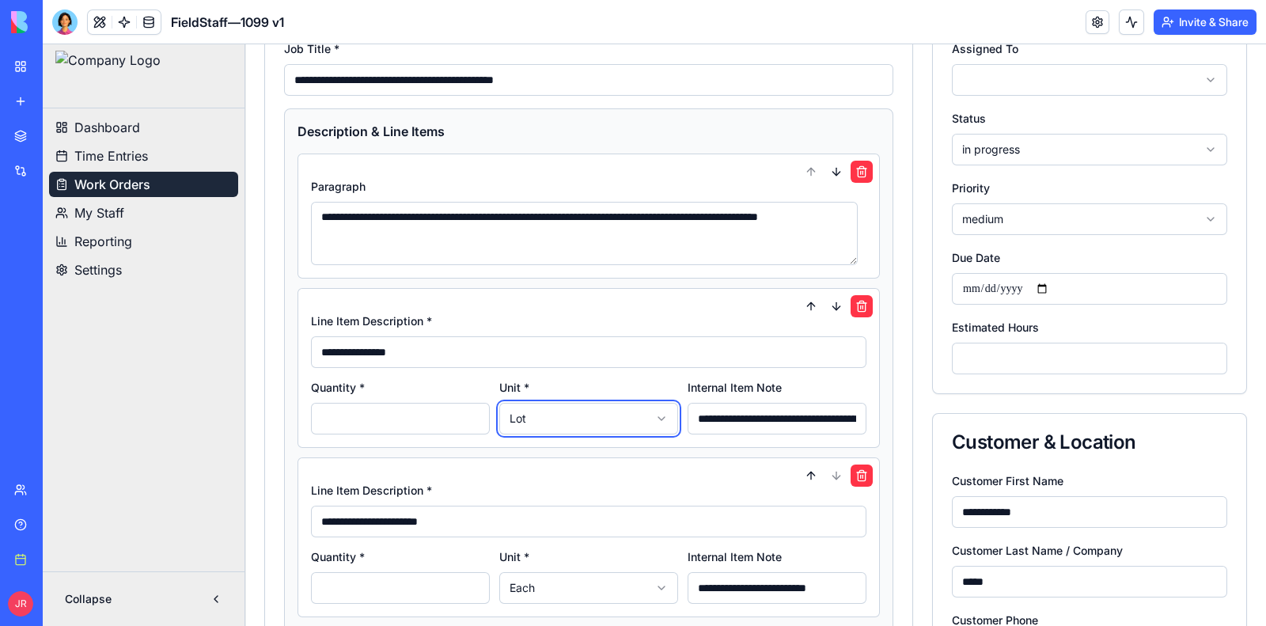
scroll to position [395, 0]
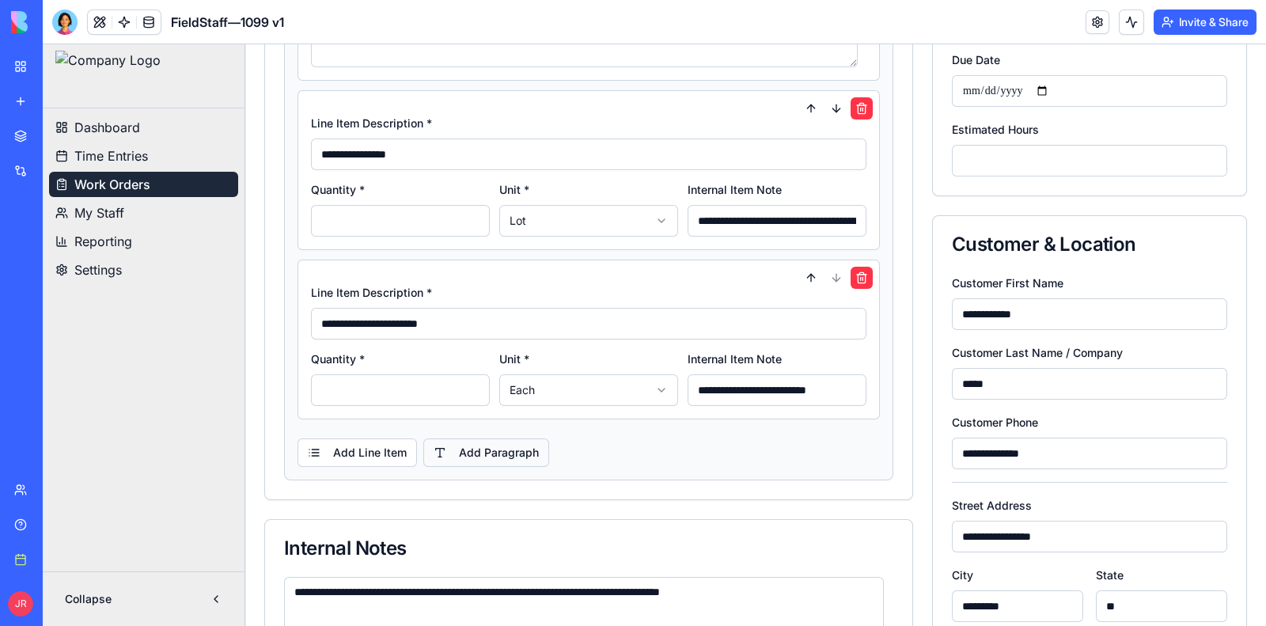
click at [469, 453] on button "Add Paragraph" at bounding box center [486, 452] width 126 height 28
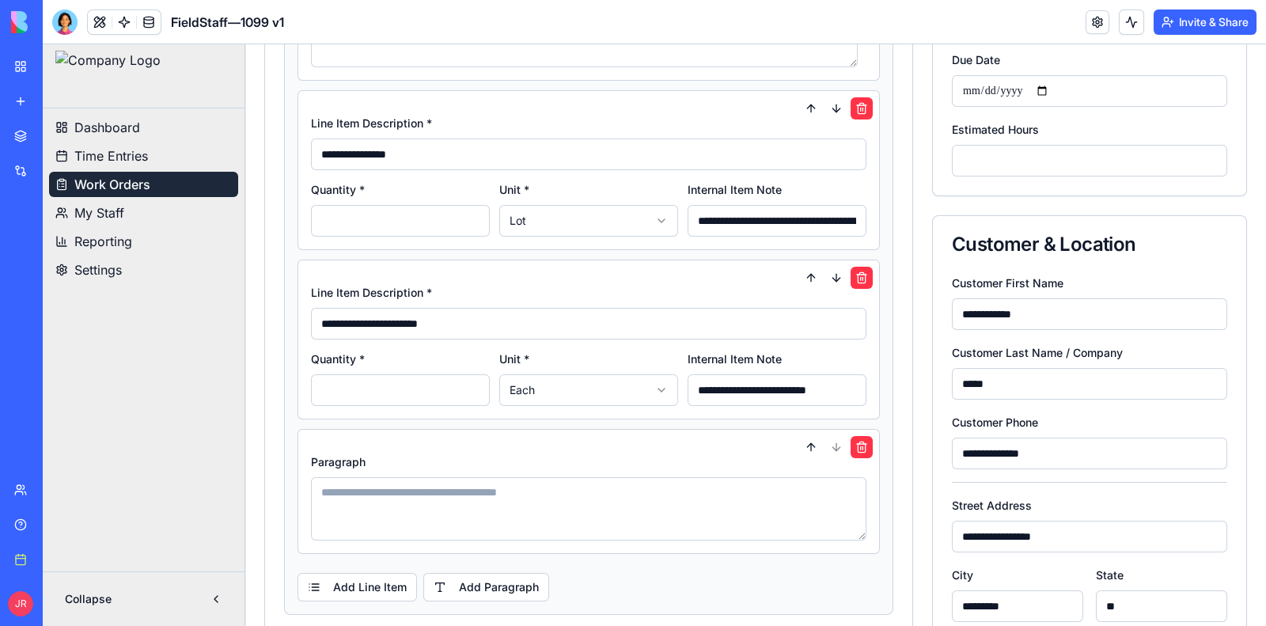
drag, startPoint x: 366, startPoint y: 574, endPoint x: 731, endPoint y: 552, distance: 366.2
click at [366, 574] on button "Add Line Item" at bounding box center [357, 587] width 119 height 28
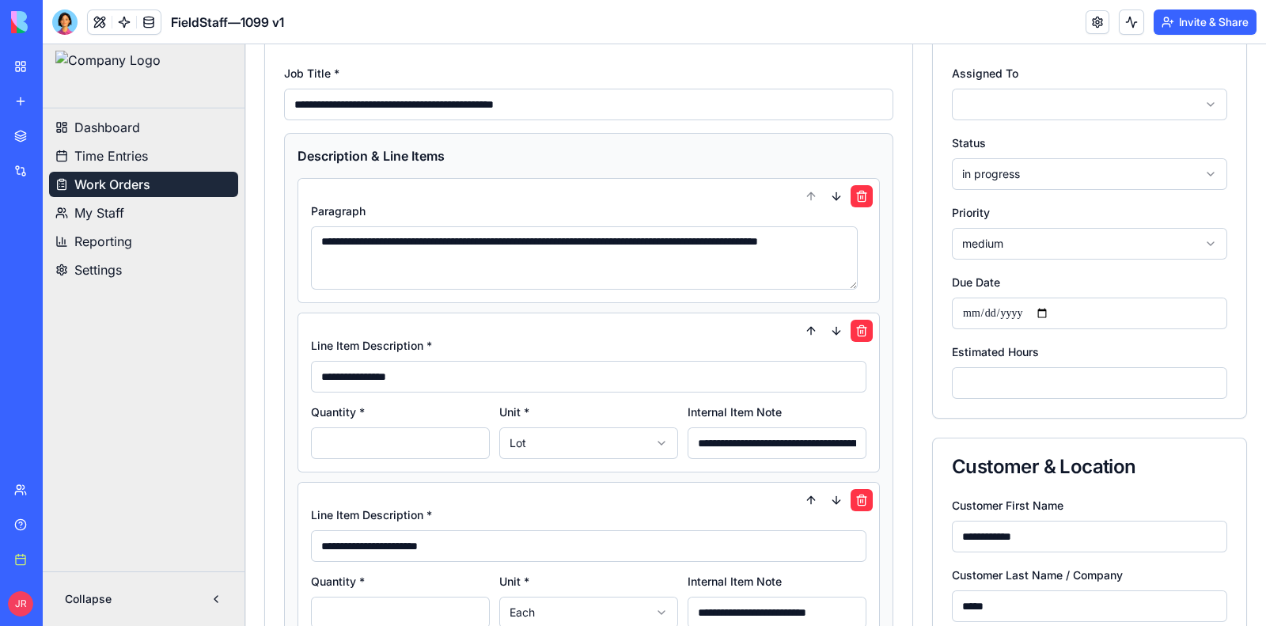
scroll to position [0, 0]
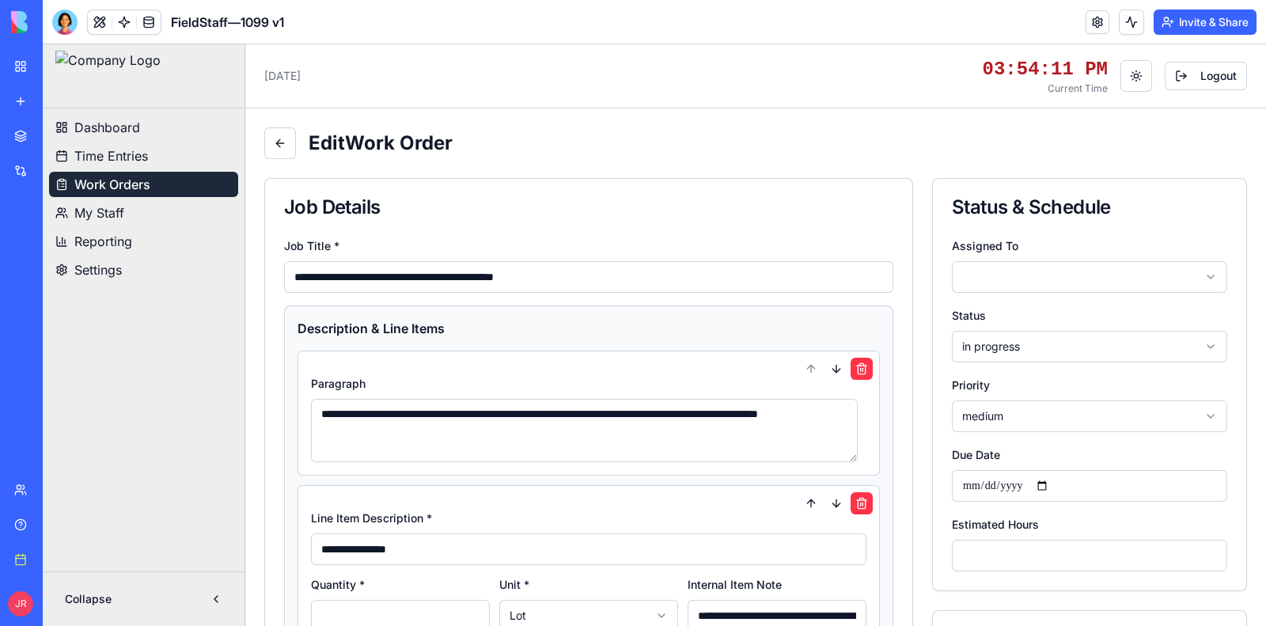
click at [275, 146] on button at bounding box center [280, 143] width 32 height 32
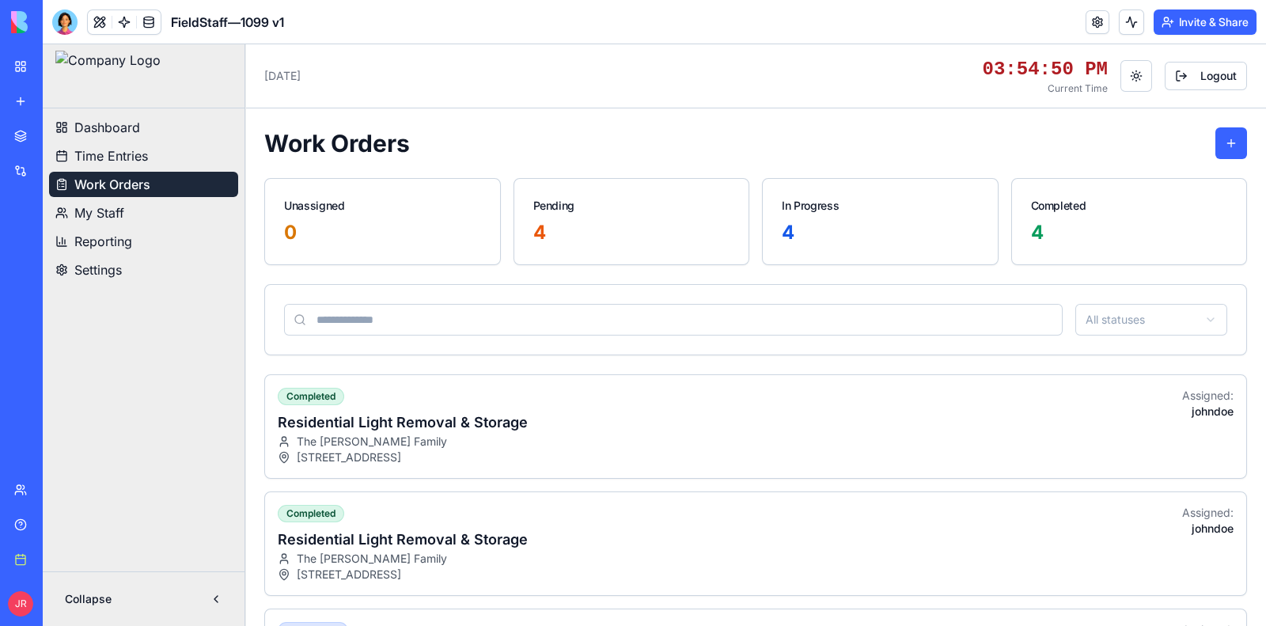
click at [119, 282] on div "Dashboard Time Entries Work Orders My Staff Reporting Settings" at bounding box center [144, 198] width 202 height 180
click at [119, 271] on span "Settings" at bounding box center [97, 269] width 47 height 19
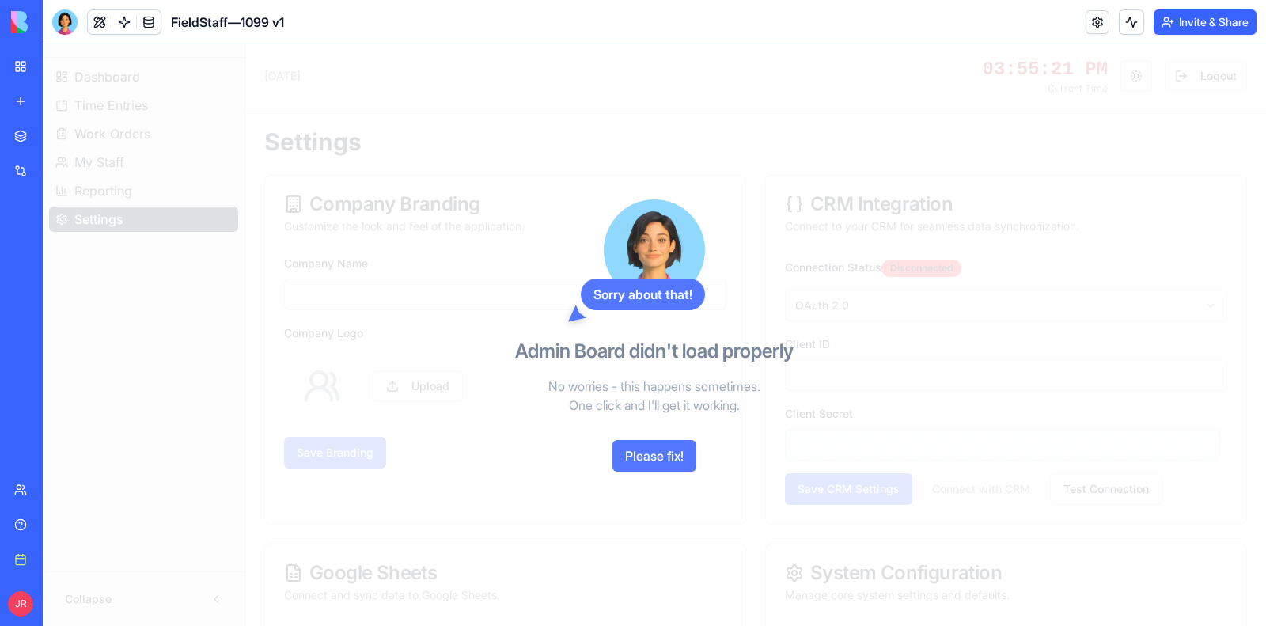
type input "**********"
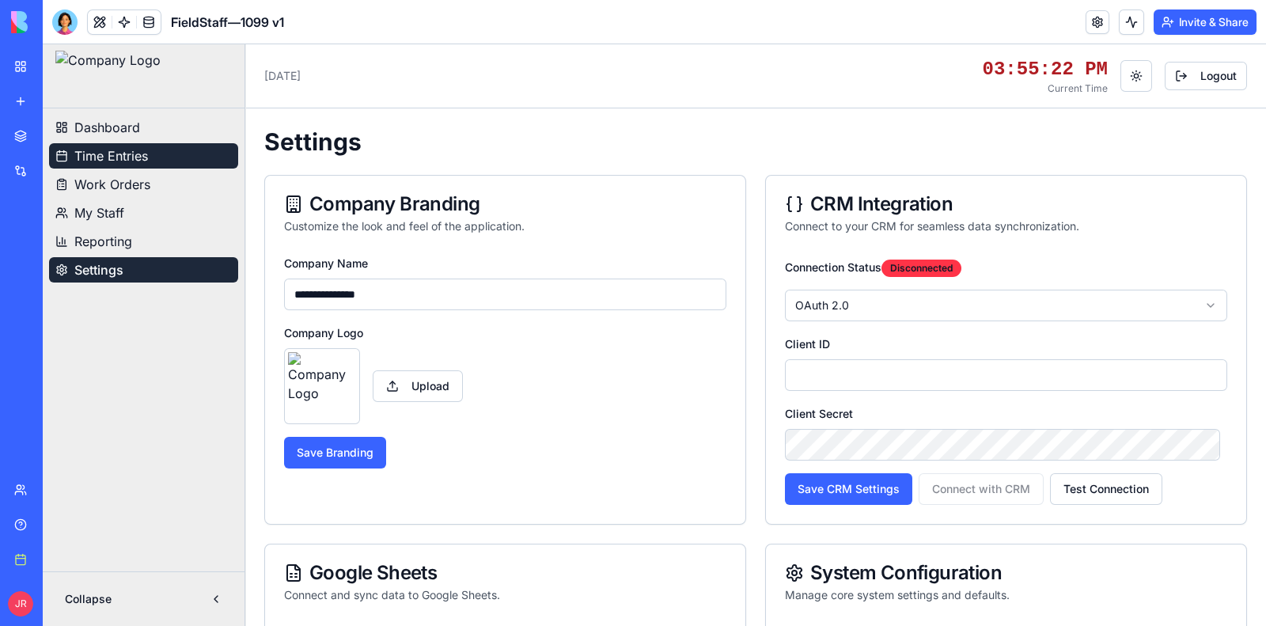
click at [150, 150] on button "Time Entries" at bounding box center [143, 155] width 189 height 25
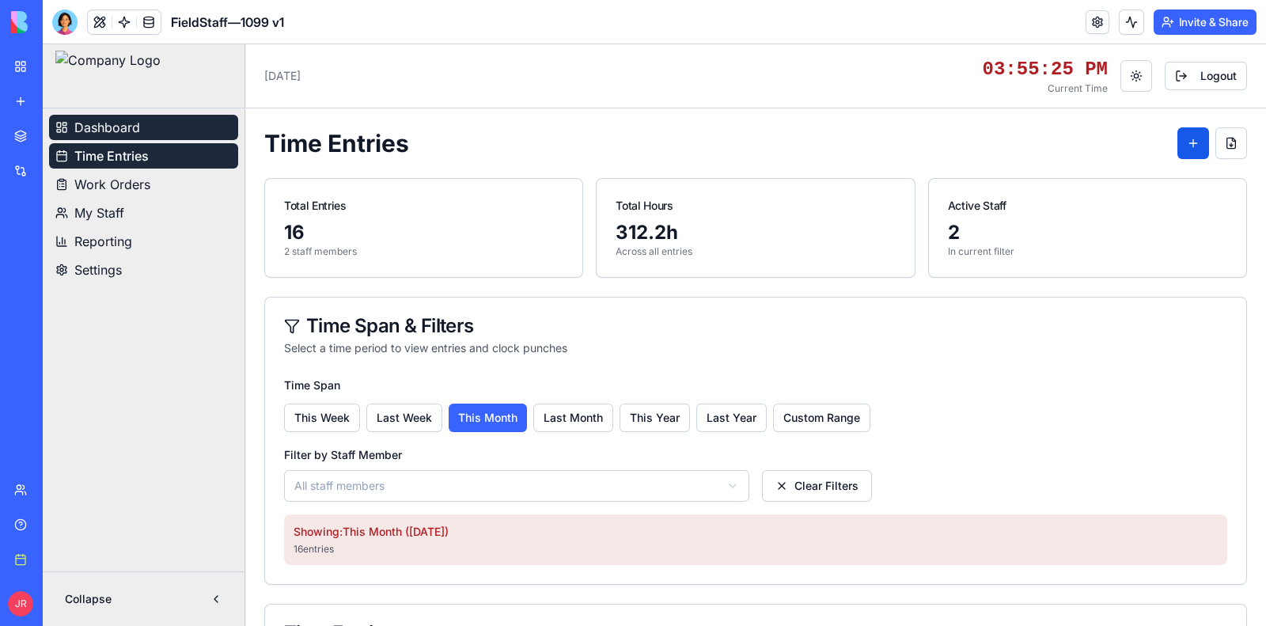
click at [150, 121] on button "Dashboard" at bounding box center [143, 127] width 189 height 25
click at [100, 25] on button at bounding box center [100, 22] width 24 height 24
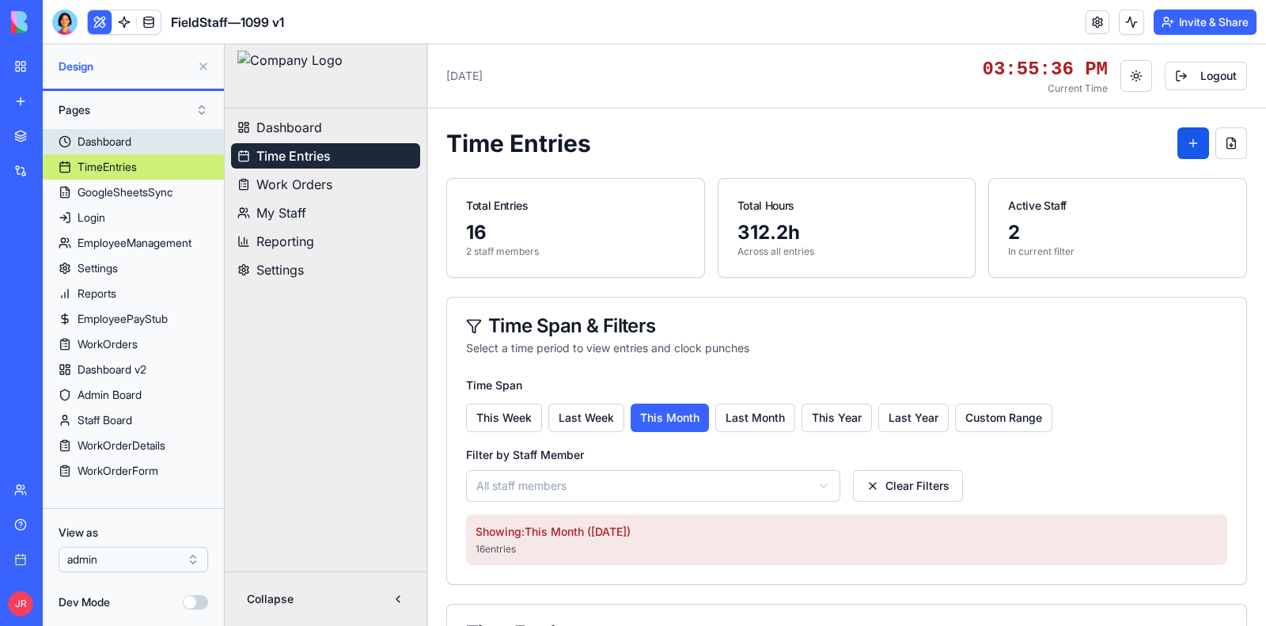
click at [136, 140] on link "Dashboard" at bounding box center [133, 141] width 181 height 25
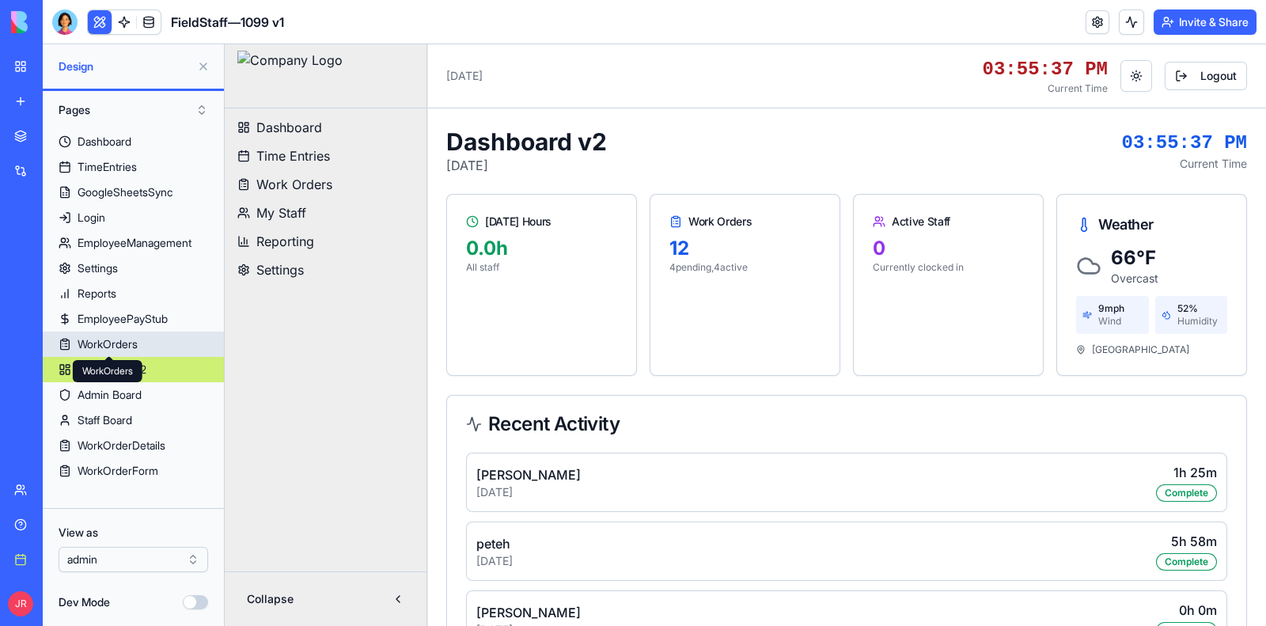
click at [106, 362] on polygon at bounding box center [109, 361] width 11 height 11
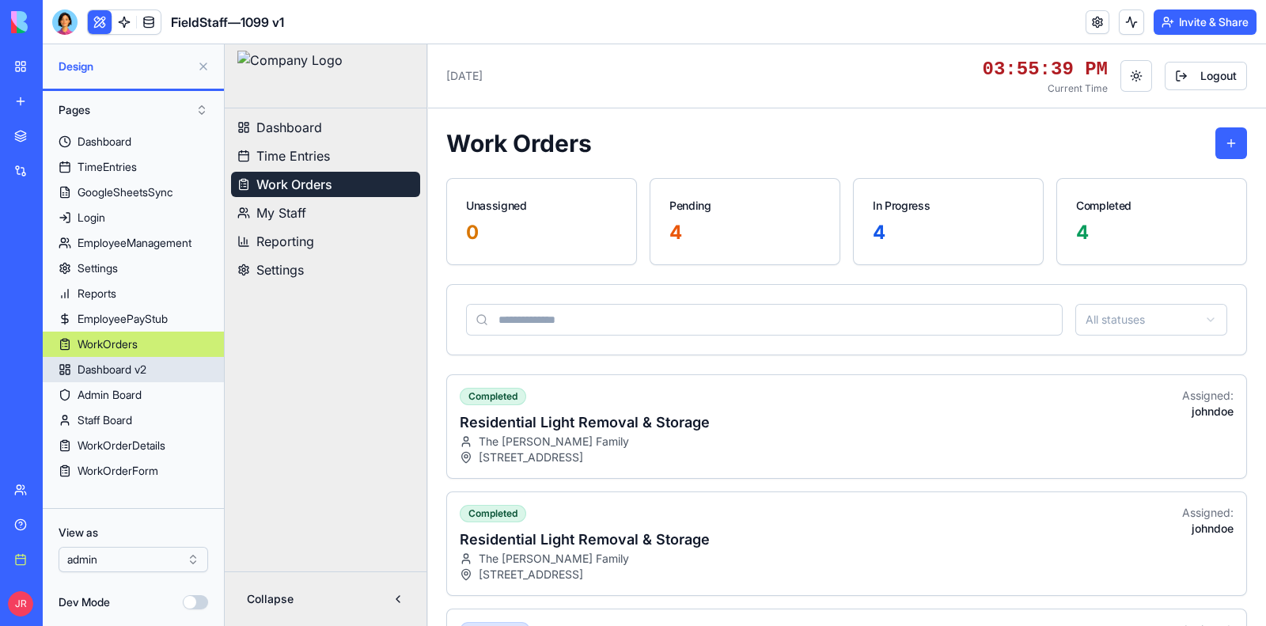
click at [180, 362] on link "Dashboard v2" at bounding box center [133, 369] width 181 height 25
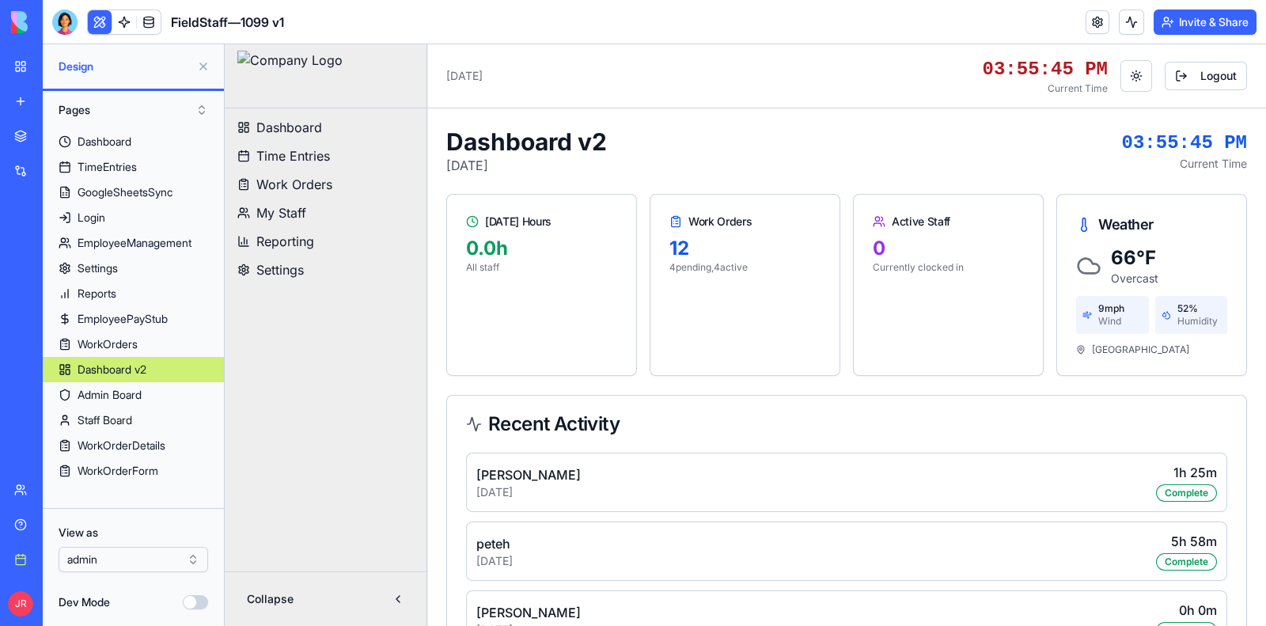
click at [583, 137] on h1 "Dashboard v2" at bounding box center [526, 141] width 161 height 28
drag, startPoint x: 430, startPoint y: 328, endPoint x: 399, endPoint y: 377, distance: 58.0
click at [427, 329] on div "Dashboard v2 [DATE] 03:55:47 PM Current Time [DATE] Hours 0.0 h All staff Work …" at bounding box center [846, 545] width 839 height 874
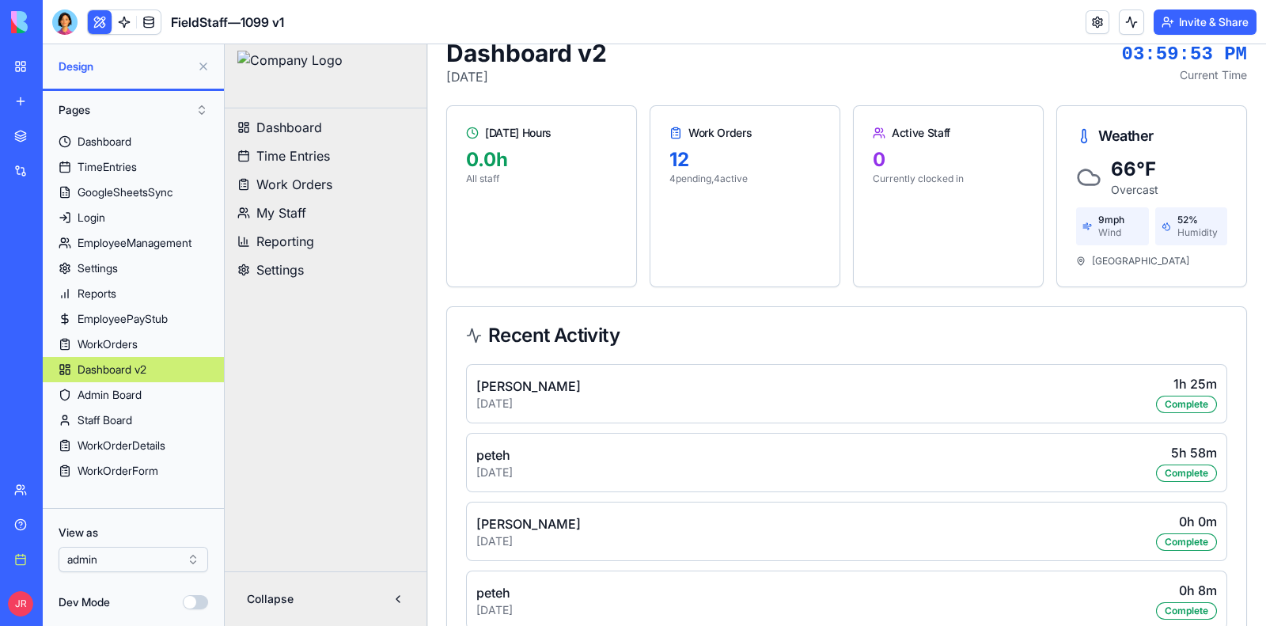
scroll to position [98, 0]
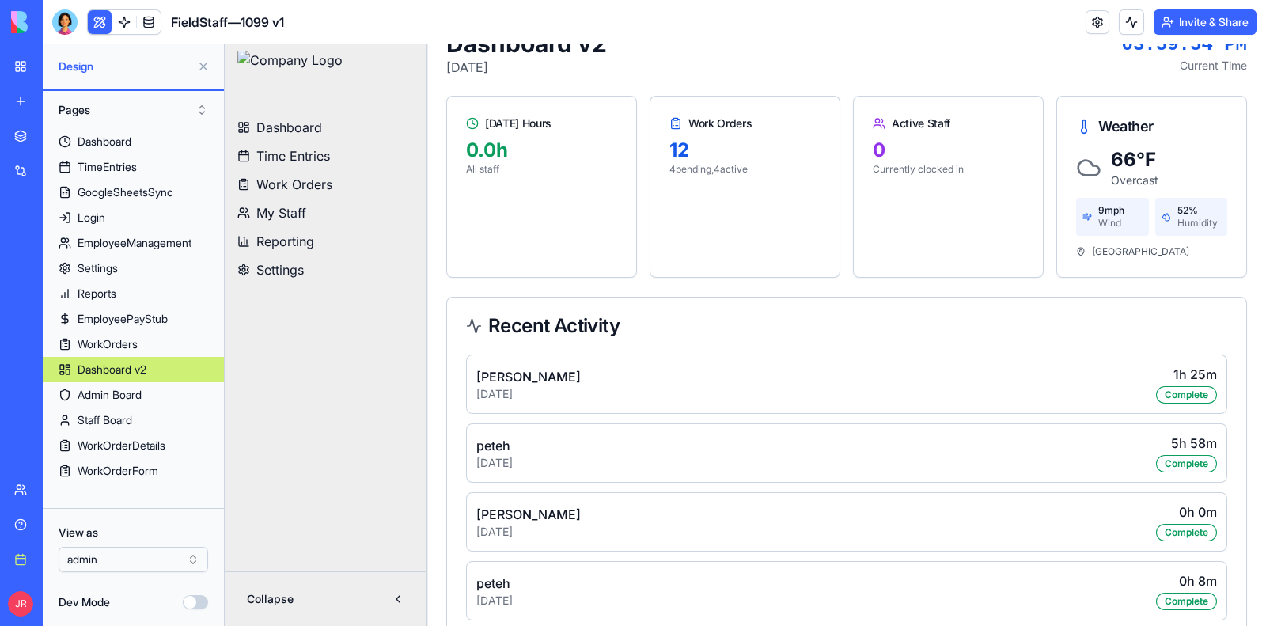
click at [21, 21] on img at bounding box center [60, 22] width 98 height 22
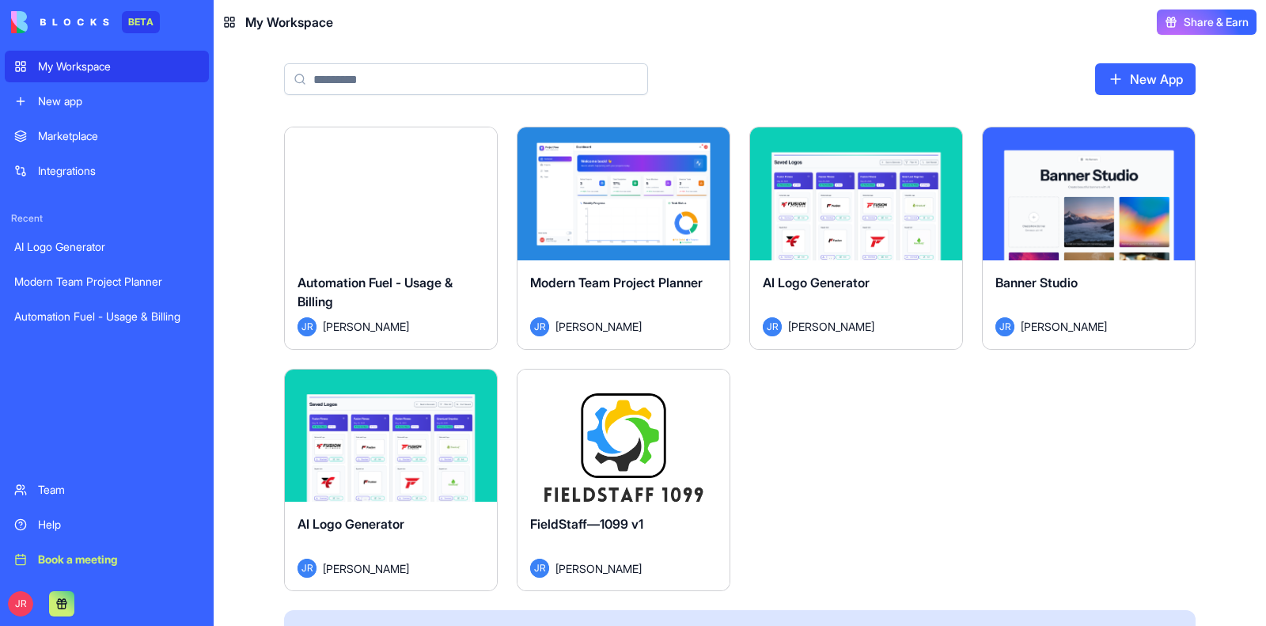
click at [1121, 74] on link "New App" at bounding box center [1145, 79] width 100 height 32
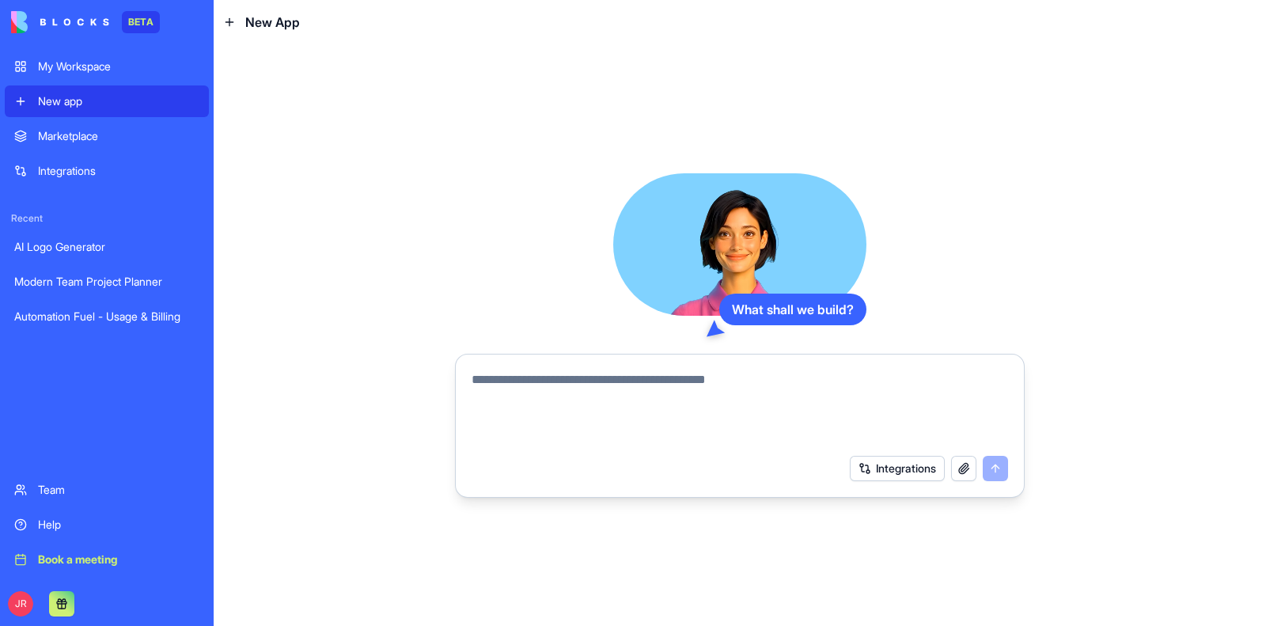
click at [957, 468] on button "button" at bounding box center [963, 468] width 25 height 25
click at [967, 470] on button "button" at bounding box center [963, 468] width 25 height 25
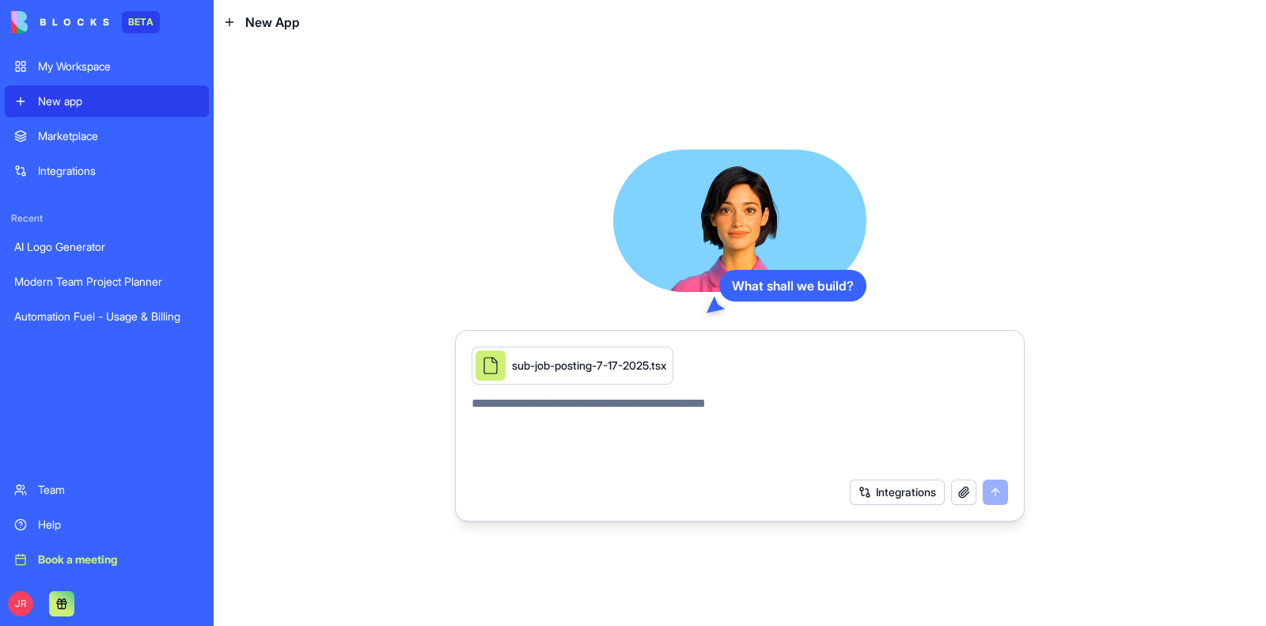
click at [635, 404] on textarea at bounding box center [740, 432] width 536 height 76
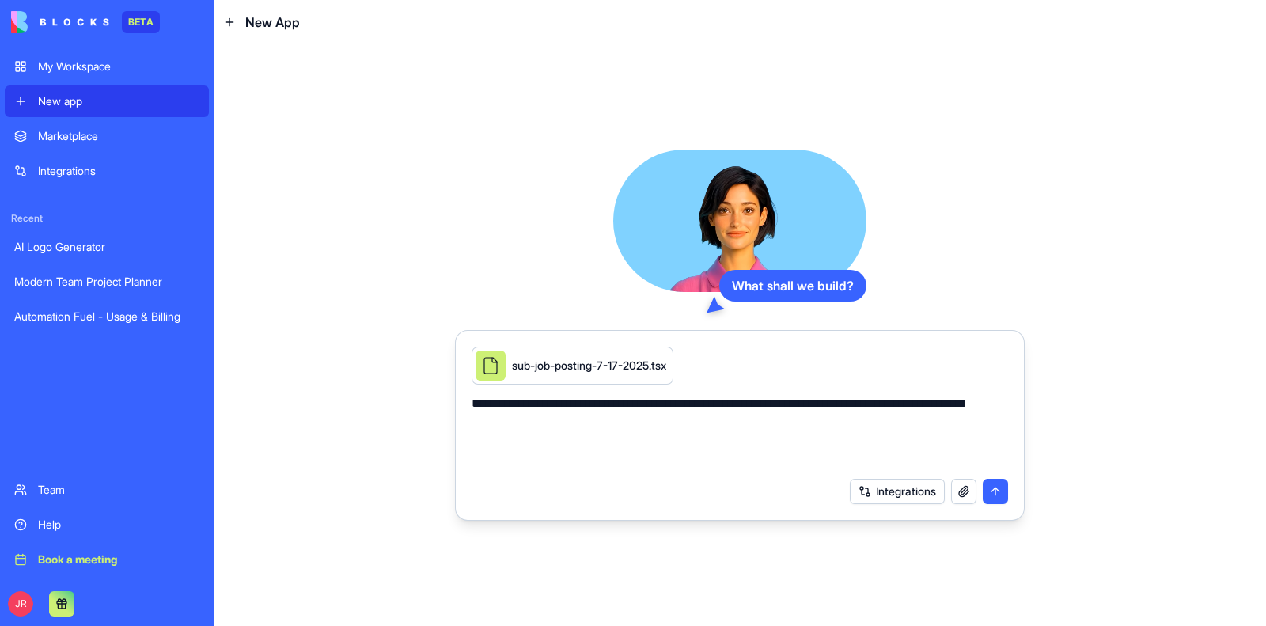
type textarea "**********"
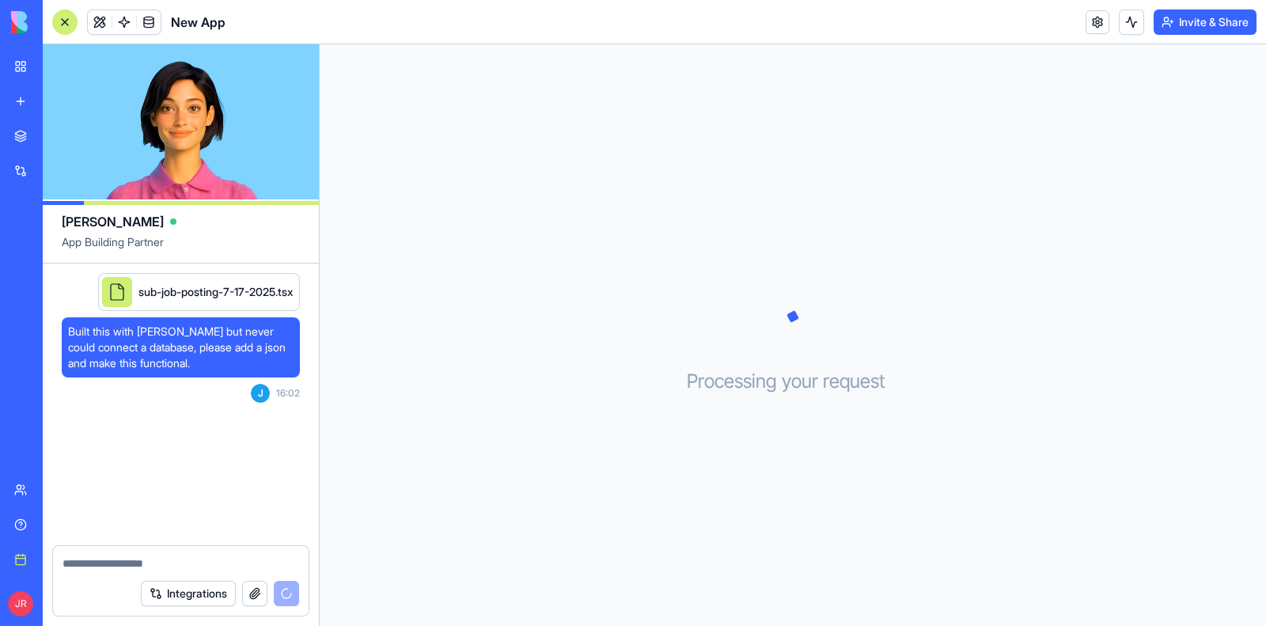
scroll to position [265, 0]
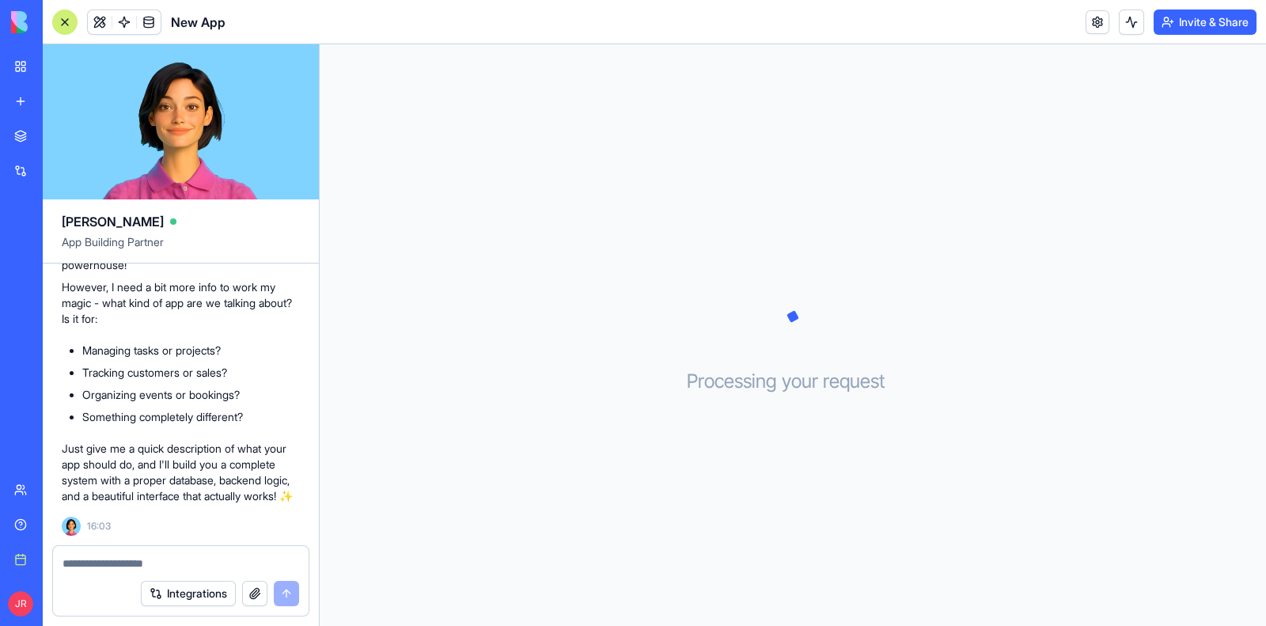
click at [231, 562] on textarea at bounding box center [181, 563] width 237 height 16
type textarea "**********"
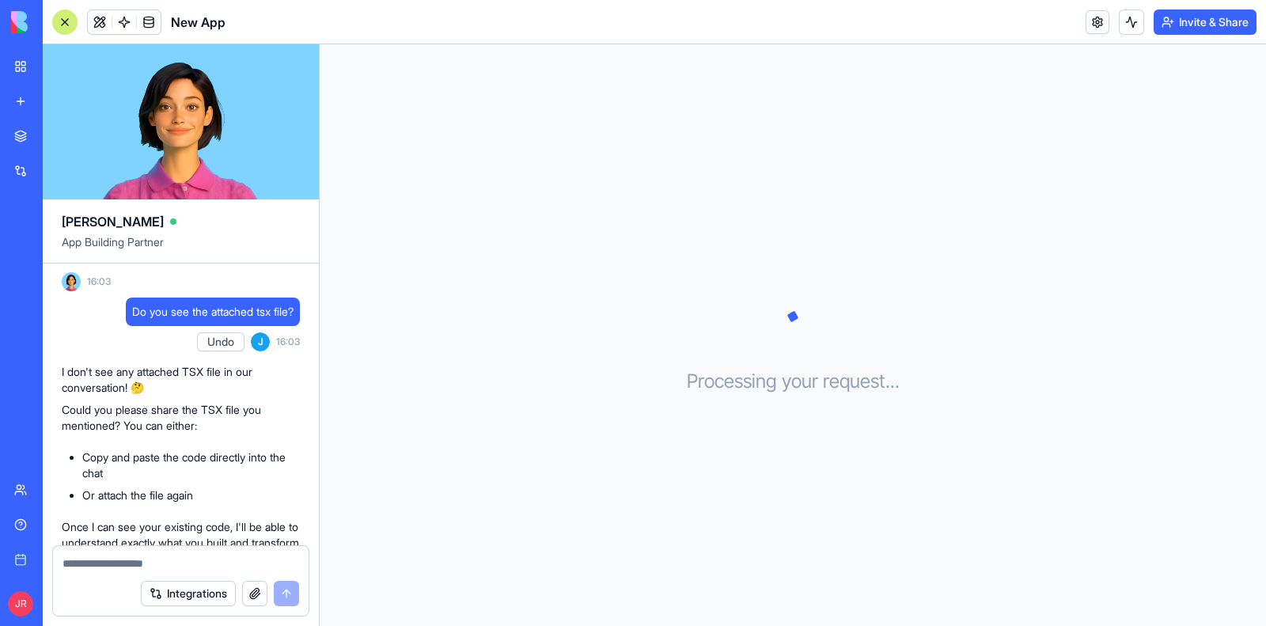
scroll to position [626, 0]
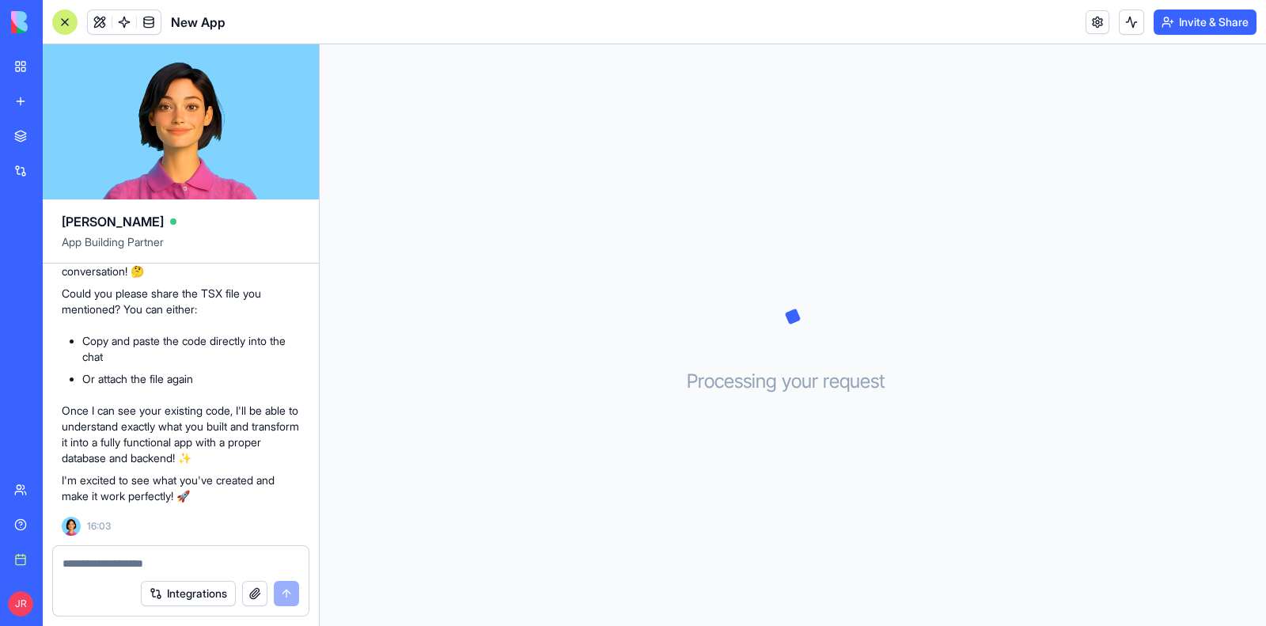
click at [256, 595] on button "button" at bounding box center [254, 593] width 25 height 25
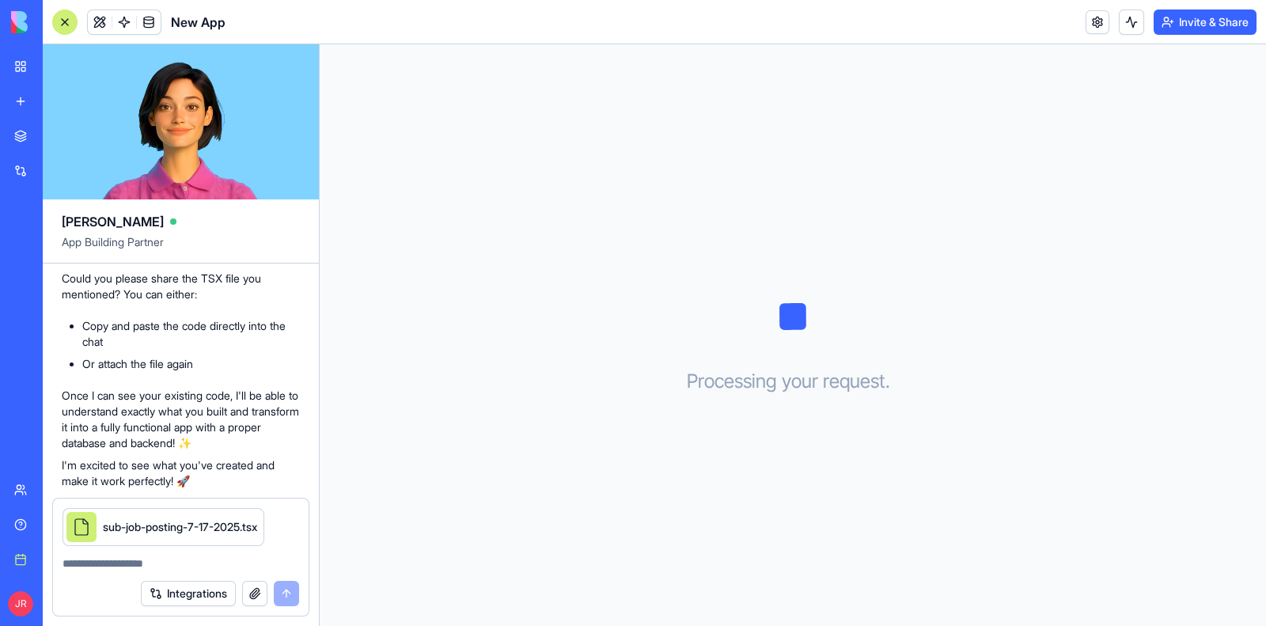
click at [198, 567] on textarea at bounding box center [181, 563] width 237 height 16
type textarea "**********"
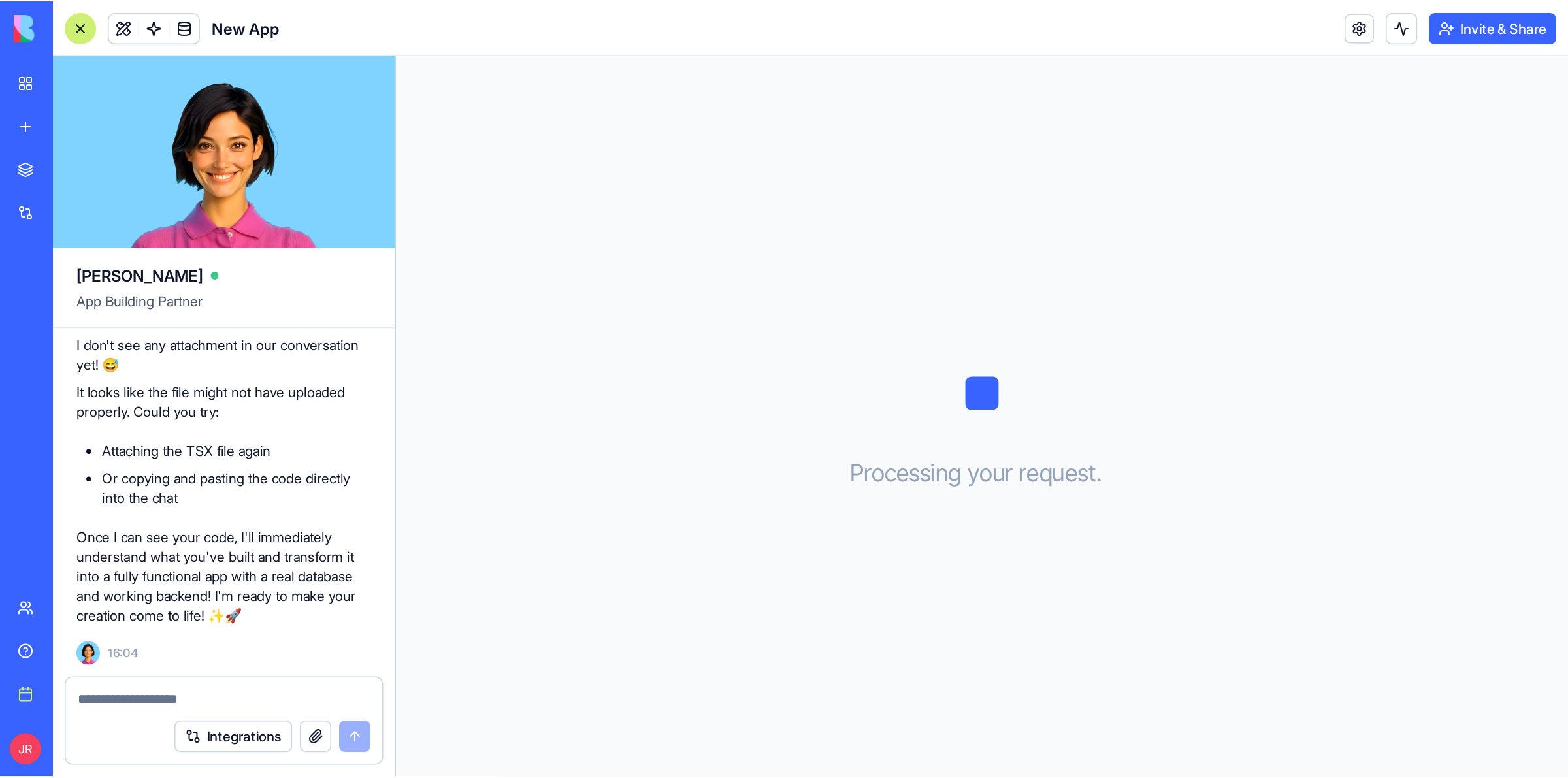
scroll to position [572, 0]
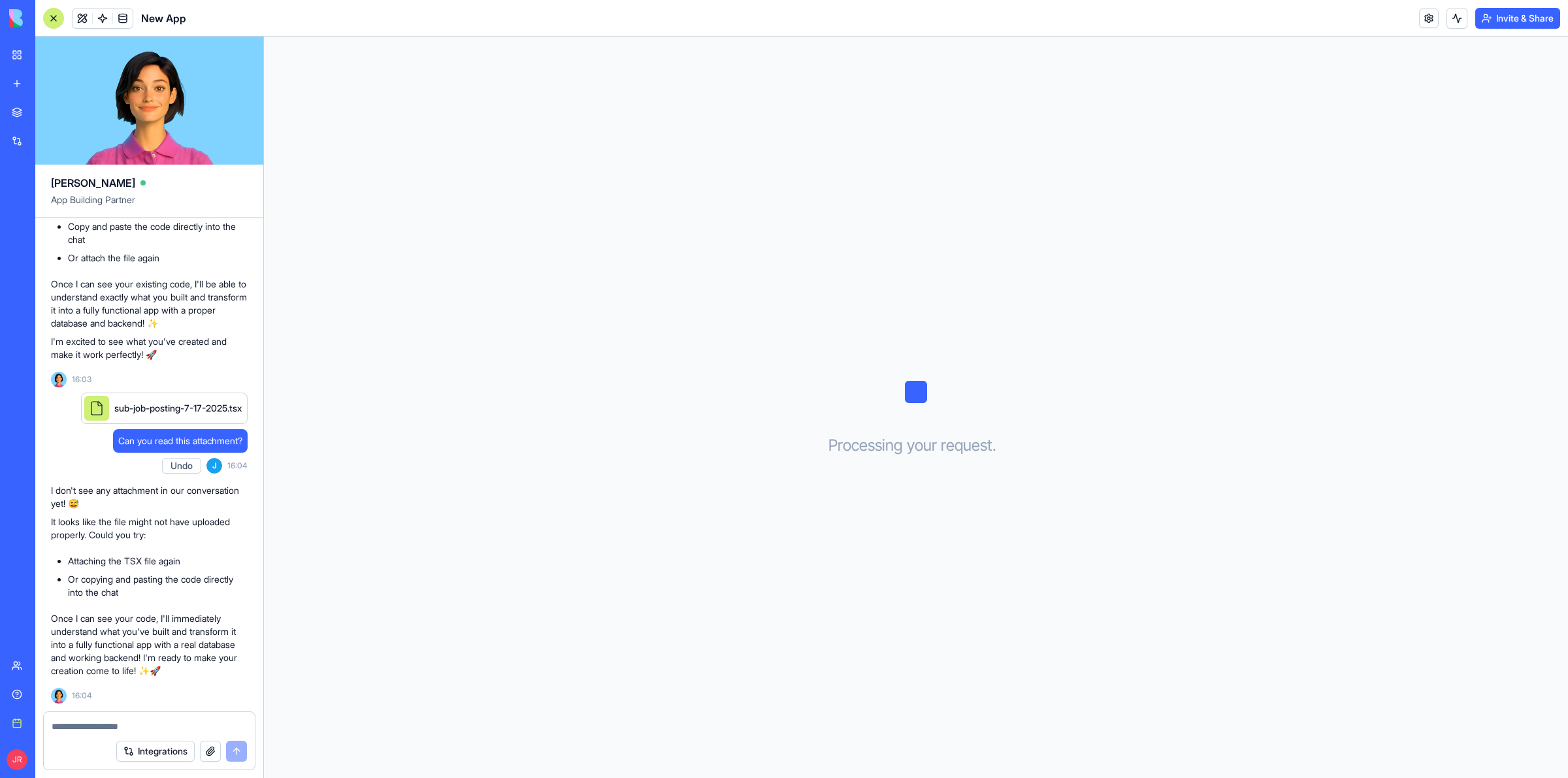
click at [152, 722] on div at bounding box center [149, 722] width 211 height 21
click at [154, 726] on textarea at bounding box center [149, 727] width 195 height 13
click at [83, 724] on textarea at bounding box center [149, 727] width 195 height 13
click at [164, 725] on textarea at bounding box center [149, 727] width 195 height 13
paste textarea "**********"
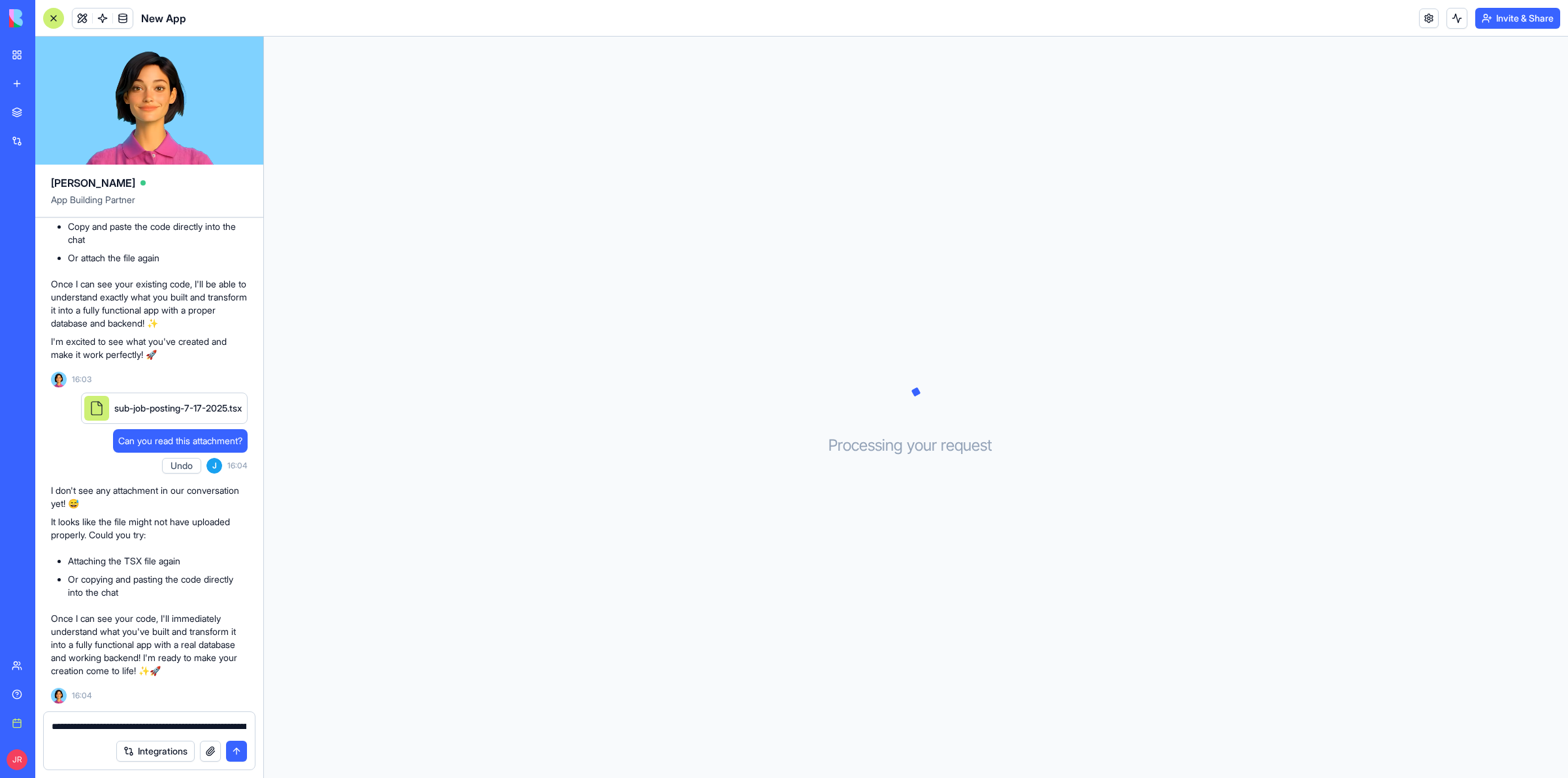
scroll to position [638, 0]
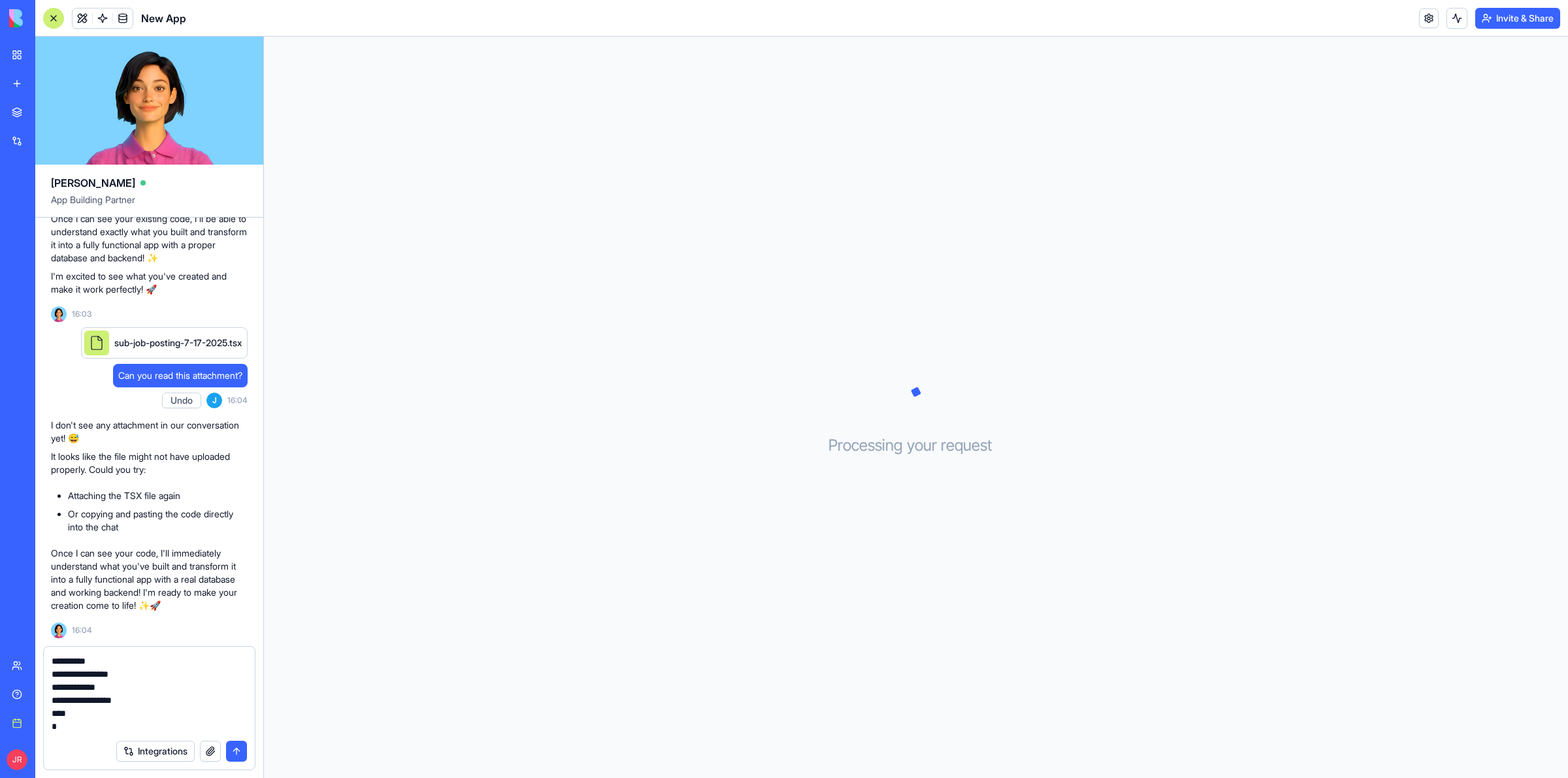
type textarea "**********"
click at [236, 753] on button "submit" at bounding box center [236, 751] width 21 height 21
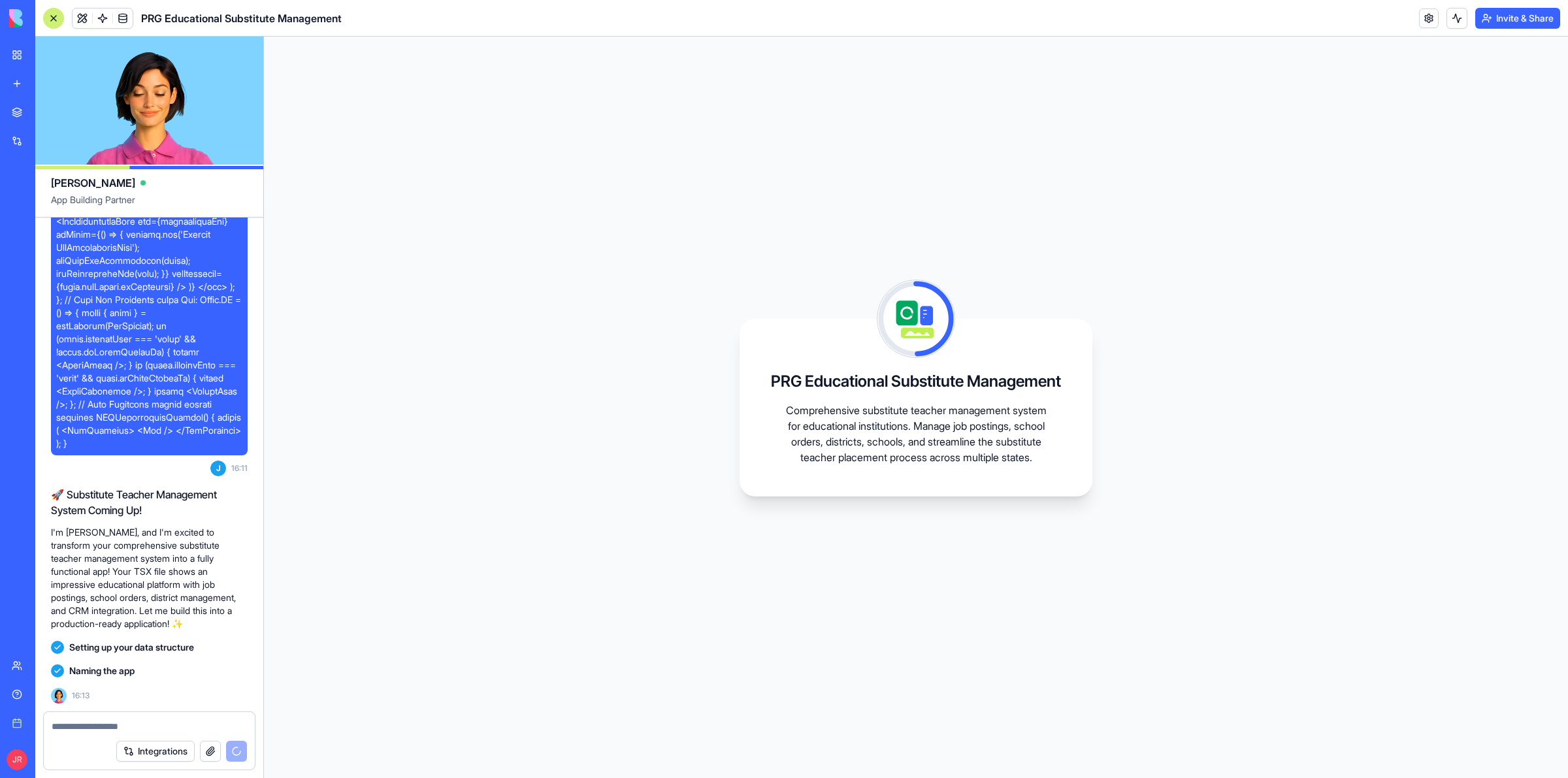
scroll to position [63770, 0]
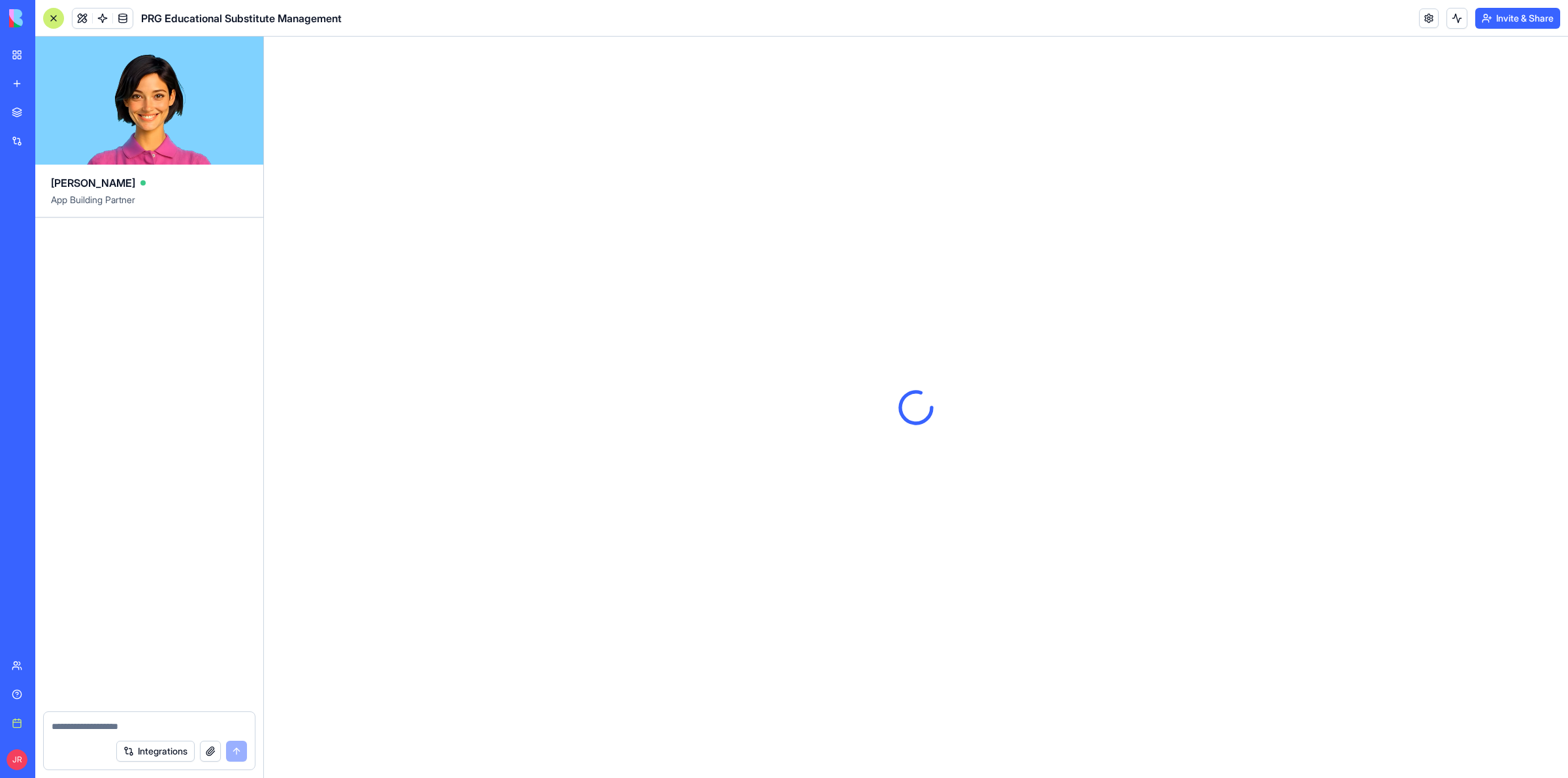
scroll to position [64326, 0]
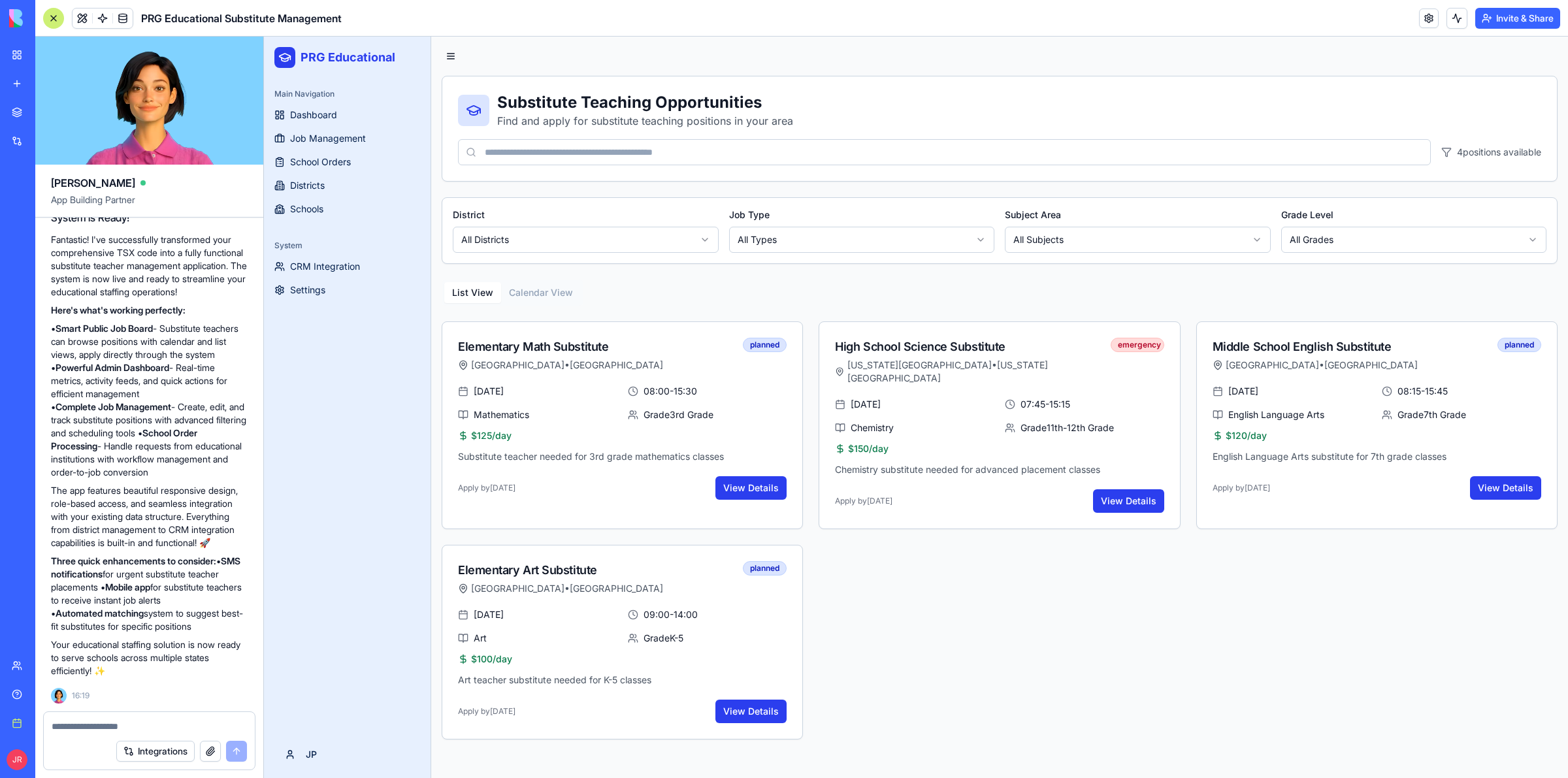
click at [56, 14] on div at bounding box center [53, 17] width 21 height 21
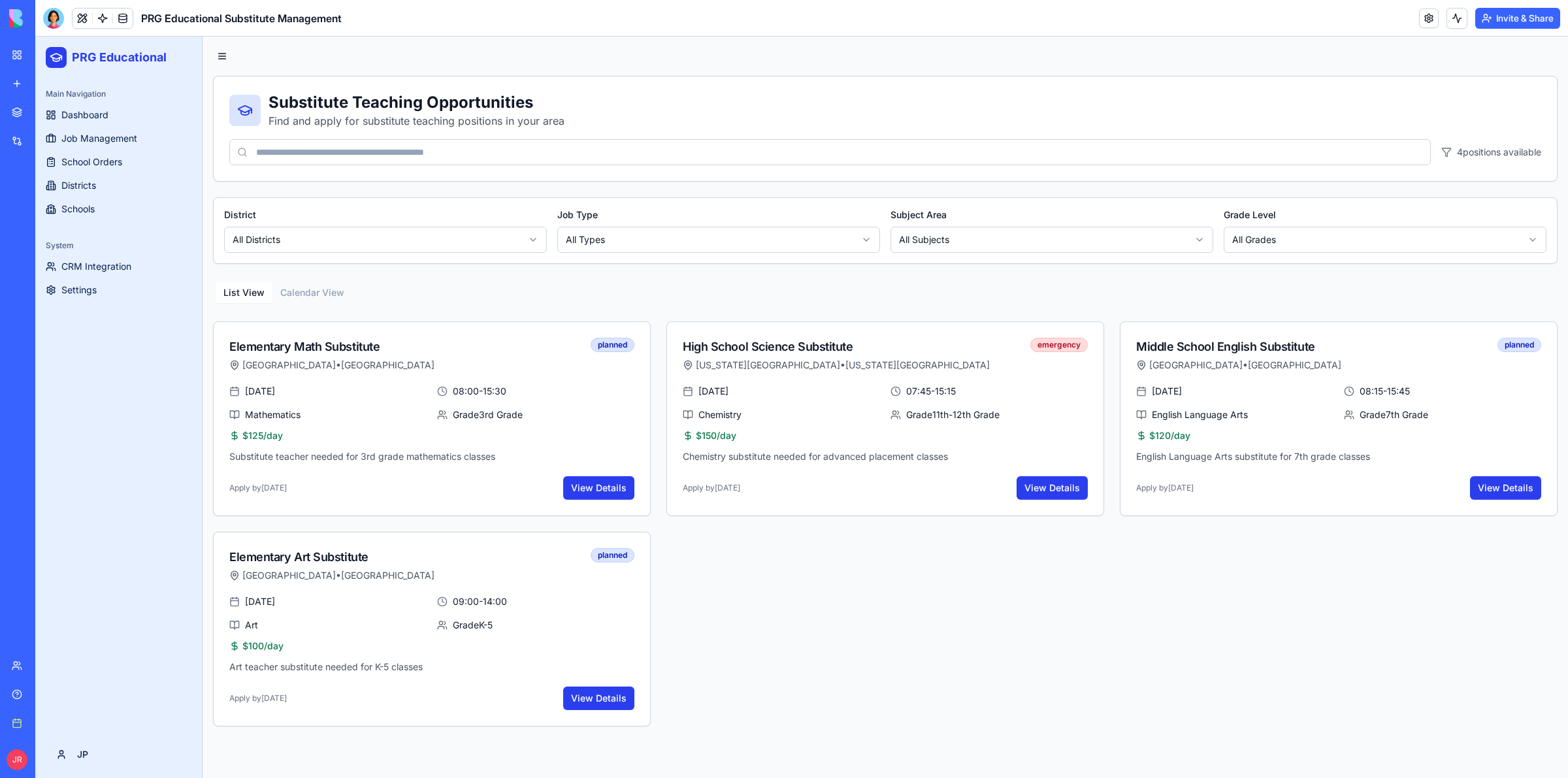
drag, startPoint x: 220, startPoint y: 58, endPoint x: 230, endPoint y: 55, distance: 10.4
click at [220, 58] on button at bounding box center [222, 56] width 18 height 18
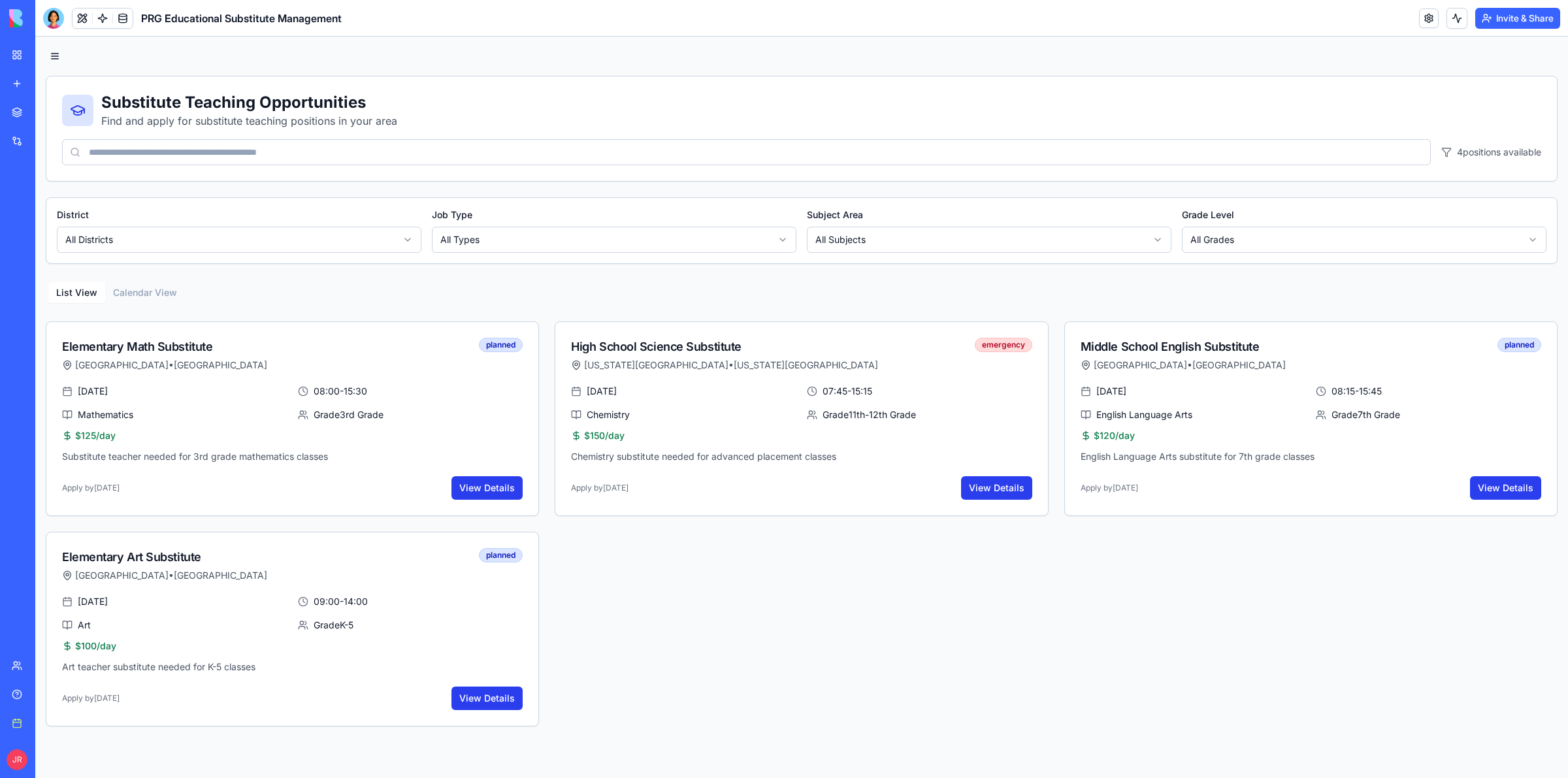
click at [53, 56] on button at bounding box center [54, 56] width 18 height 18
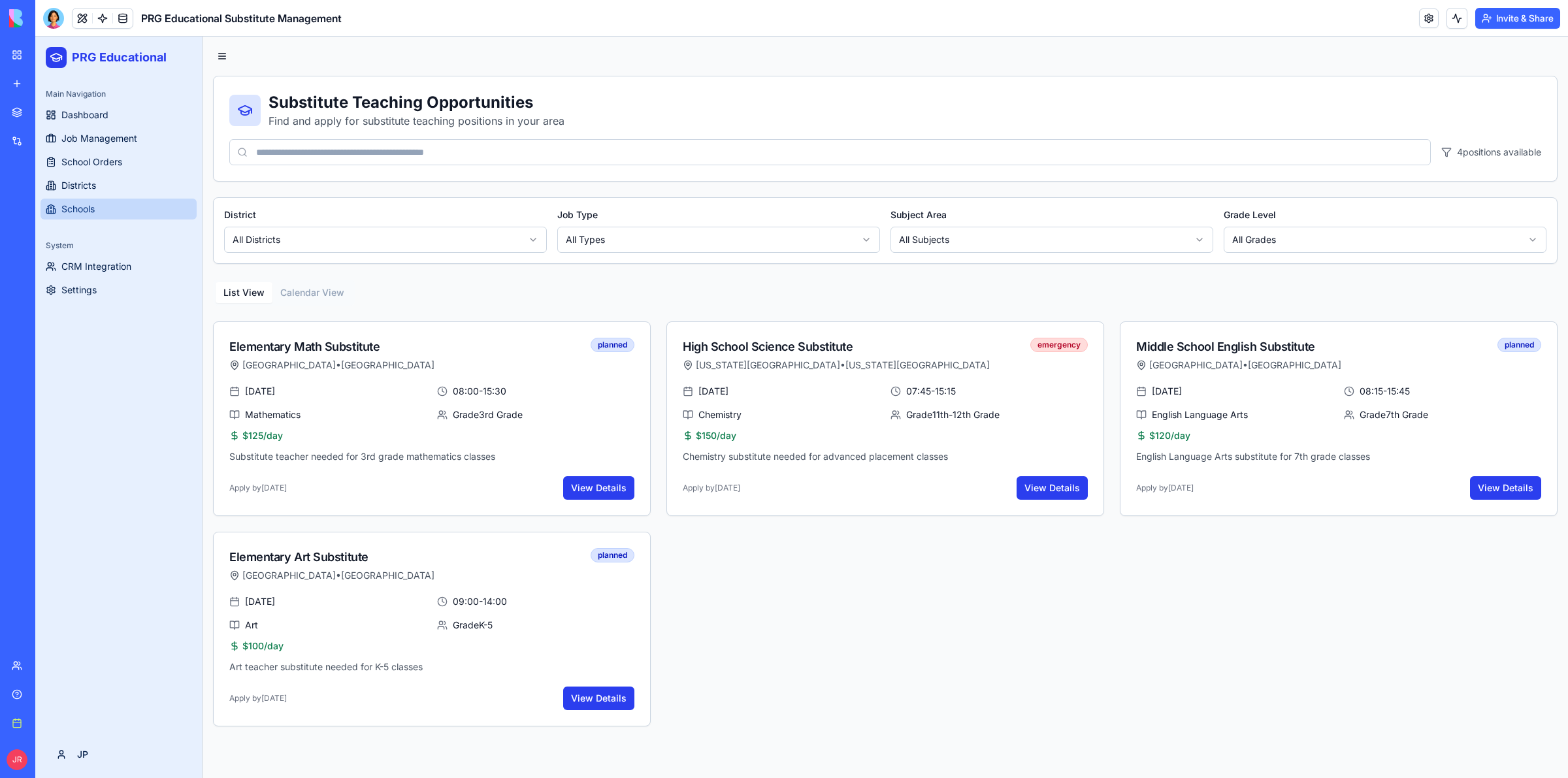
click at [89, 210] on span "Schools" at bounding box center [78, 209] width 33 height 13
click at [121, 138] on span "Job Management" at bounding box center [99, 139] width 76 height 13
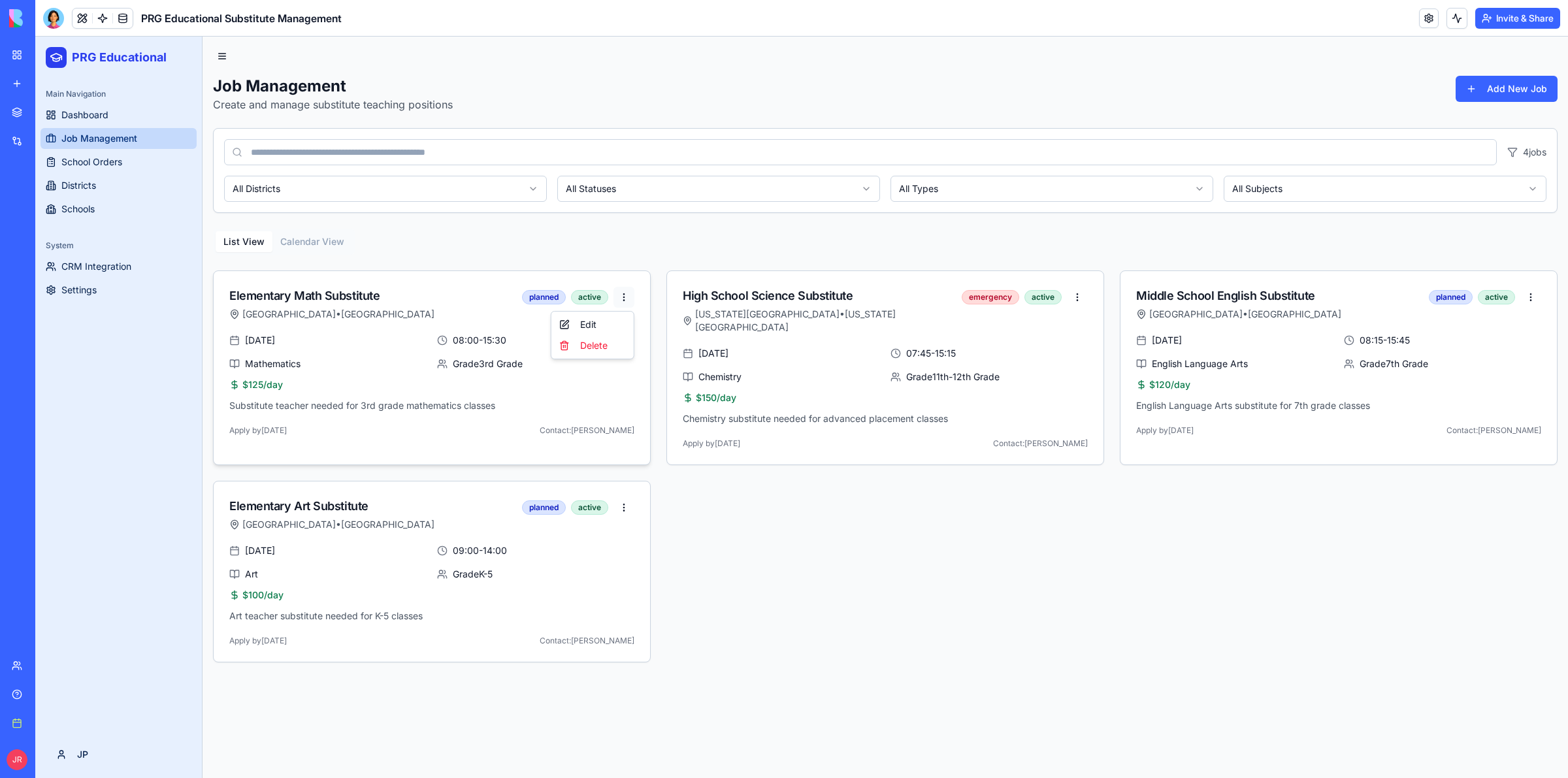
click at [624, 301] on html "PRG Educational Main Navigation Dashboard Job Management School Orders District…" at bounding box center [802, 407] width 1532 height 742
click at [591, 327] on div "Edit" at bounding box center [592, 325] width 77 height 21
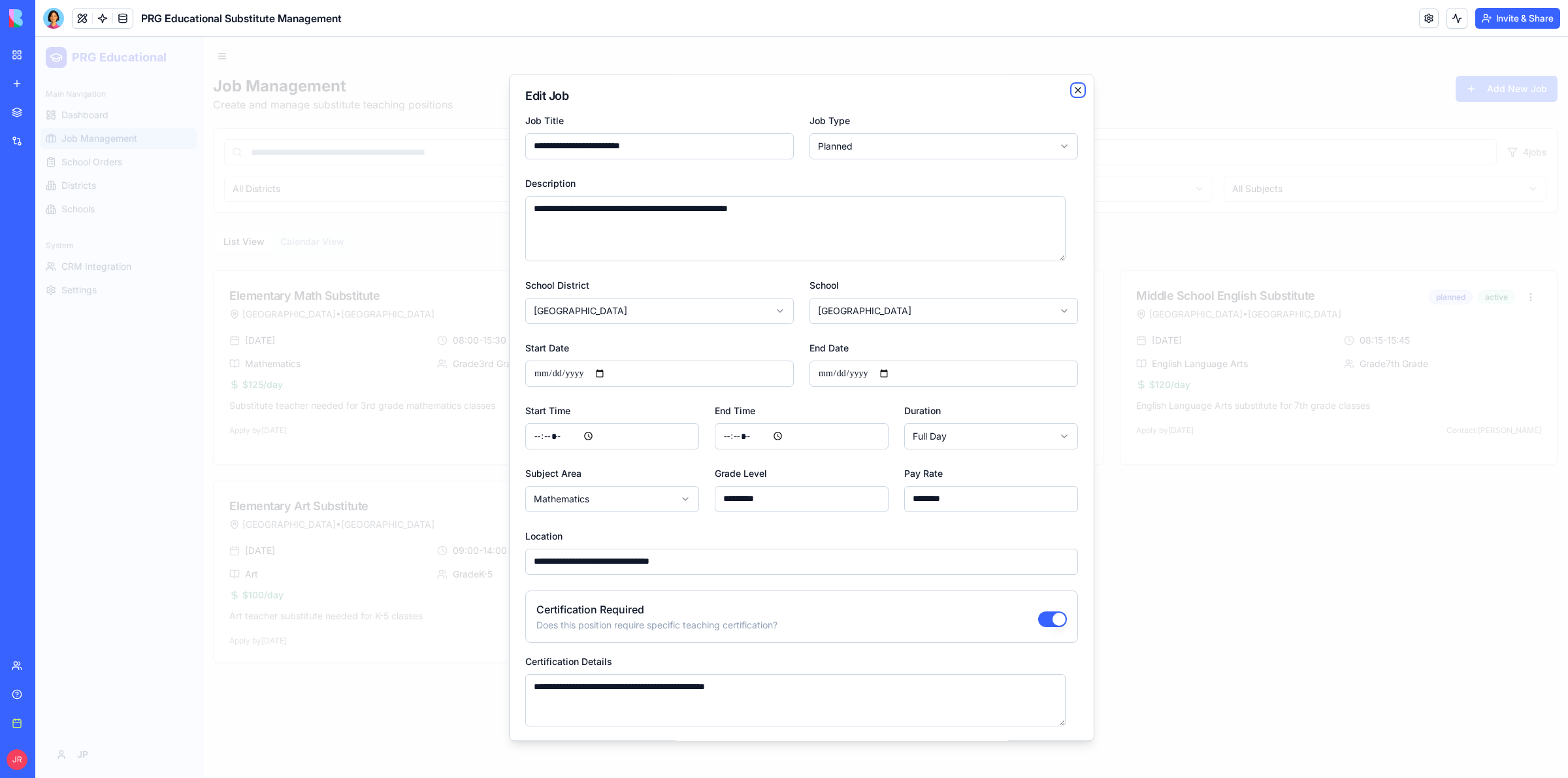
click at [1075, 89] on icon "button" at bounding box center [1078, 90] width 5 height 5
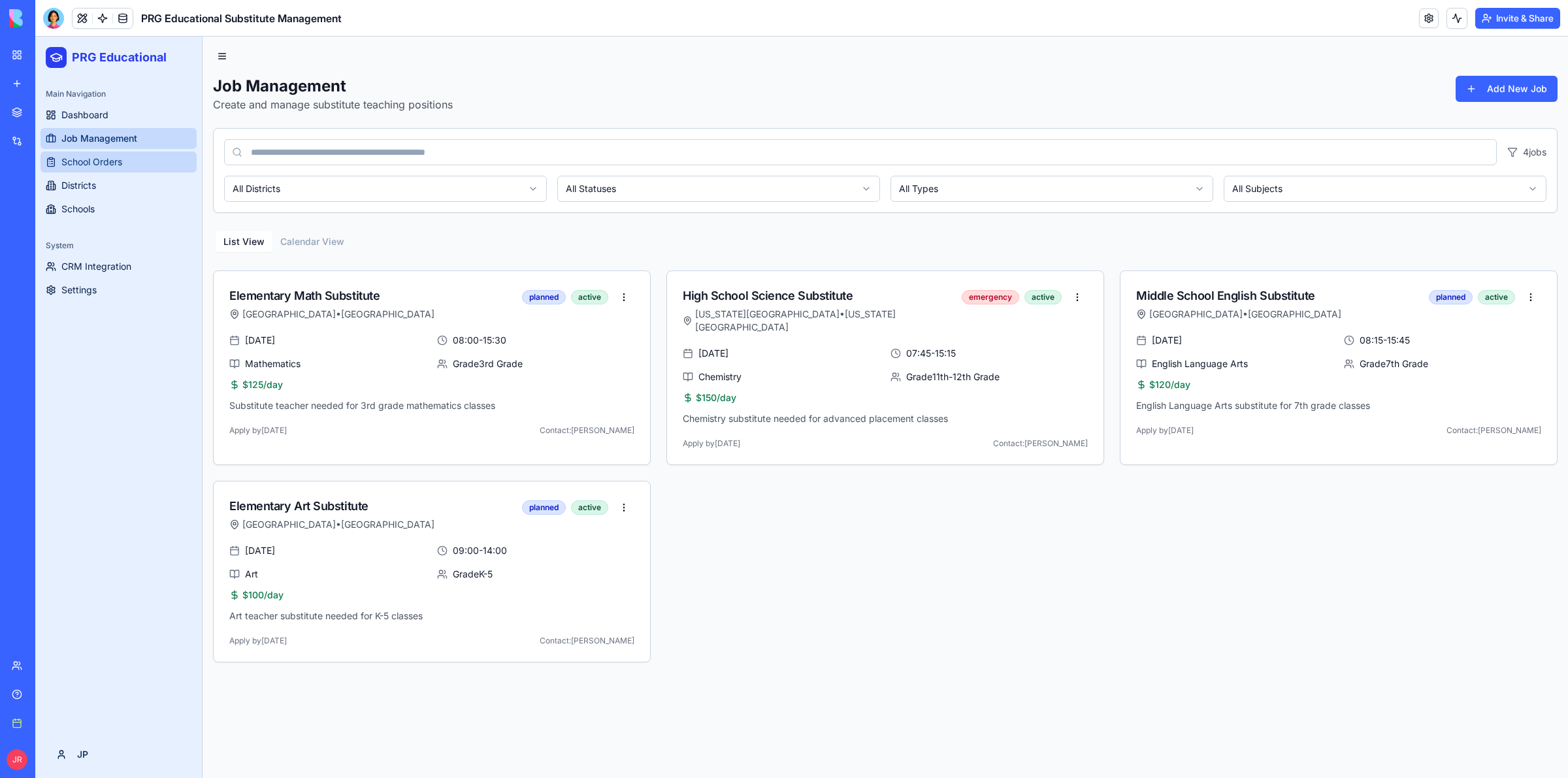
click at [127, 168] on link "School Orders" at bounding box center [118, 162] width 156 height 21
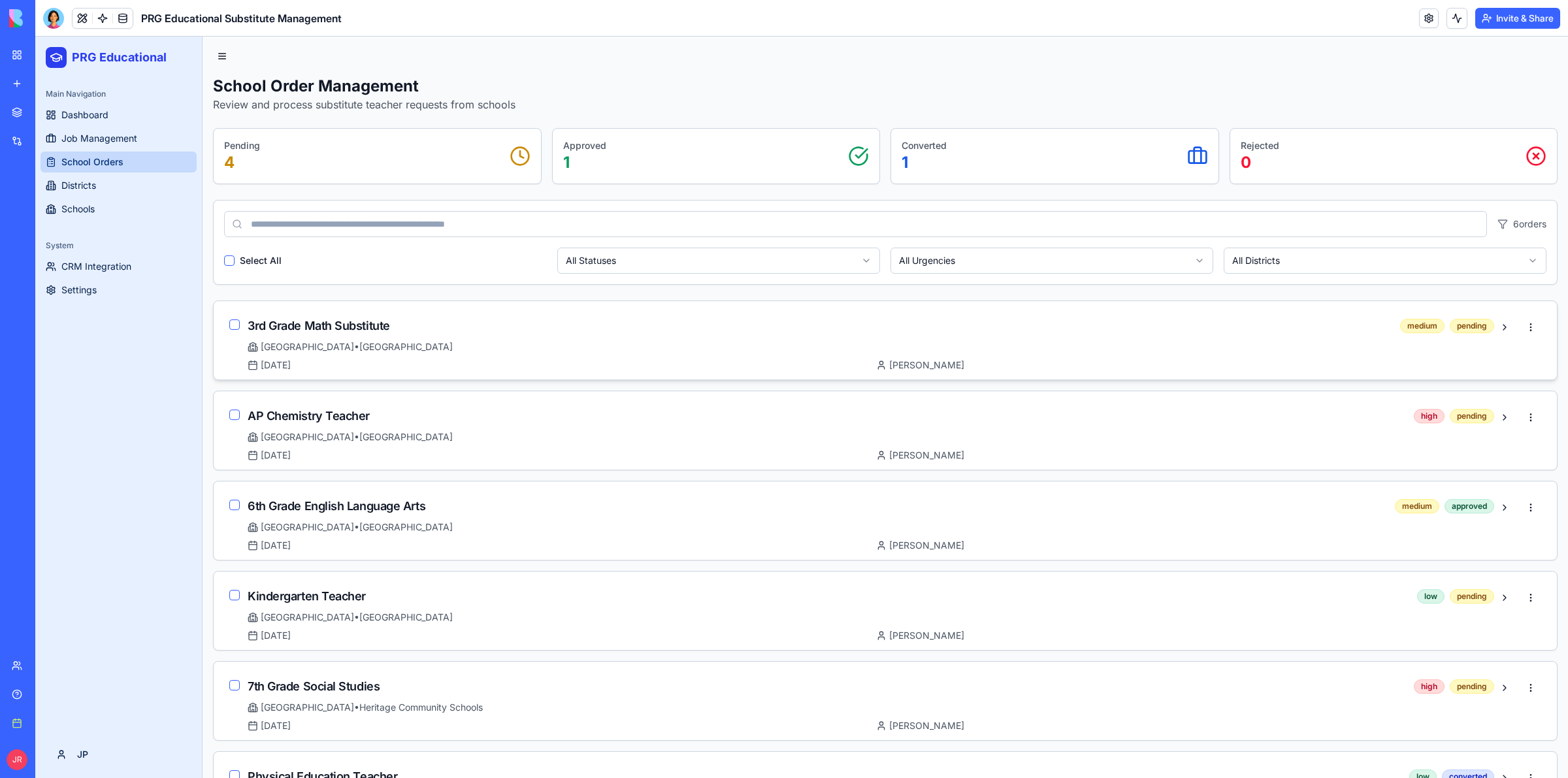
click at [235, 322] on button "button" at bounding box center [234, 325] width 11 height 11
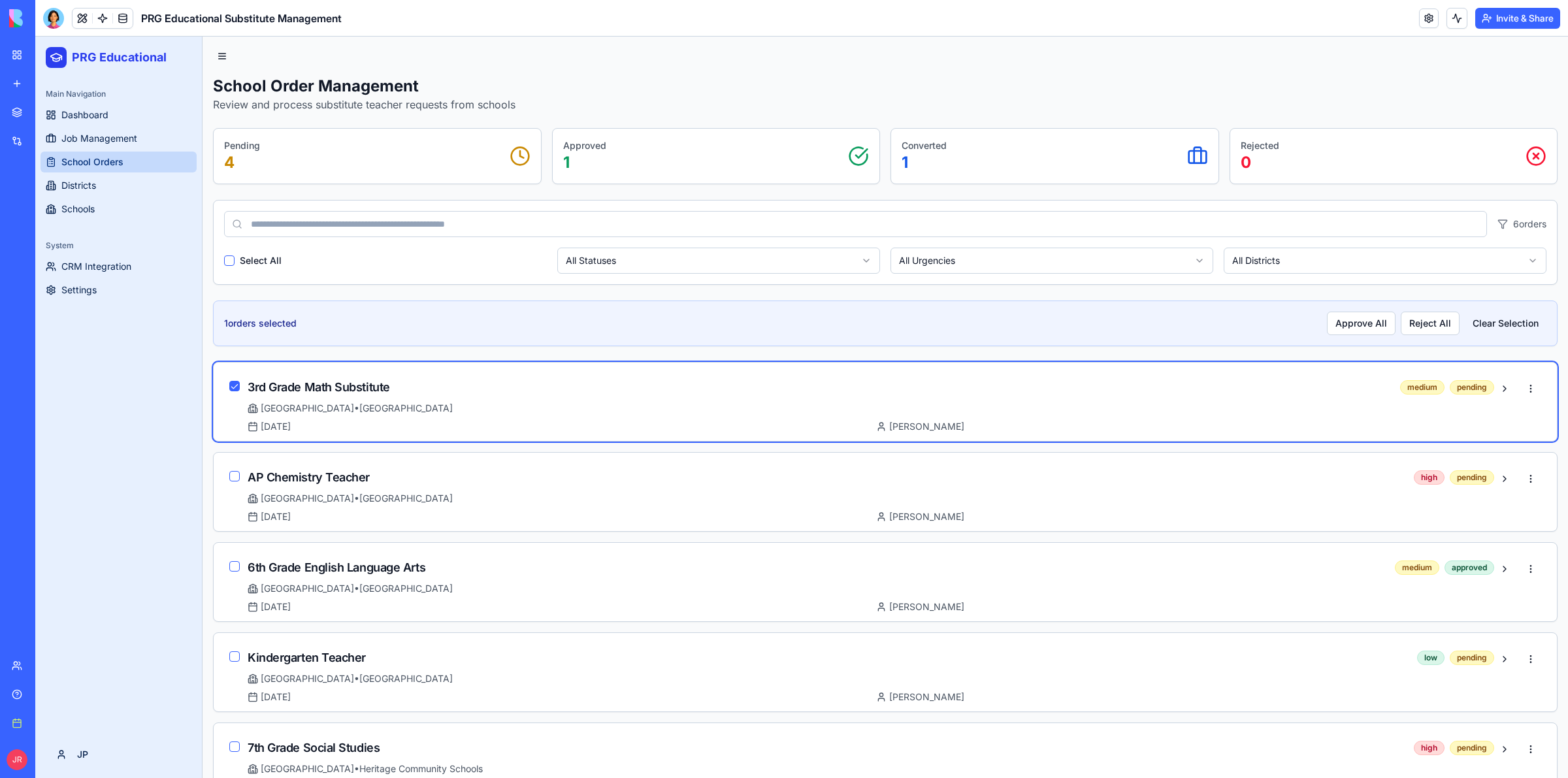
click at [236, 390] on button "button" at bounding box center [234, 386] width 11 height 11
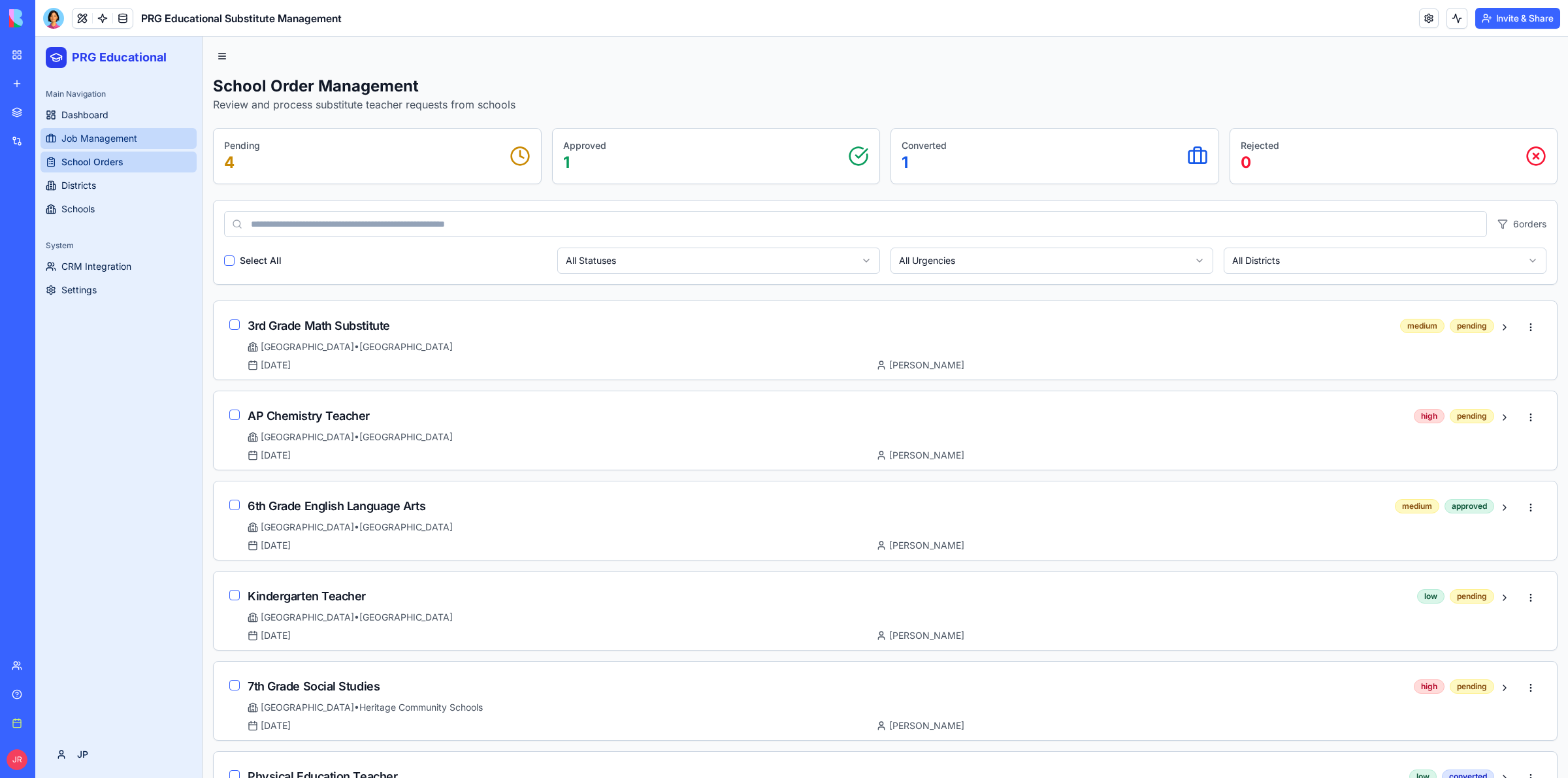
click at [83, 133] on span "Job Management" at bounding box center [99, 139] width 76 height 13
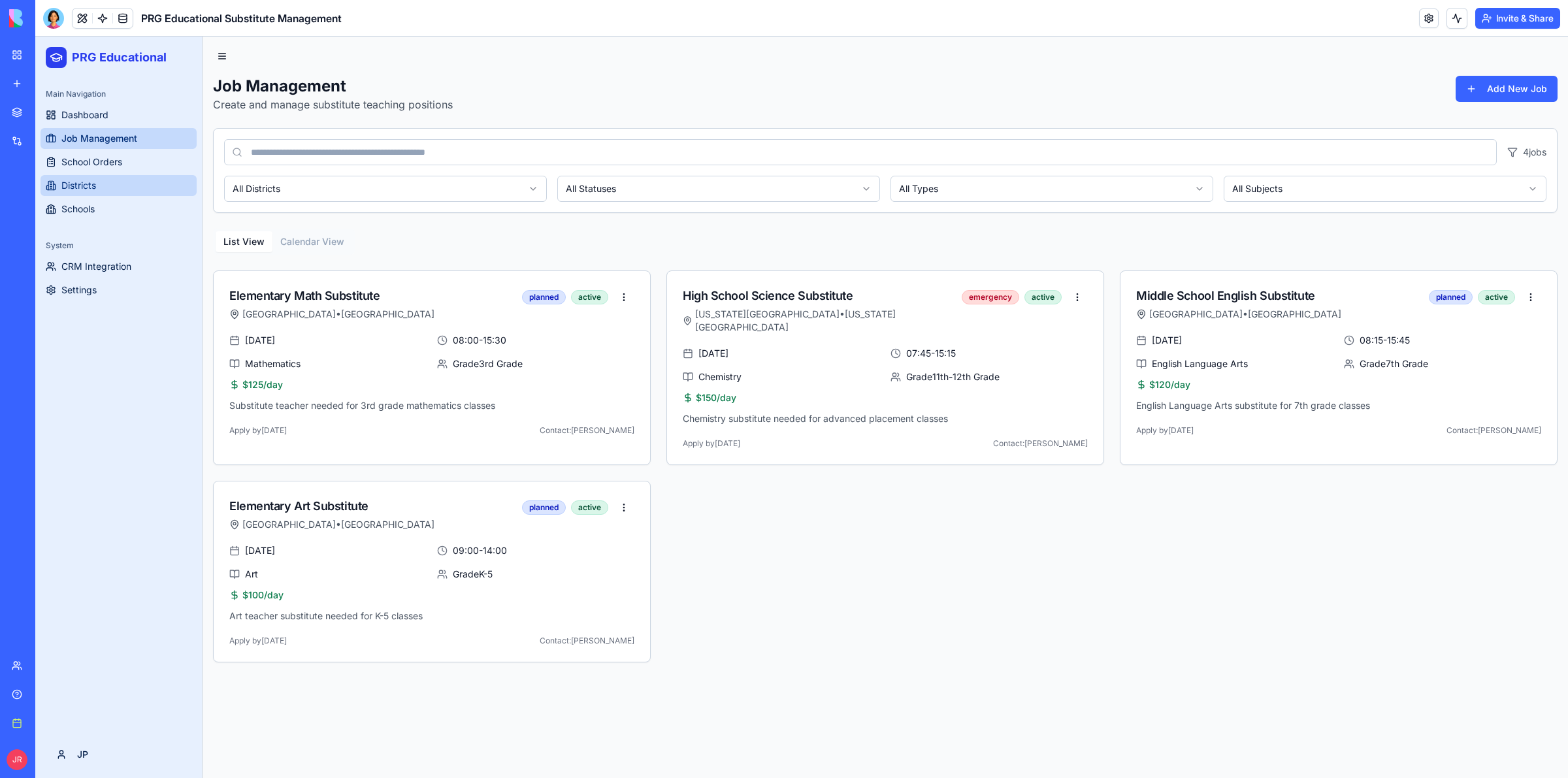
click at [85, 192] on span "Districts" at bounding box center [78, 186] width 35 height 13
click at [76, 187] on span "Districts" at bounding box center [78, 186] width 35 height 13
click at [74, 187] on span "Districts" at bounding box center [78, 186] width 35 height 13
click at [68, 208] on span "Schools" at bounding box center [78, 209] width 33 height 13
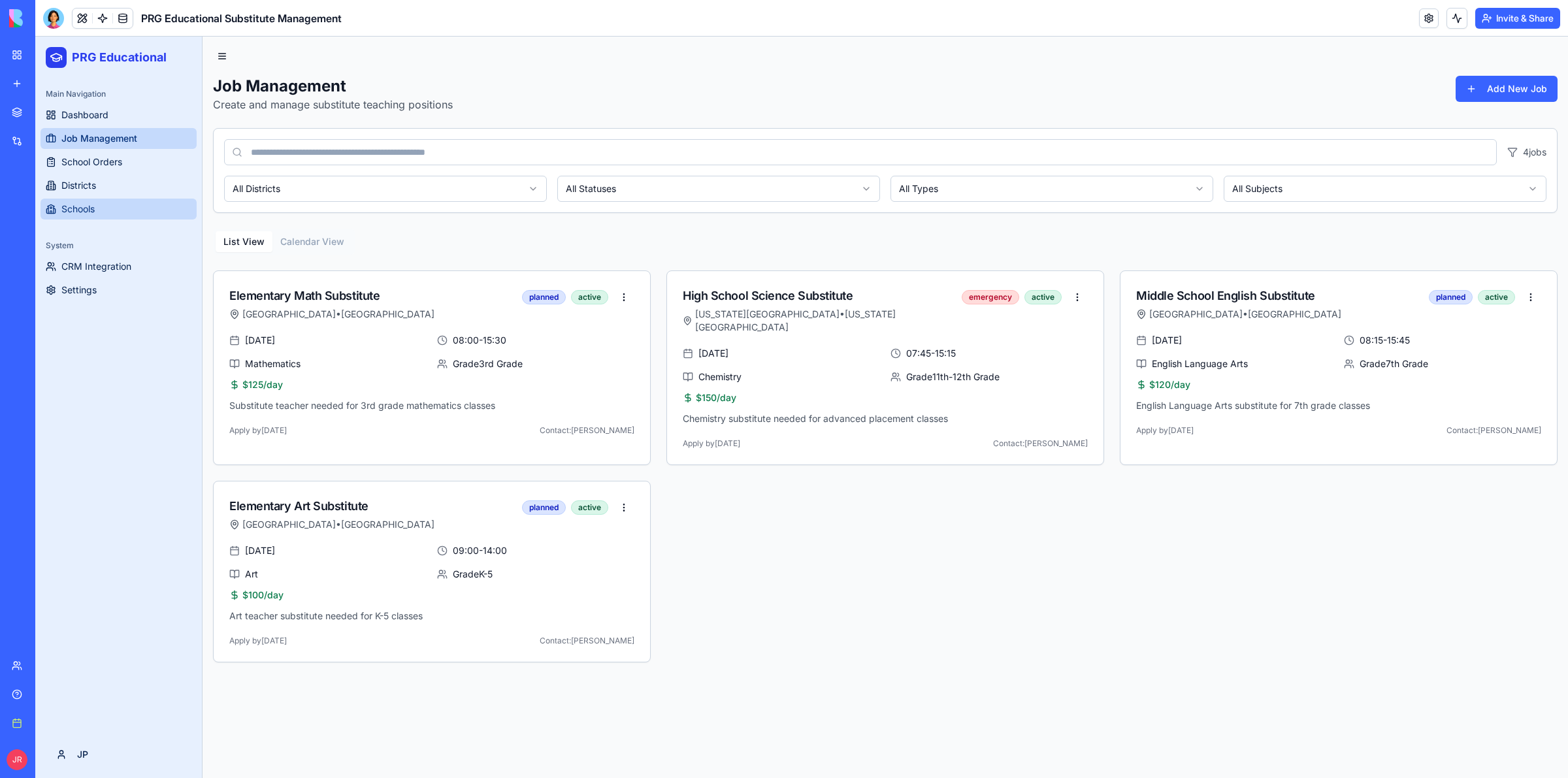
click at [67, 208] on span "Schools" at bounding box center [78, 209] width 33 height 13
click at [85, 273] on span "CRM Integration" at bounding box center [96, 267] width 70 height 13
click at [92, 261] on span "CRM Integration" at bounding box center [96, 267] width 70 height 13
click at [86, 267] on span "CRM Integration" at bounding box center [96, 267] width 70 height 13
click at [88, 268] on span "CRM Integration" at bounding box center [96, 267] width 70 height 13
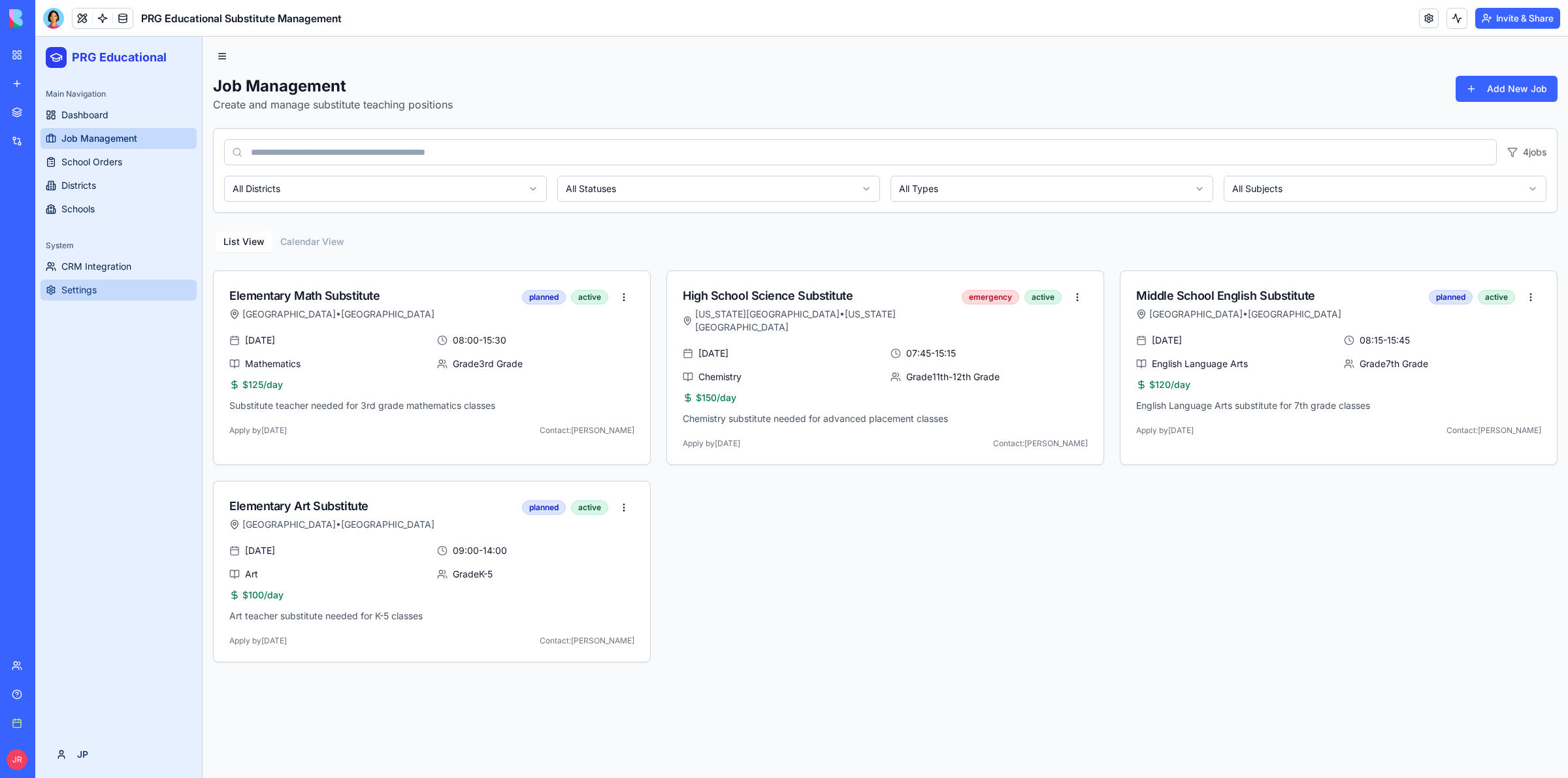
click at [74, 288] on span "Settings" at bounding box center [78, 290] width 36 height 13
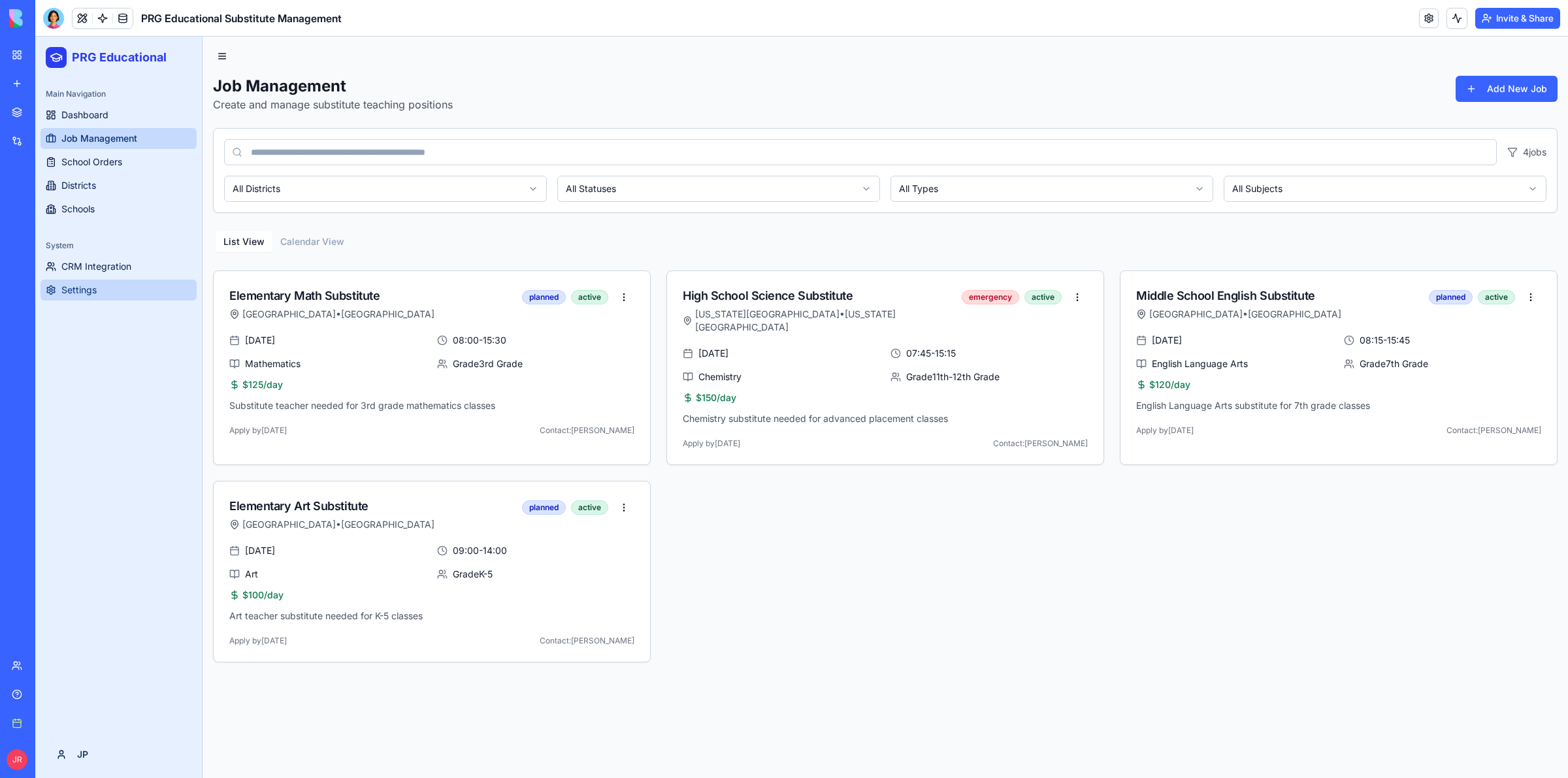
click at [74, 288] on span "Settings" at bounding box center [78, 290] width 36 height 13
click at [89, 110] on span "Dashboard" at bounding box center [84, 115] width 47 height 13
